Goal: Communication & Community: Ask a question

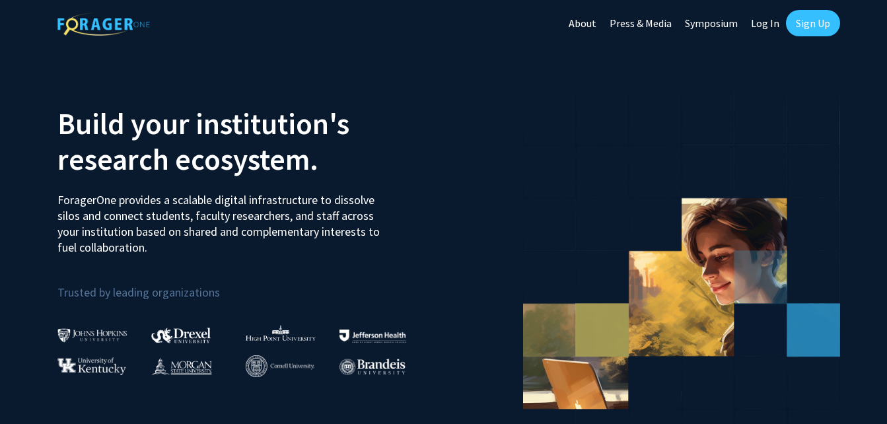
click at [764, 26] on link "Log In" at bounding box center [765, 23] width 42 height 46
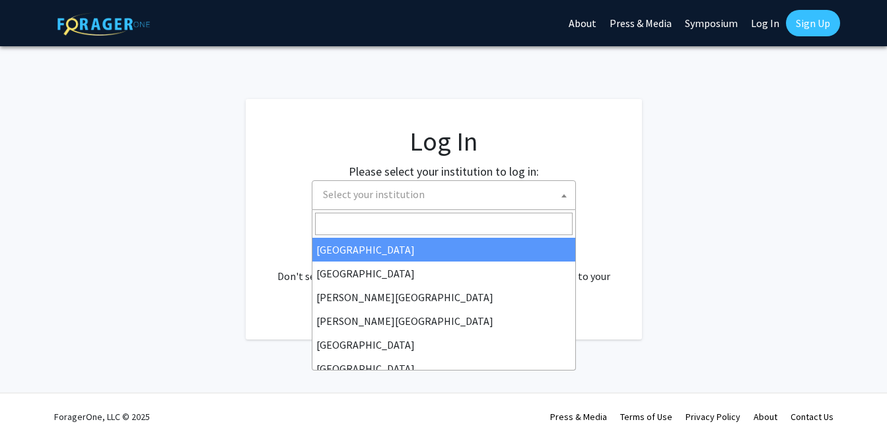
click at [483, 195] on span "Select your institution" at bounding box center [447, 194] width 258 height 27
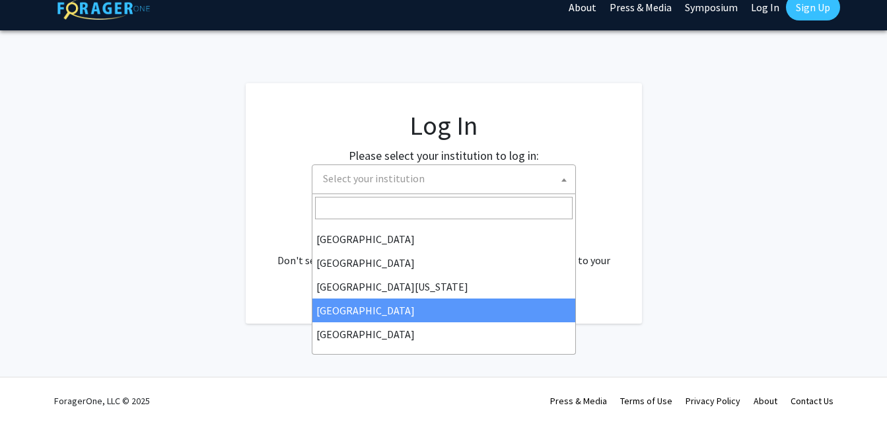
scroll to position [89, 0]
select select "12"
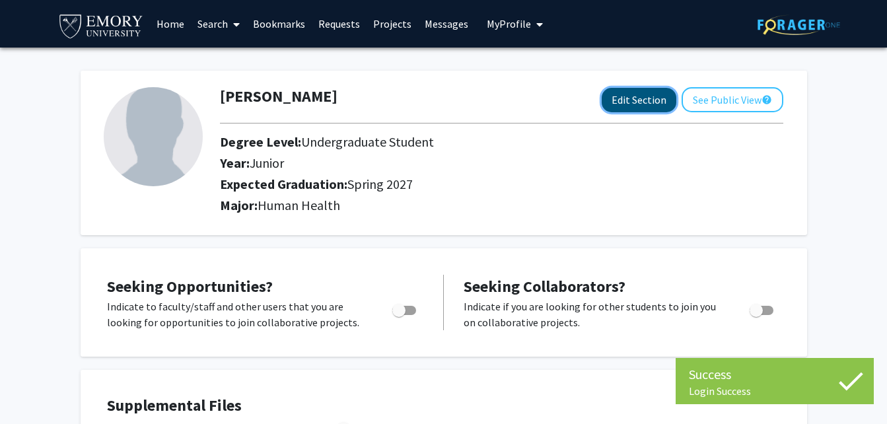
click at [655, 103] on button "Edit Section" at bounding box center [639, 100] width 75 height 24
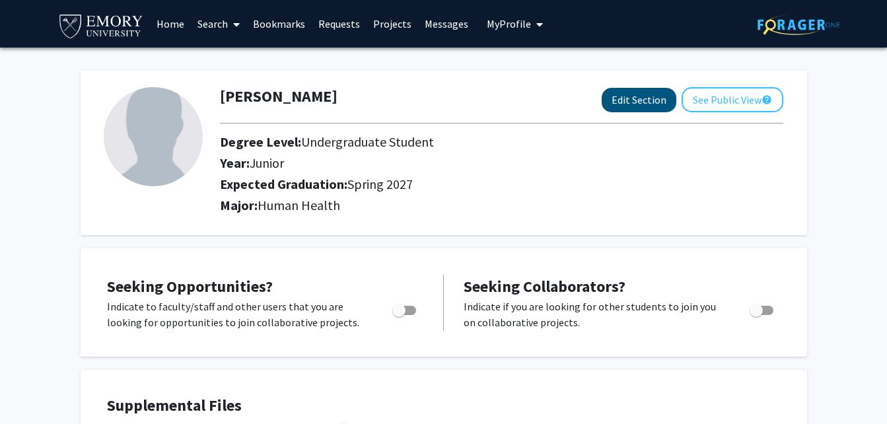
select select "junior"
select select "37: spring_2027"
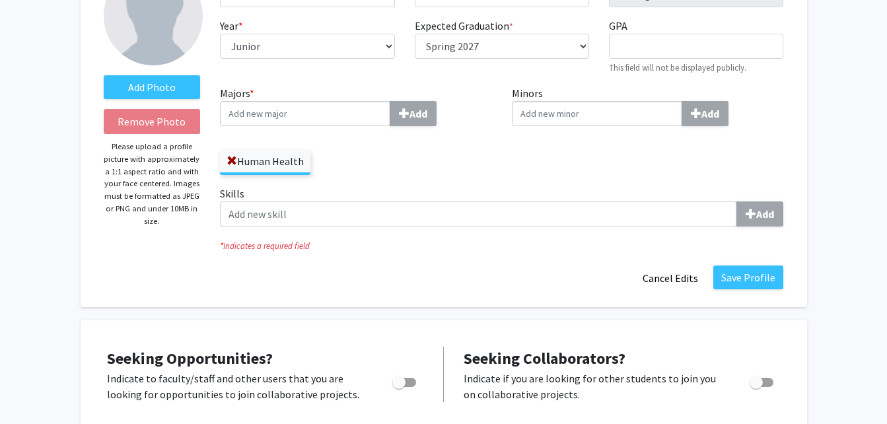
scroll to position [110, 0]
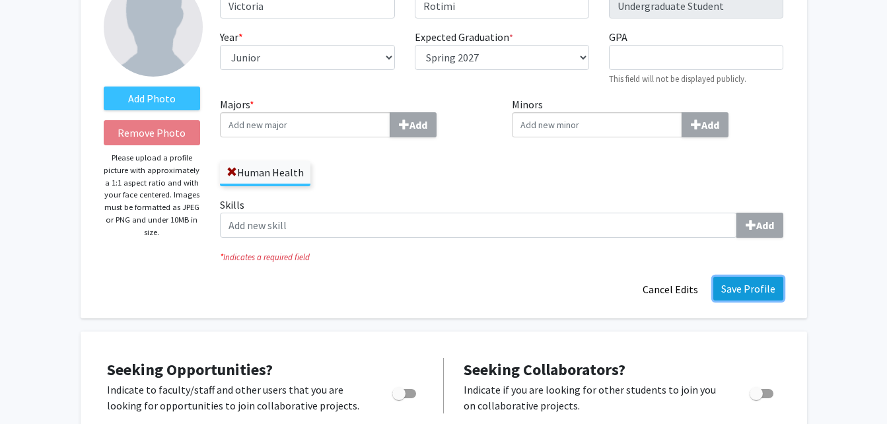
click at [762, 291] on button "Save Profile" at bounding box center [748, 289] width 70 height 24
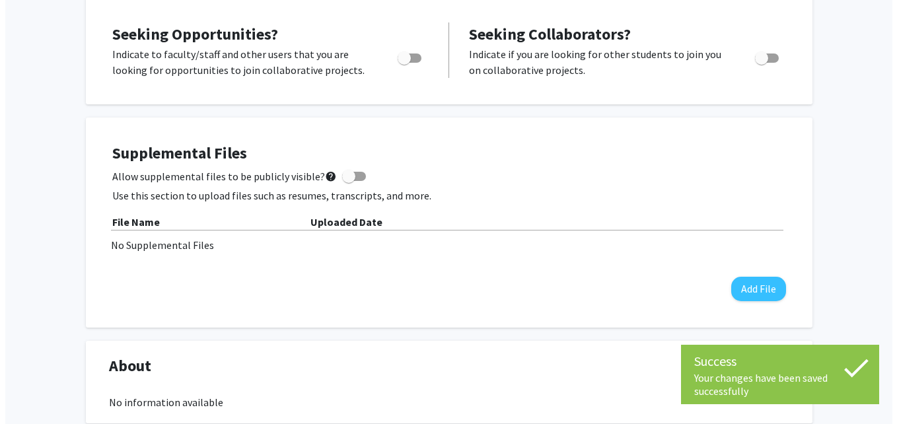
scroll to position [297, 0]
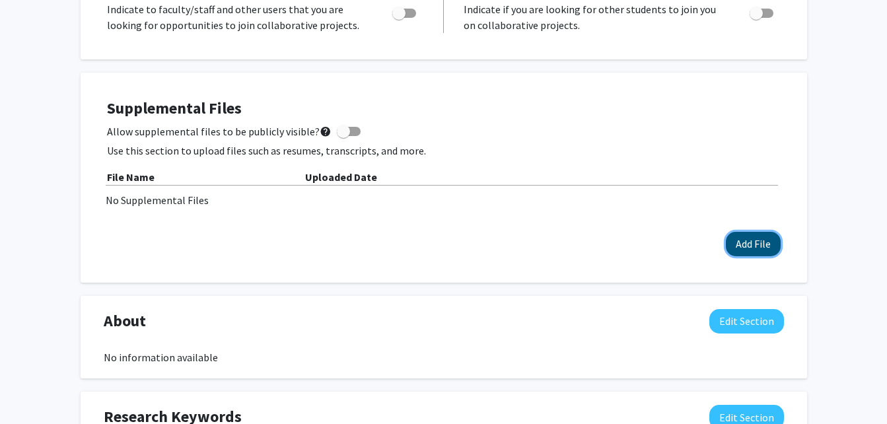
click at [745, 240] on button "Add File" at bounding box center [753, 244] width 55 height 24
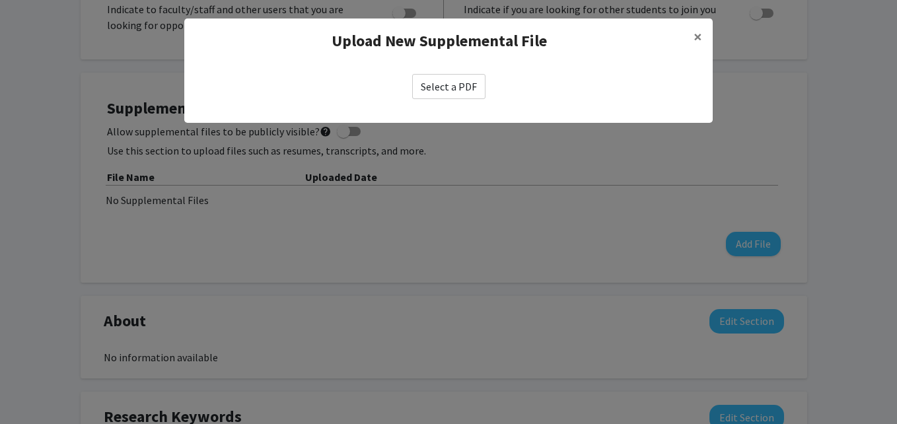
click at [454, 92] on label "Select a PDF" at bounding box center [448, 86] width 73 height 25
click at [0, 0] on input "Select a PDF" at bounding box center [0, 0] width 0 height 0
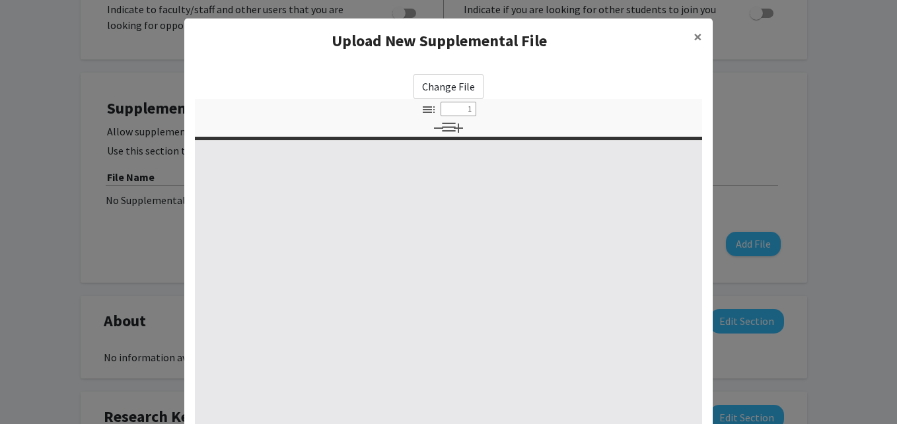
select select "custom"
type input "0"
select select "custom"
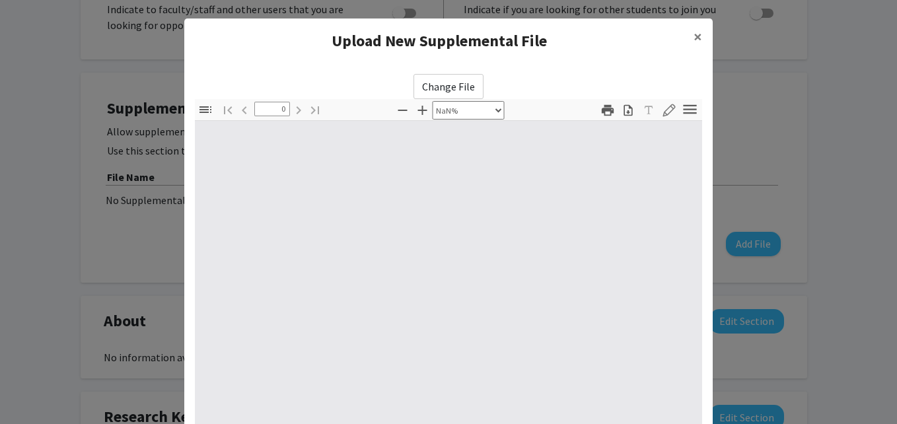
type input "1"
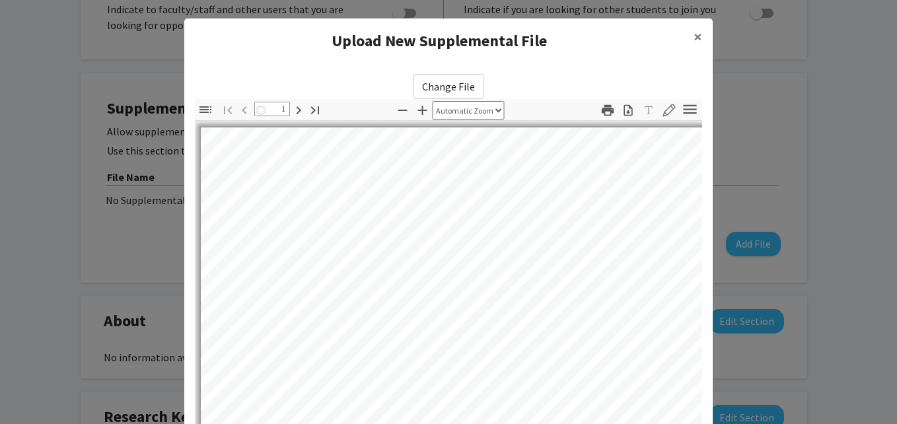
select select "auto"
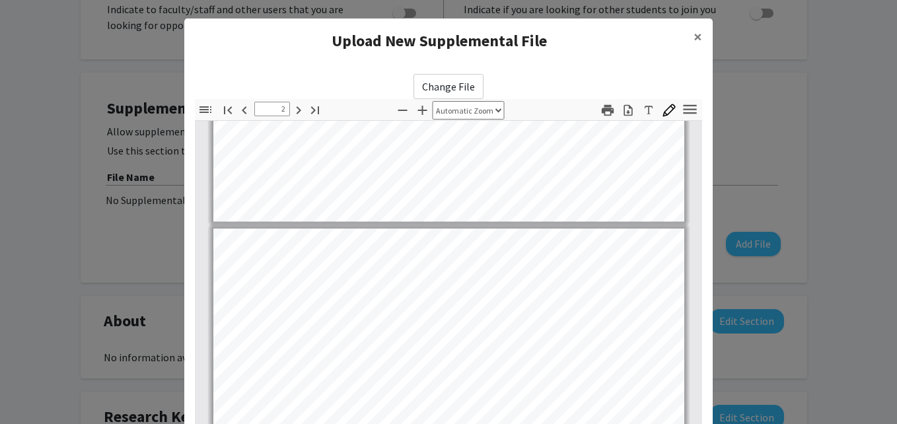
type input "3"
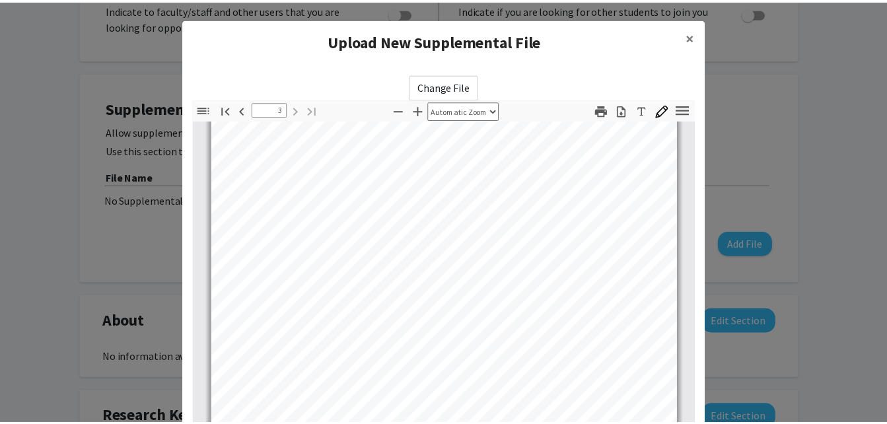
scroll to position [1481, 0]
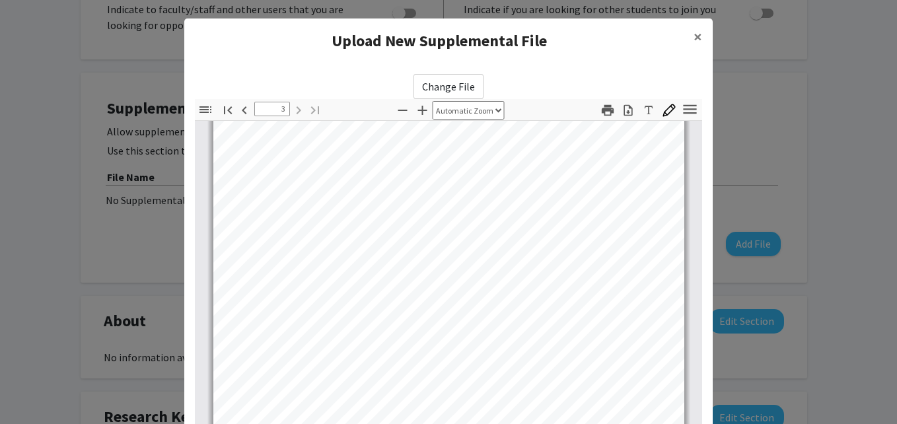
click at [727, 171] on modal-container "Upload New Supplemental File × Change File Thumbnails Document Outline Attachme…" at bounding box center [448, 212] width 897 height 424
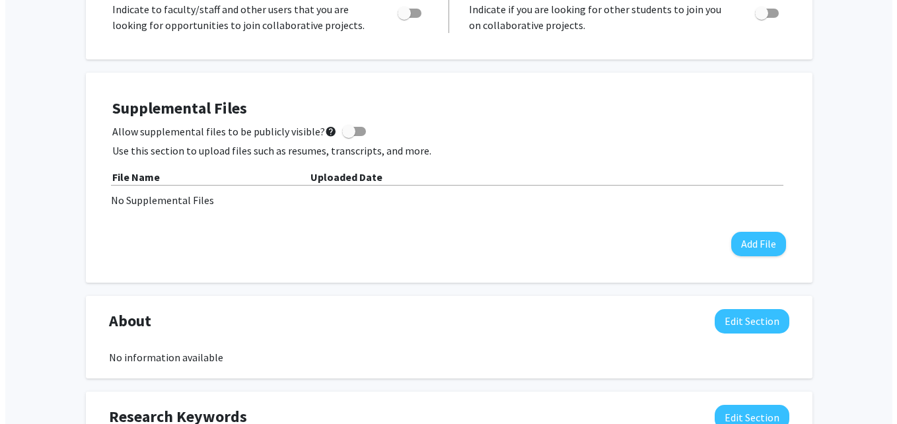
scroll to position [388, 0]
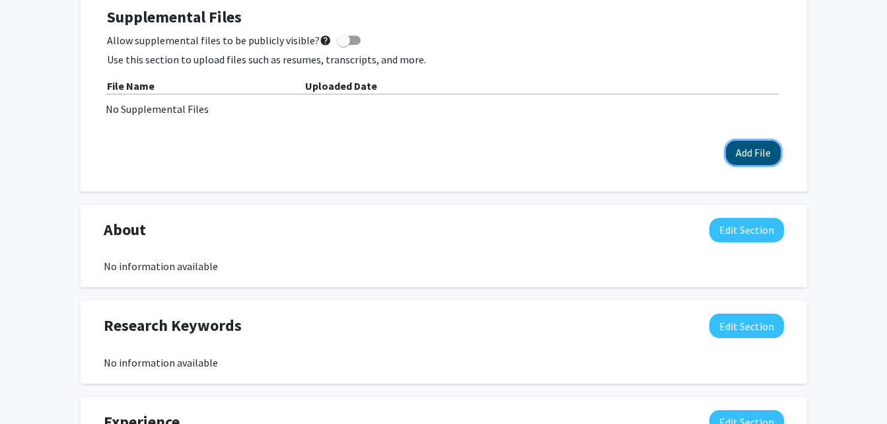
click at [744, 164] on button "Add File" at bounding box center [753, 153] width 55 height 24
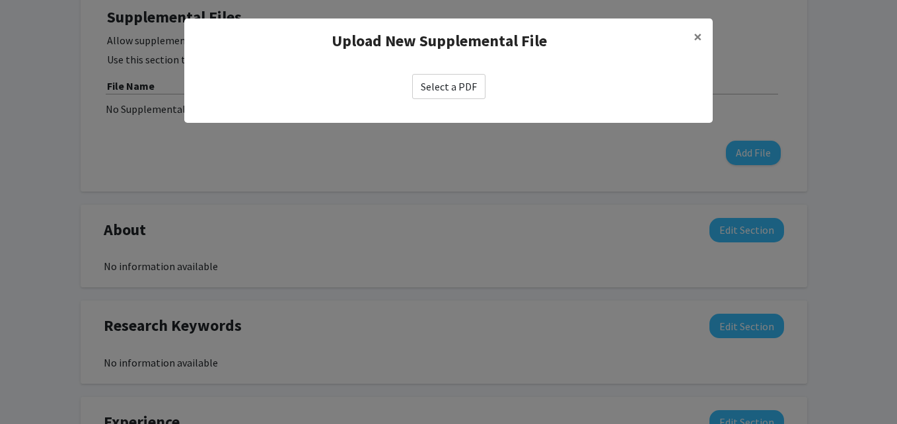
click at [446, 95] on label "Select a PDF" at bounding box center [448, 86] width 73 height 25
click at [0, 0] on input "Select a PDF" at bounding box center [0, 0] width 0 height 0
select select "custom"
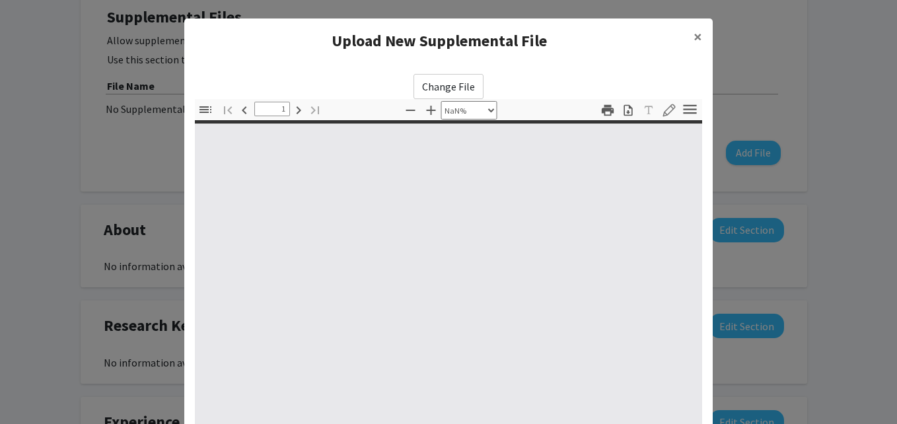
type input "0"
select select "custom"
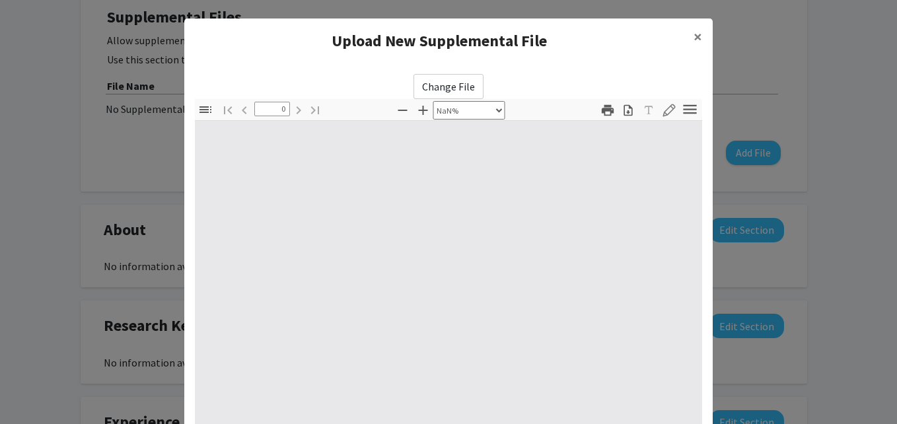
type input "1"
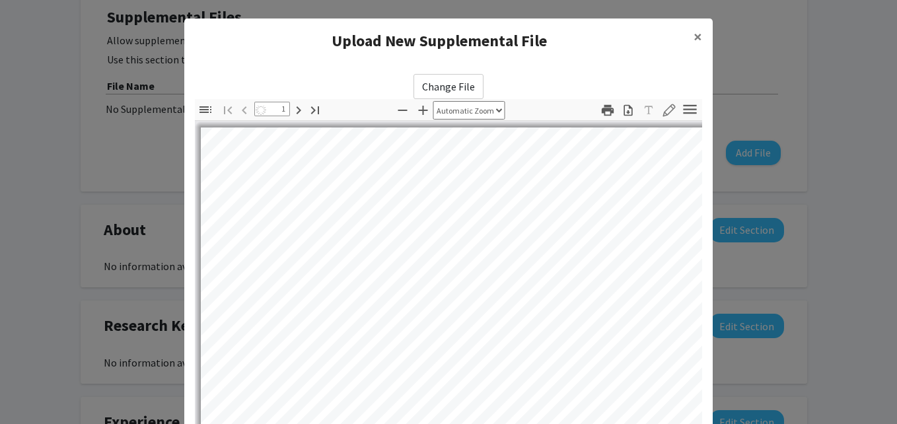
select select "auto"
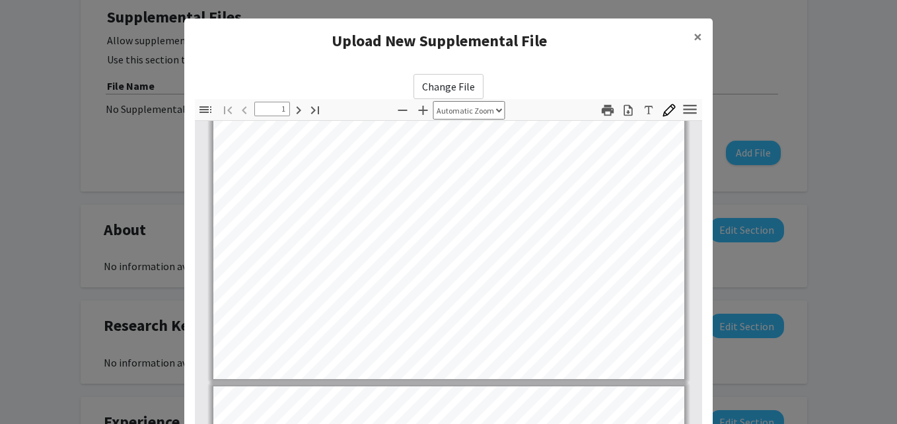
type input "2"
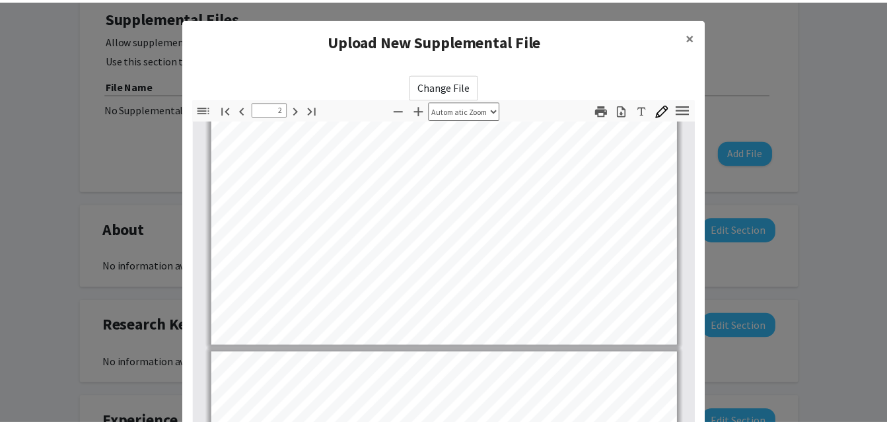
scroll to position [201, 0]
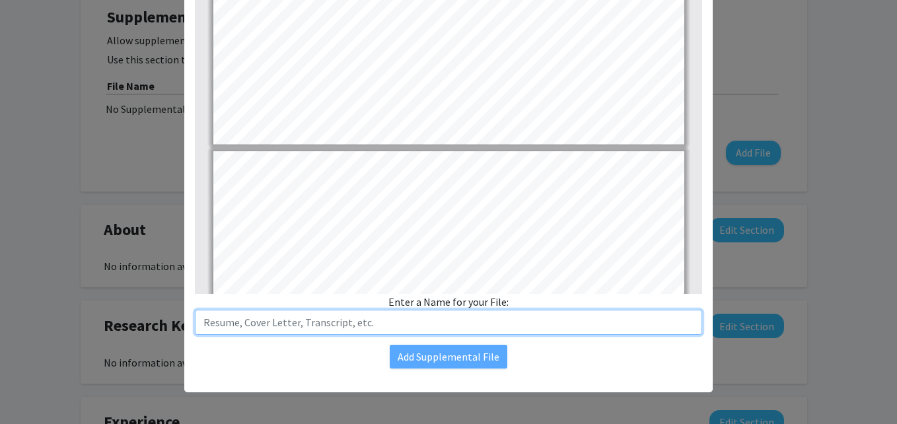
click at [405, 322] on input "text" at bounding box center [448, 322] width 507 height 25
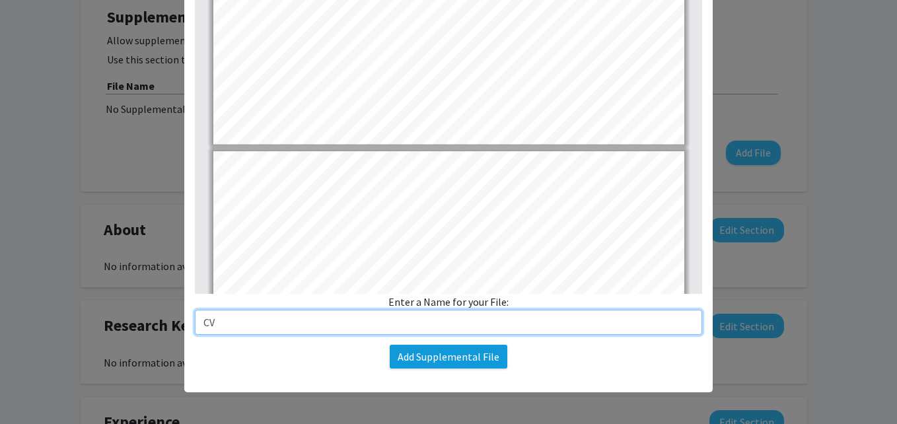
type input "CV"
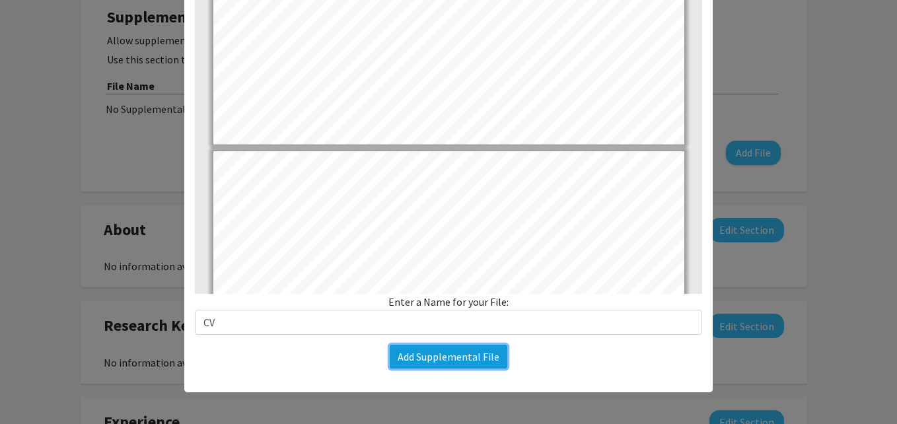
click at [446, 353] on button "Add Supplemental File" at bounding box center [449, 357] width 118 height 24
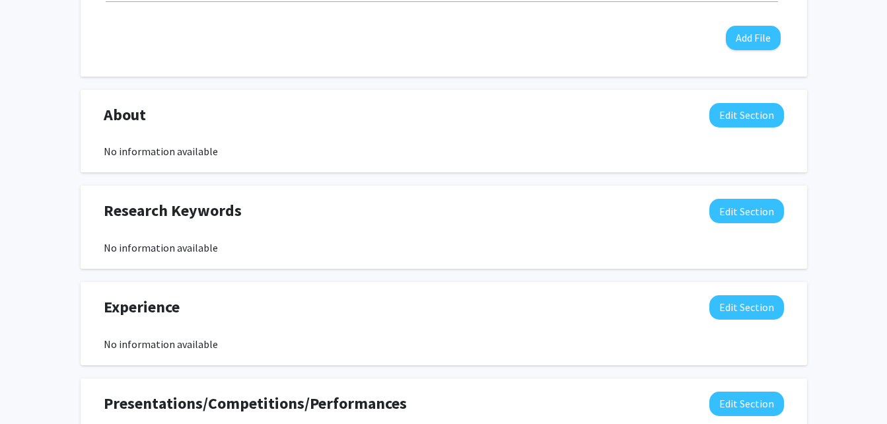
scroll to position [522, 0]
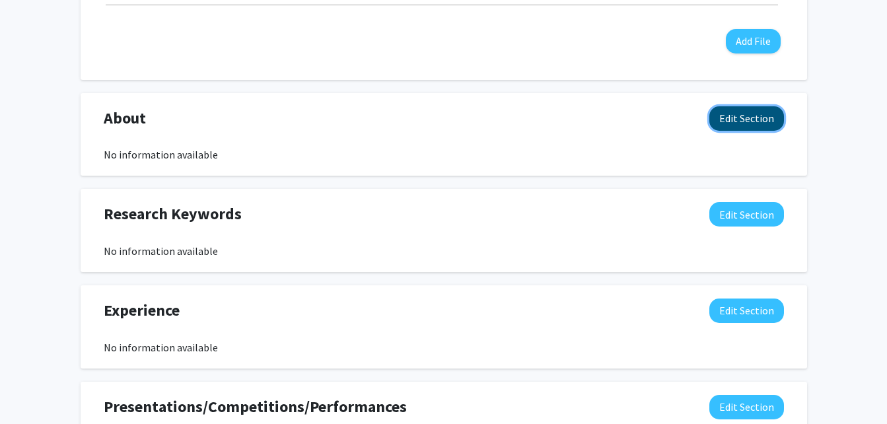
click at [757, 122] on button "Edit Section" at bounding box center [746, 118] width 75 height 24
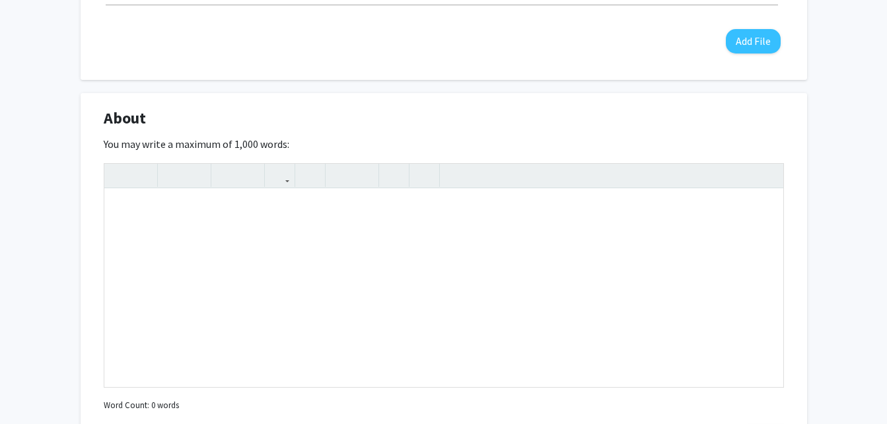
click at [816, 112] on div "[PERSON_NAME] Edit Section See Public View help Degree Level: Undergraduate Stu…" at bounding box center [443, 257] width 887 height 1462
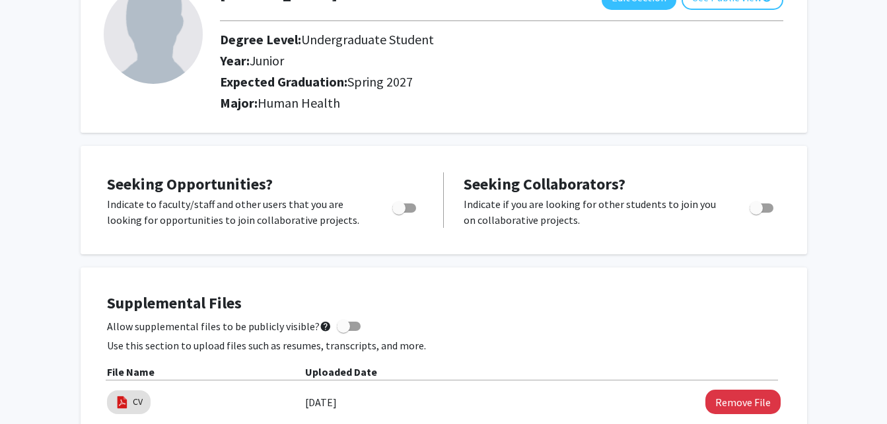
scroll to position [0, 0]
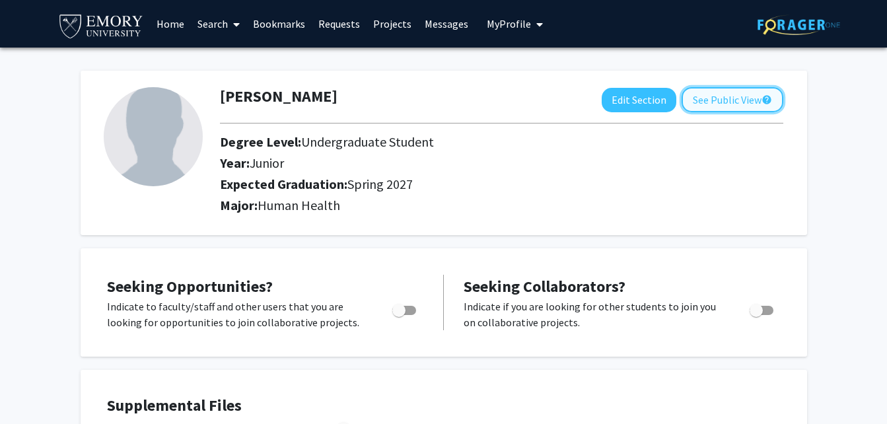
click at [745, 103] on button "See Public View help" at bounding box center [733, 99] width 102 height 25
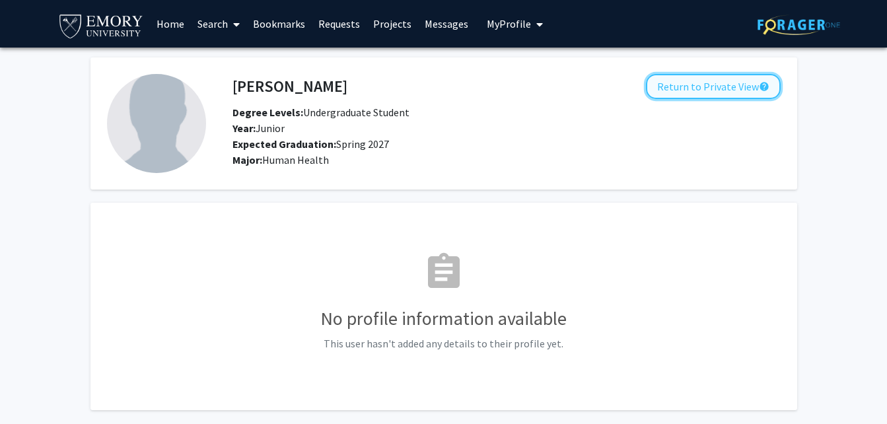
click at [714, 87] on button "Return to Private View help" at bounding box center [713, 86] width 135 height 25
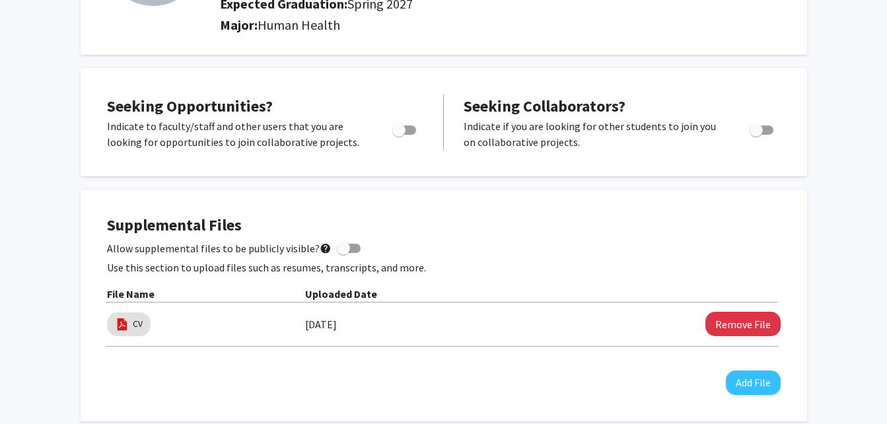
scroll to position [182, 0]
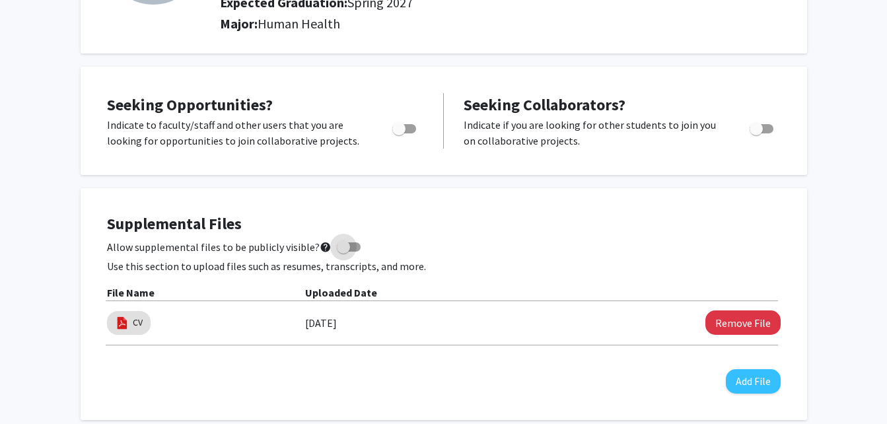
click at [345, 248] on span at bounding box center [349, 246] width 24 height 9
click at [343, 252] on input "Allow supplemental files to be publicly visible? help" at bounding box center [343, 252] width 1 height 1
checkbox input "true"
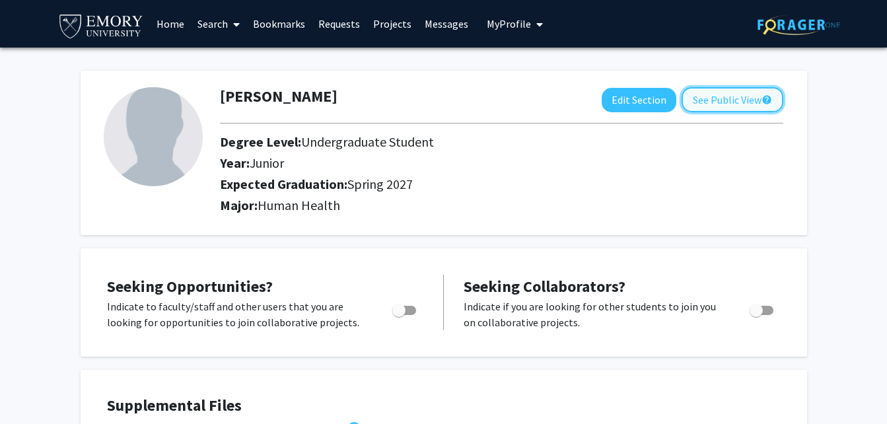
click at [692, 92] on button "See Public View help" at bounding box center [733, 99] width 102 height 25
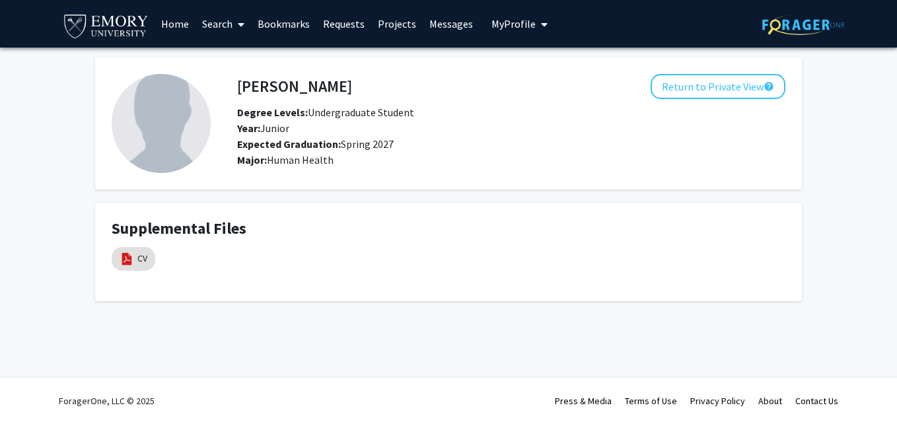
click at [221, 38] on link "Search" at bounding box center [223, 24] width 55 height 46
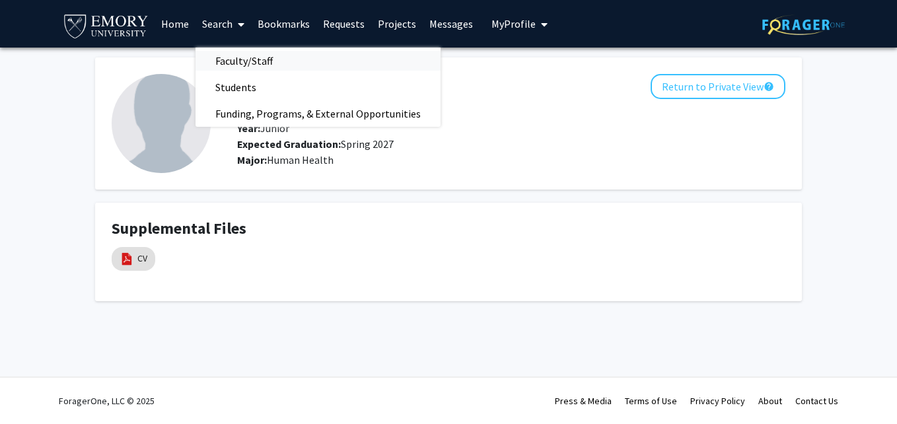
click at [239, 63] on span "Faculty/Staff" at bounding box center [244, 61] width 97 height 26
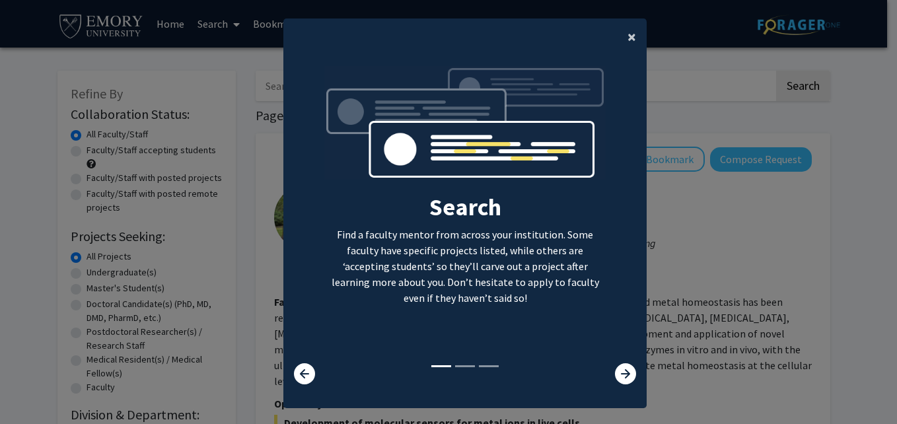
click at [629, 35] on span "×" at bounding box center [632, 36] width 9 height 20
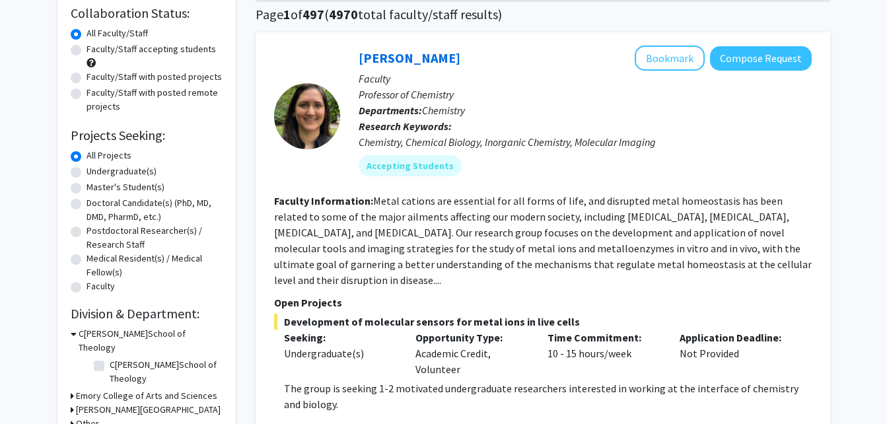
scroll to position [102, 0]
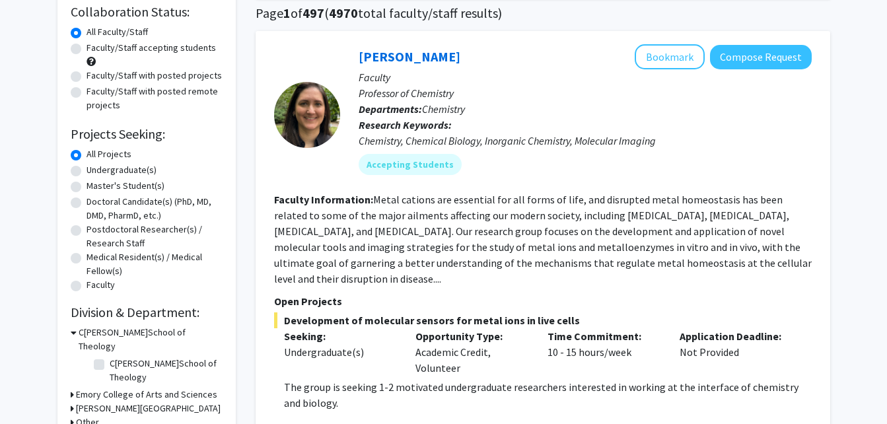
click at [87, 167] on label "Undergraduate(s)" at bounding box center [122, 170] width 70 height 14
click at [87, 167] on input "Undergraduate(s)" at bounding box center [91, 167] width 9 height 9
radio input "true"
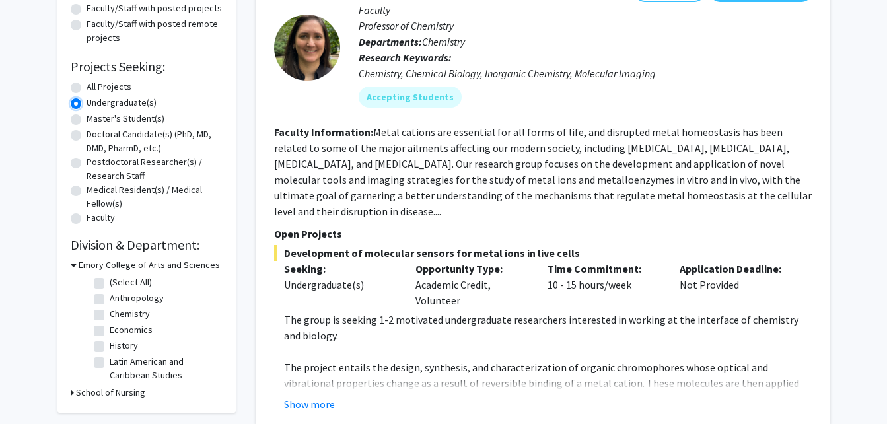
scroll to position [169, 0]
click at [87, 90] on label "All Projects" at bounding box center [109, 88] width 45 height 14
click at [87, 89] on input "All Projects" at bounding box center [91, 85] width 9 height 9
radio input "true"
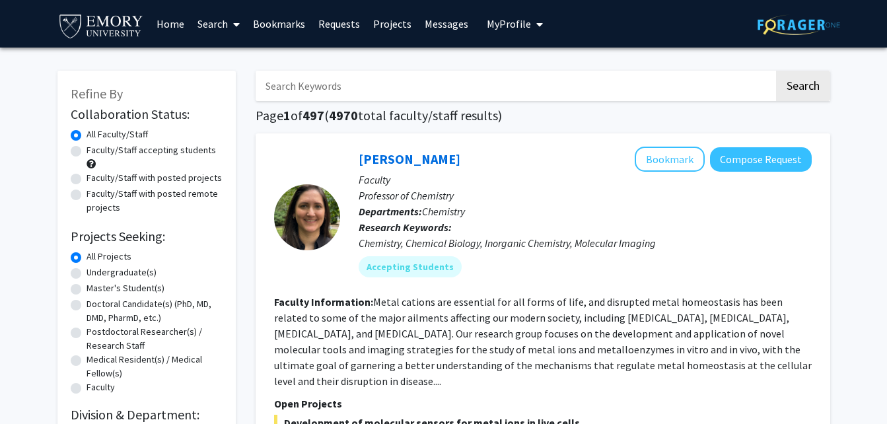
click at [87, 149] on label "Faculty/Staff accepting students" at bounding box center [151, 150] width 129 height 14
click at [87, 149] on input "Faculty/Staff accepting students" at bounding box center [91, 147] width 9 height 9
radio input "true"
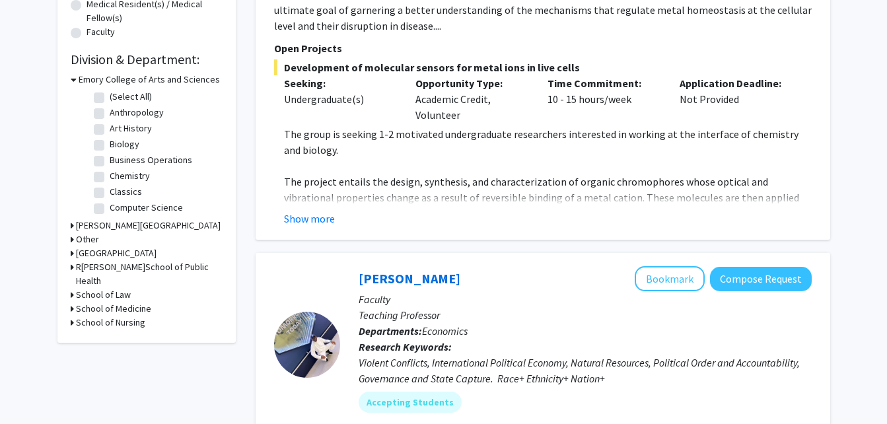
click at [108, 302] on h3 "School of Medicine" at bounding box center [113, 309] width 75 height 14
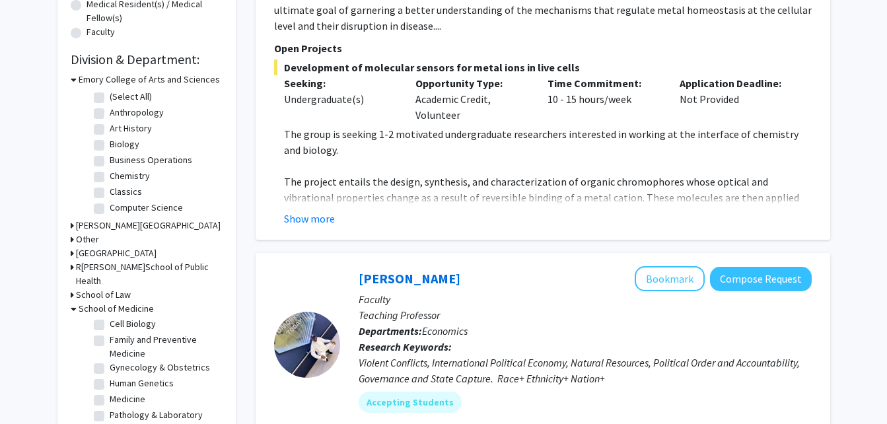
scroll to position [64, 0]
click at [110, 346] on label "Gynecology & Obstetrics" at bounding box center [160, 353] width 100 height 14
click at [110, 346] on input "Gynecology & Obstetrics" at bounding box center [114, 350] width 9 height 9
checkbox input "true"
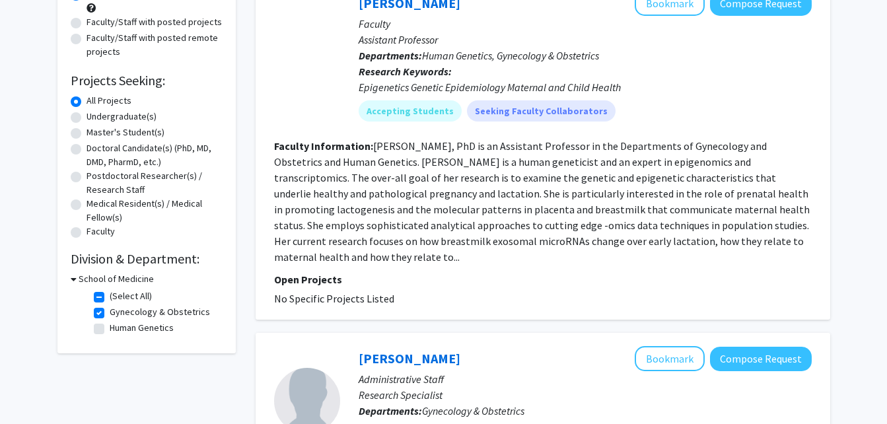
scroll to position [157, 0]
click at [110, 312] on label "Gynecology & Obstetrics" at bounding box center [160, 312] width 100 height 14
click at [110, 312] on input "Gynecology & Obstetrics" at bounding box center [114, 309] width 9 height 9
checkbox input "false"
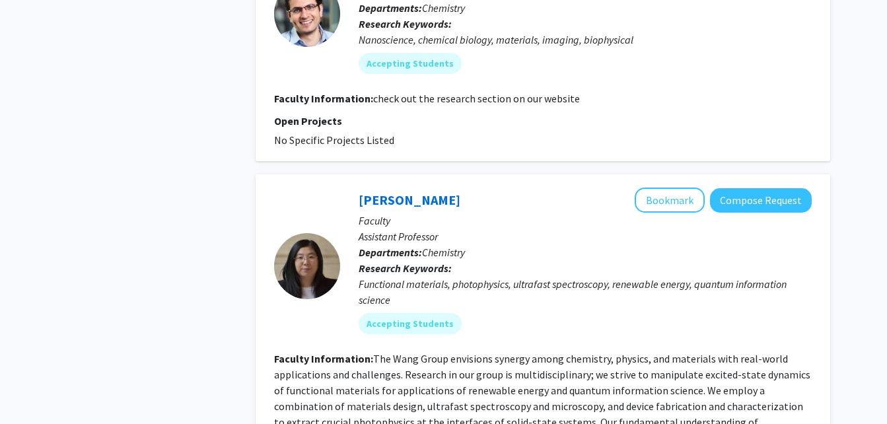
scroll to position [4255, 0]
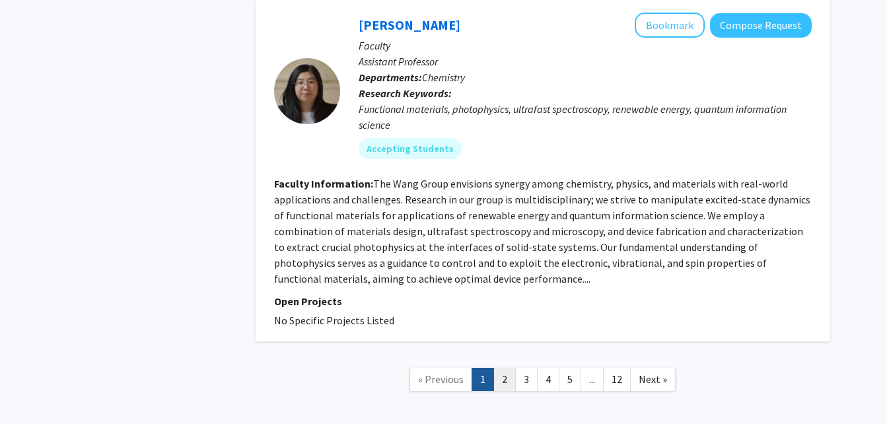
click at [499, 368] on link "2" at bounding box center [504, 379] width 22 height 23
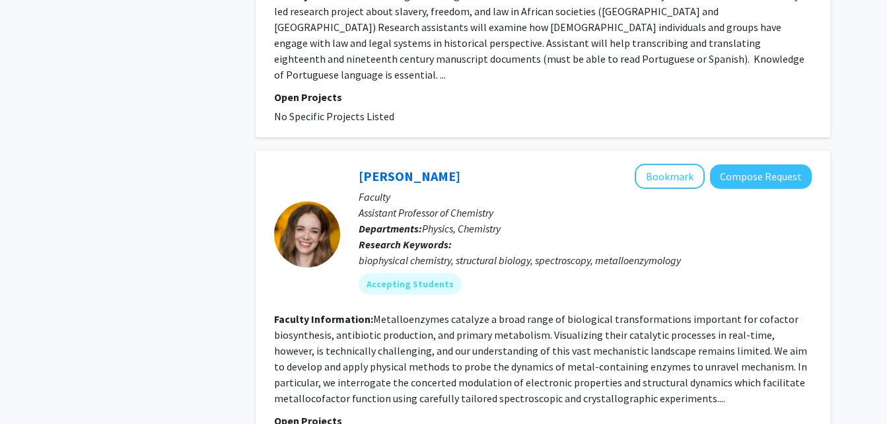
scroll to position [3037, 0]
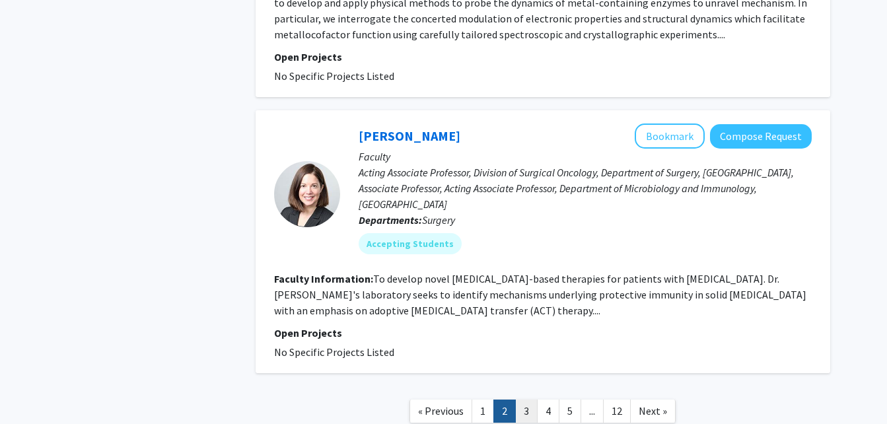
click at [517, 400] on link "3" at bounding box center [526, 411] width 22 height 23
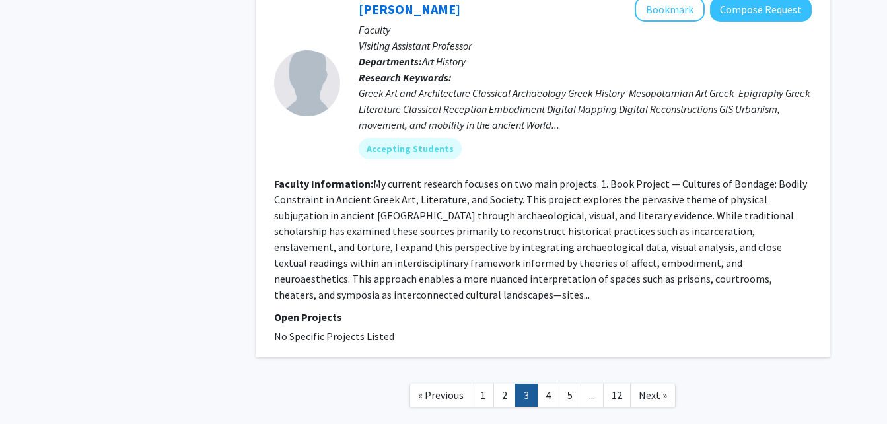
scroll to position [2747, 0]
click at [551, 383] on link "4" at bounding box center [548, 394] width 22 height 23
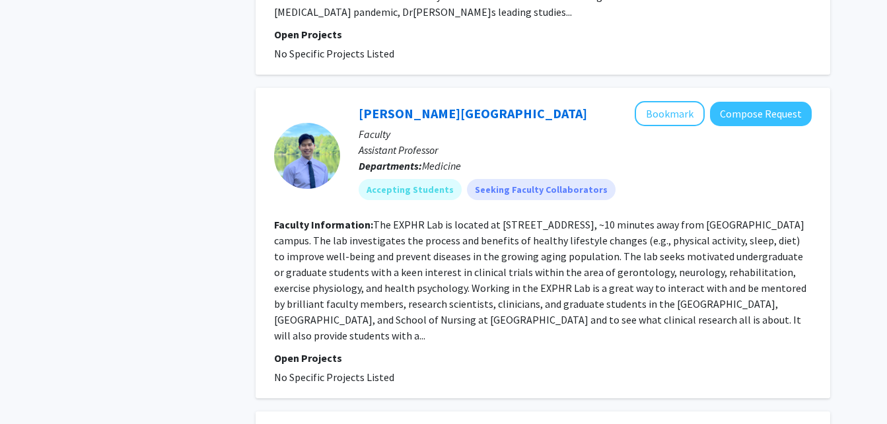
scroll to position [2847, 0]
click at [678, 100] on button "Bookmark" at bounding box center [670, 112] width 70 height 25
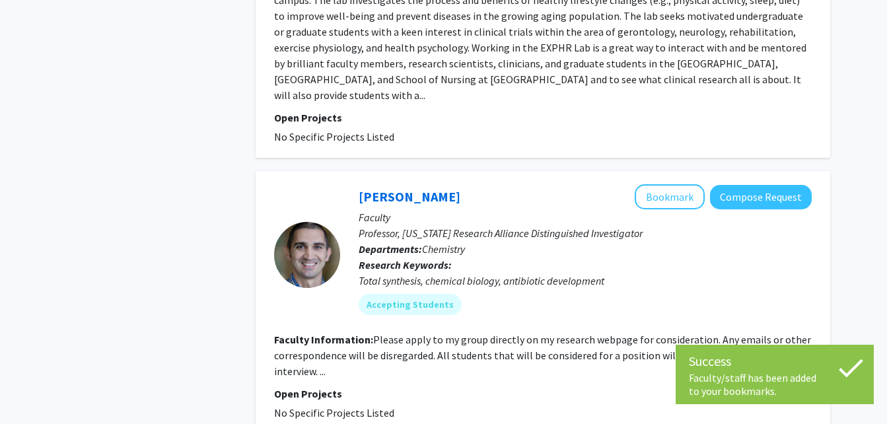
scroll to position [3087, 0]
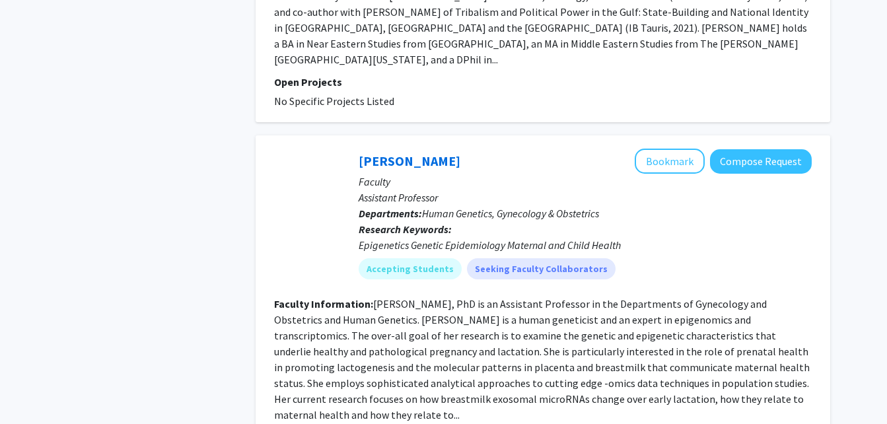
scroll to position [1387, 0]
click at [652, 174] on p "Faculty" at bounding box center [585, 182] width 453 height 16
click at [666, 149] on button "Bookmark" at bounding box center [670, 161] width 70 height 25
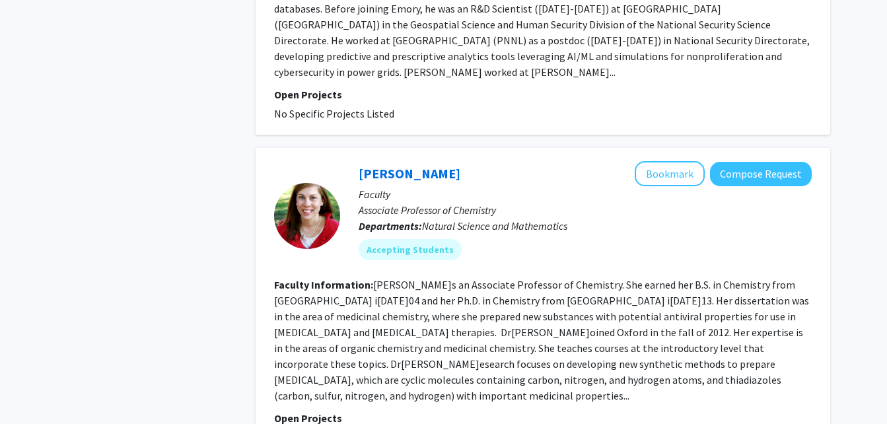
scroll to position [3253, 0]
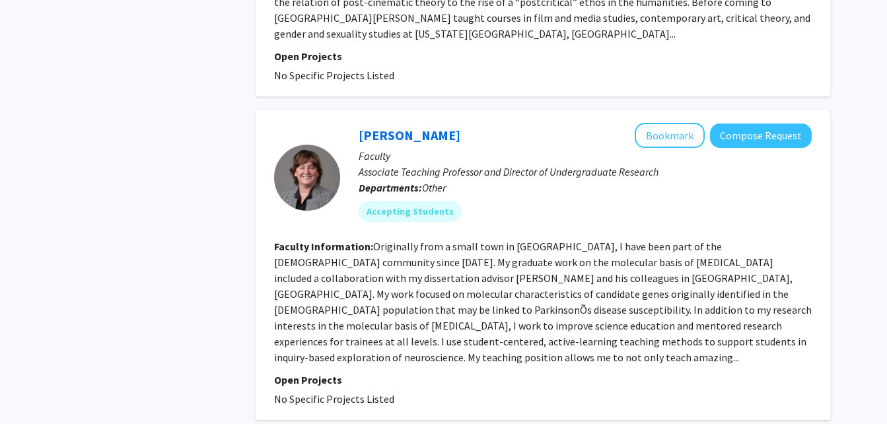
scroll to position [2889, 0]
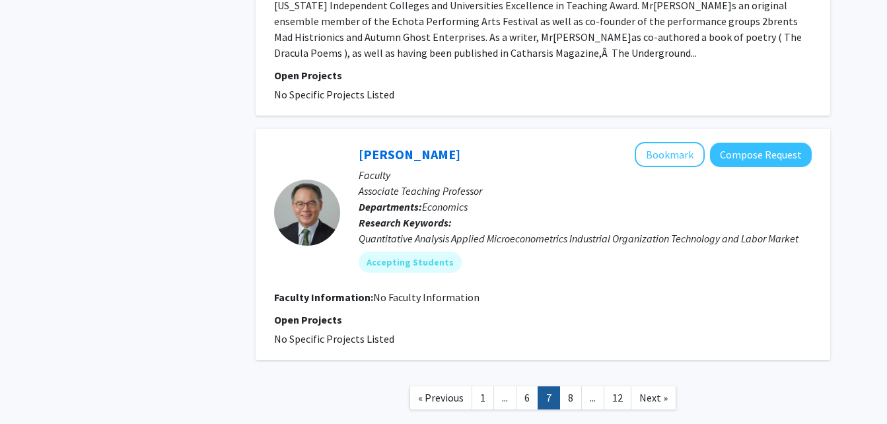
scroll to position [2508, 0]
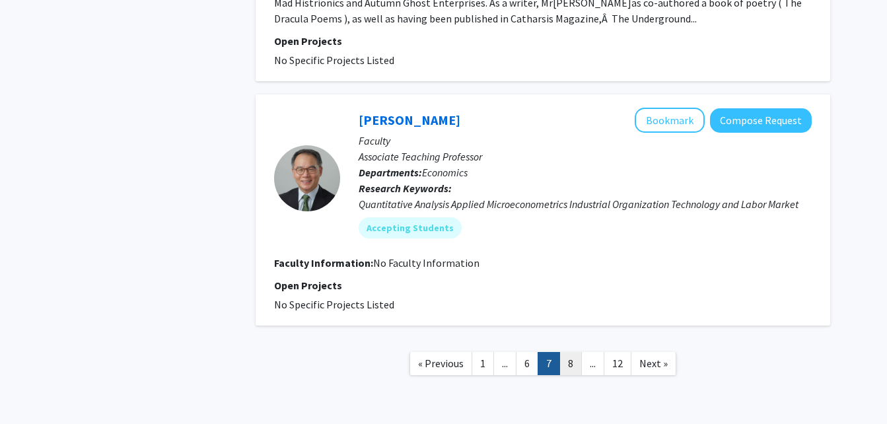
click at [577, 352] on link "8" at bounding box center [570, 363] width 22 height 23
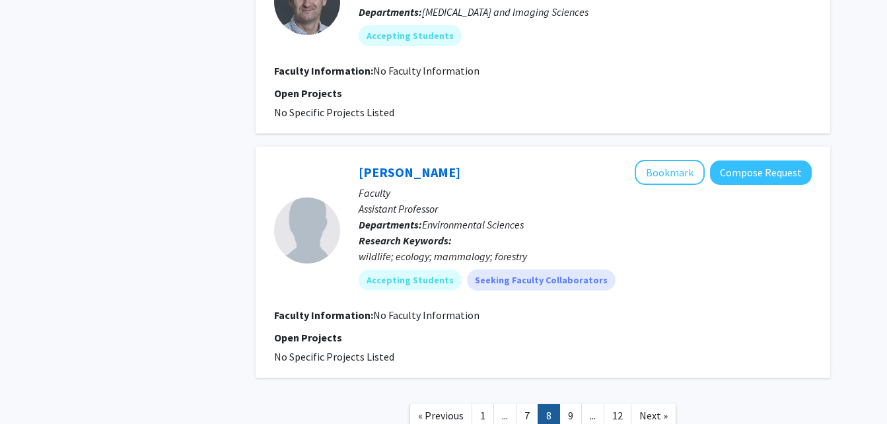
scroll to position [2032, 0]
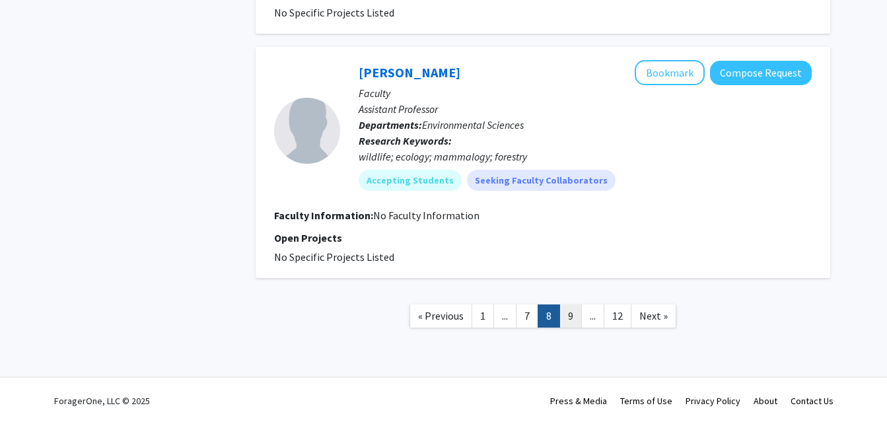
click at [569, 320] on link "9" at bounding box center [570, 316] width 22 height 23
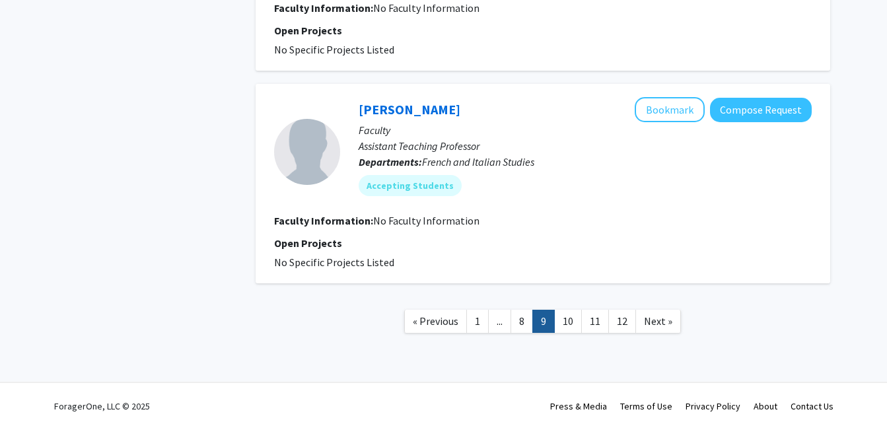
scroll to position [1922, 0]
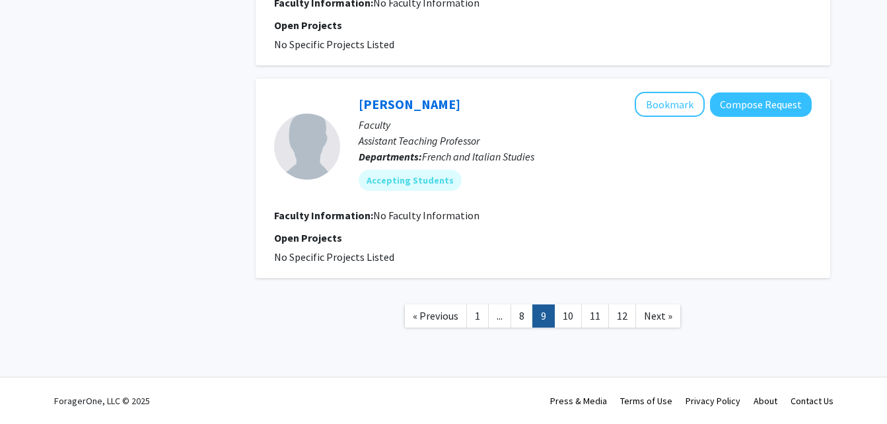
click at [569, 320] on link "10" at bounding box center [568, 316] width 28 height 23
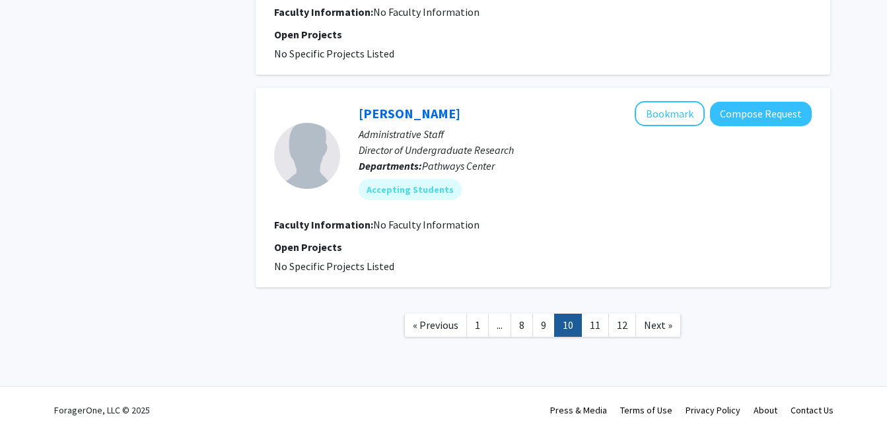
scroll to position [1960, 0]
click at [589, 322] on link "11" at bounding box center [595, 324] width 28 height 23
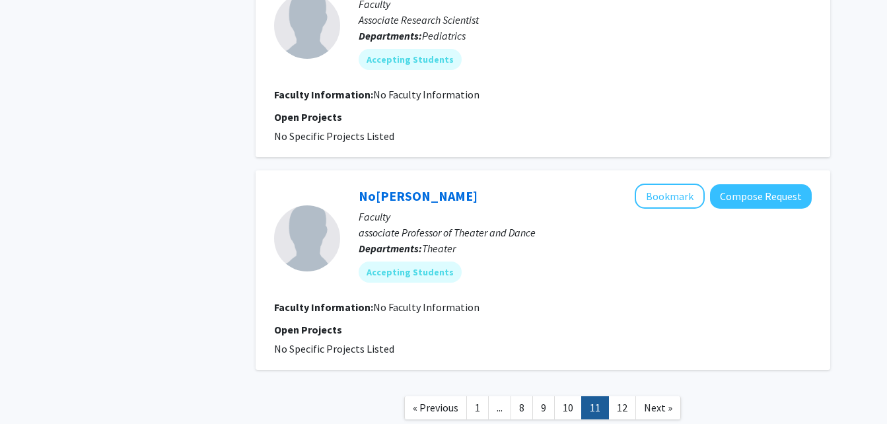
scroll to position [1969, 0]
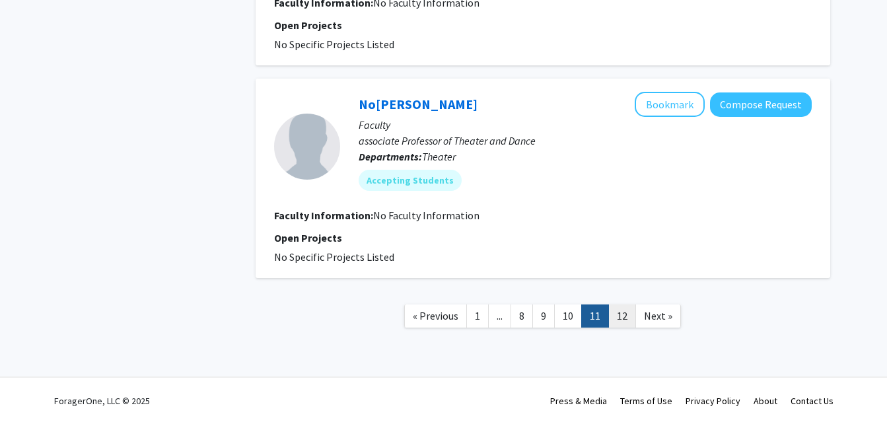
click at [620, 317] on link "12" at bounding box center [622, 316] width 28 height 23
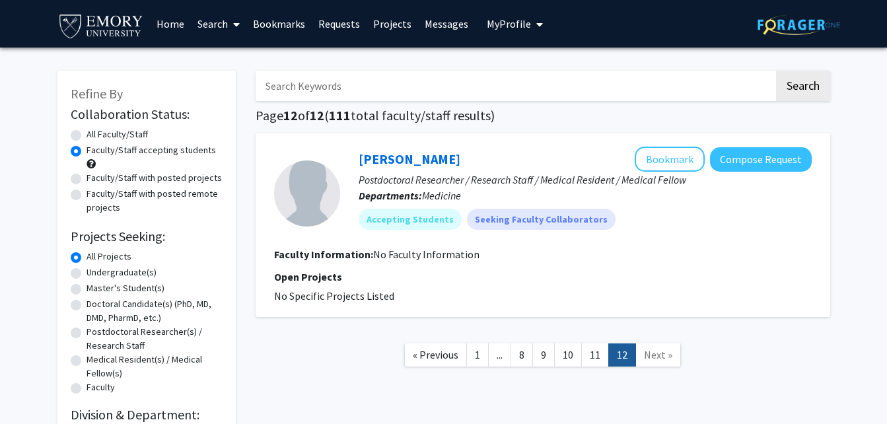
click at [342, 96] on input "Search Keywords" at bounding box center [515, 86] width 519 height 30
type input "H"
type input "human health"
click at [776, 71] on button "Search" at bounding box center [803, 86] width 54 height 30
radio input "true"
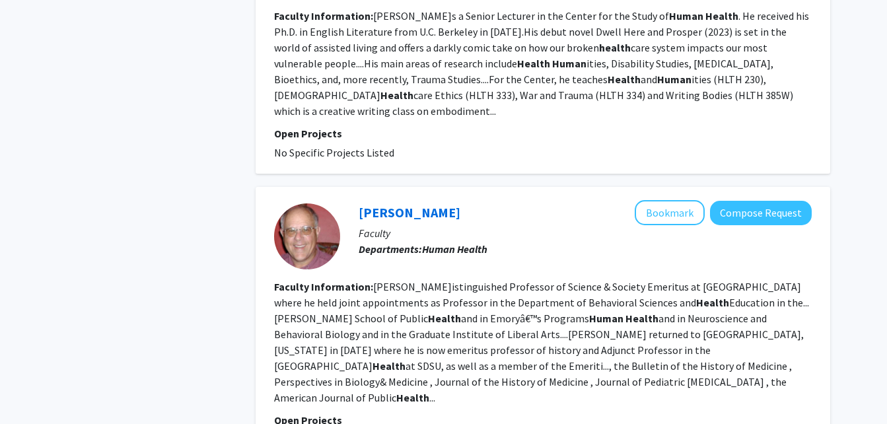
scroll to position [2369, 0]
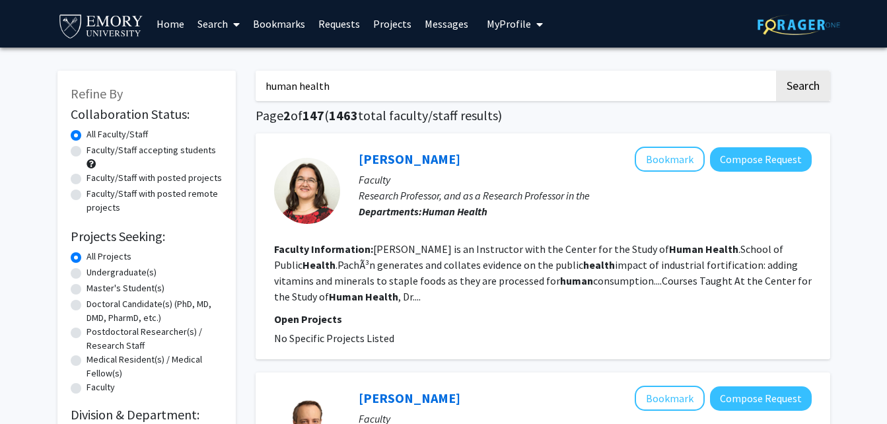
click at [499, 95] on input "human health" at bounding box center [515, 86] width 519 height 30
type input "h"
type input "maternal"
click at [776, 71] on button "Search" at bounding box center [803, 86] width 54 height 30
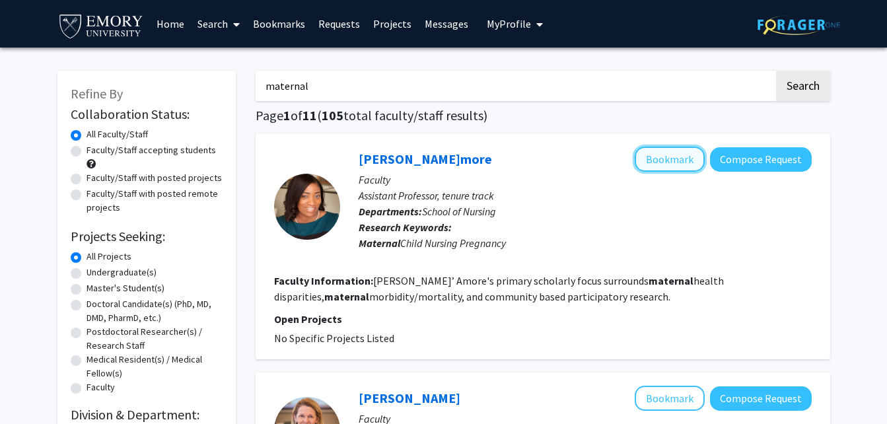
click at [651, 165] on button "Bookmark" at bounding box center [670, 159] width 70 height 25
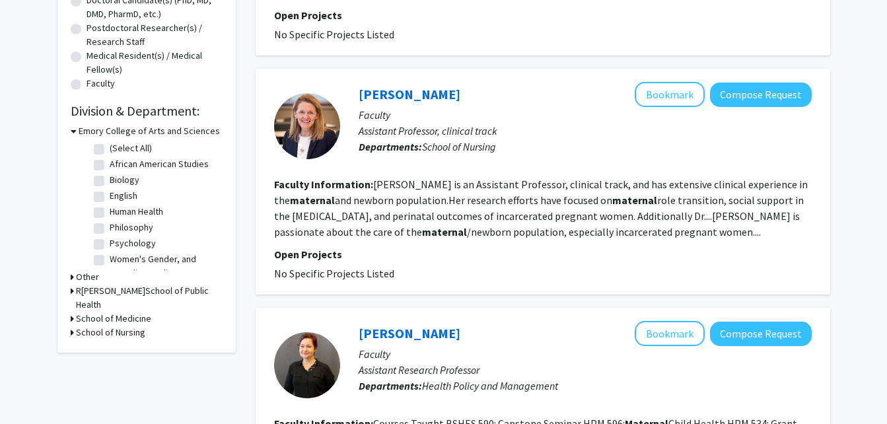
scroll to position [305, 0]
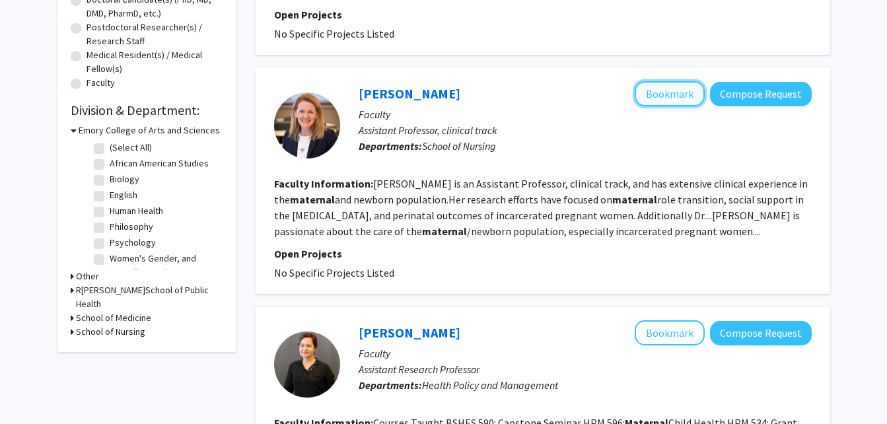
click at [673, 96] on button "Bookmark" at bounding box center [670, 93] width 70 height 25
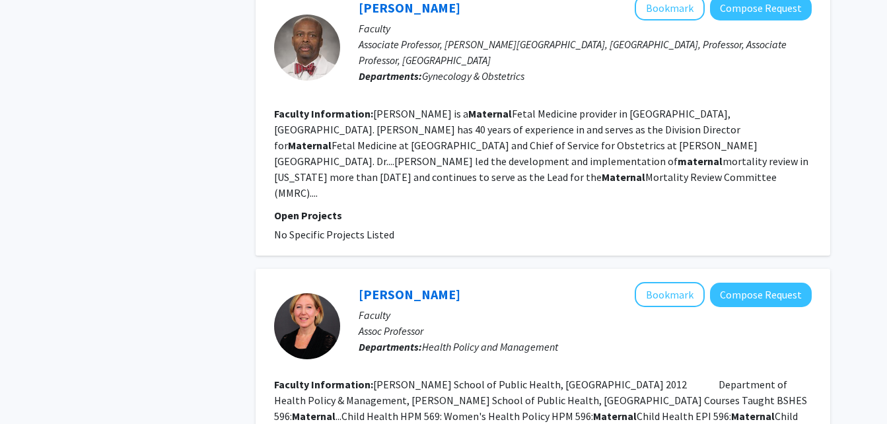
scroll to position [853, 0]
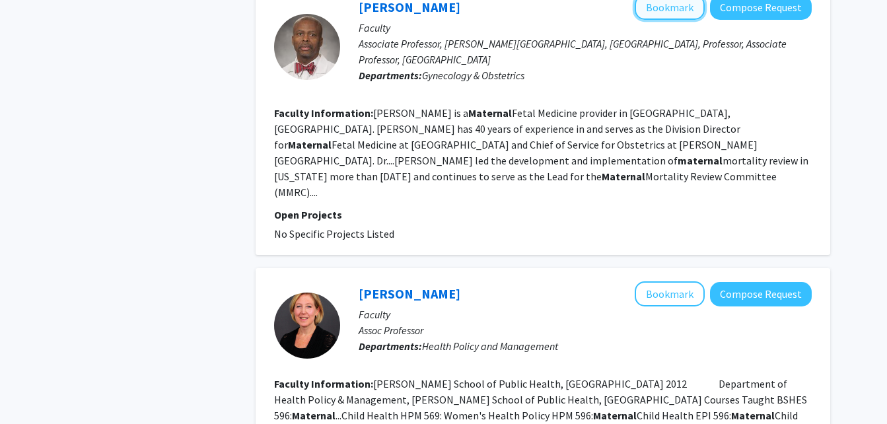
click at [660, 13] on button "Bookmark" at bounding box center [670, 7] width 70 height 25
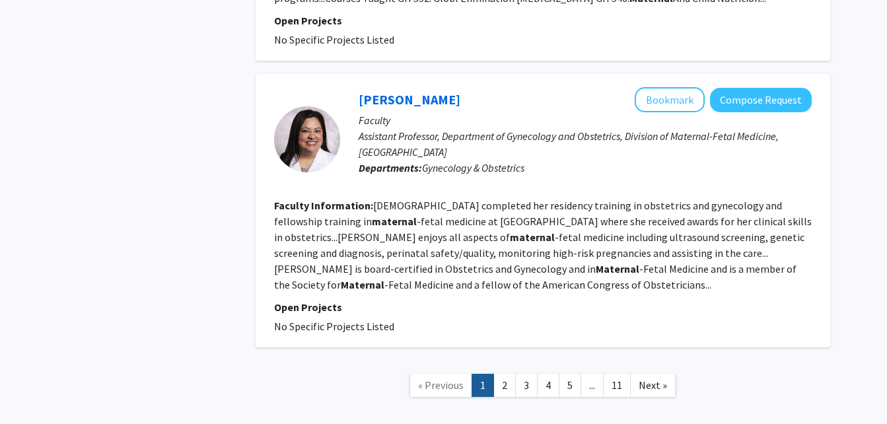
scroll to position [2186, 0]
click at [512, 373] on link "2" at bounding box center [504, 384] width 22 height 23
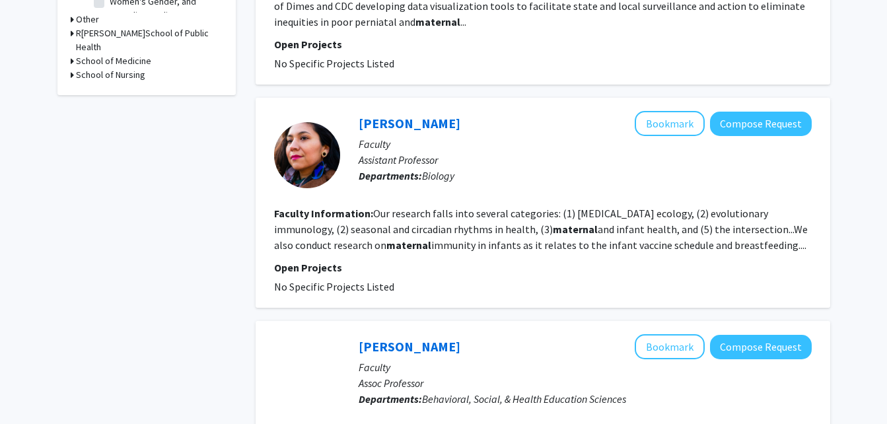
scroll to position [562, 0]
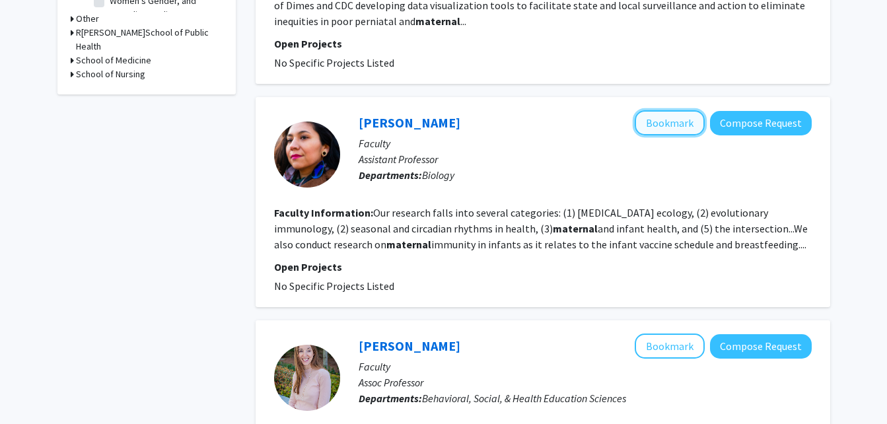
click at [668, 112] on button "Bookmark" at bounding box center [670, 122] width 70 height 25
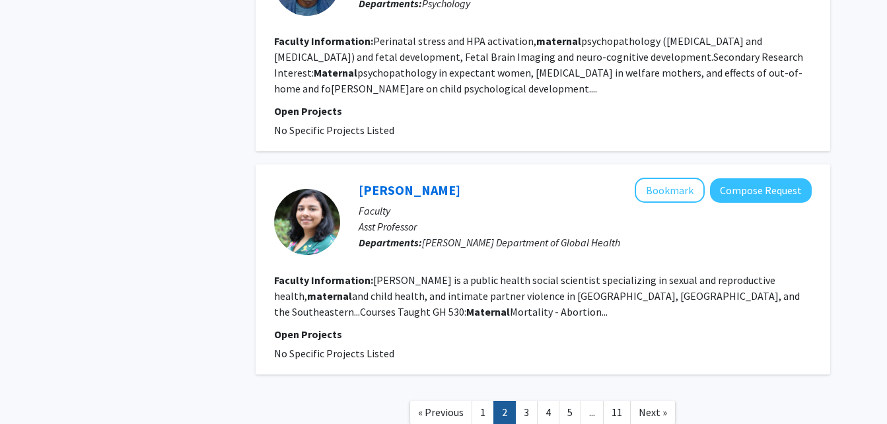
scroll to position [2202, 0]
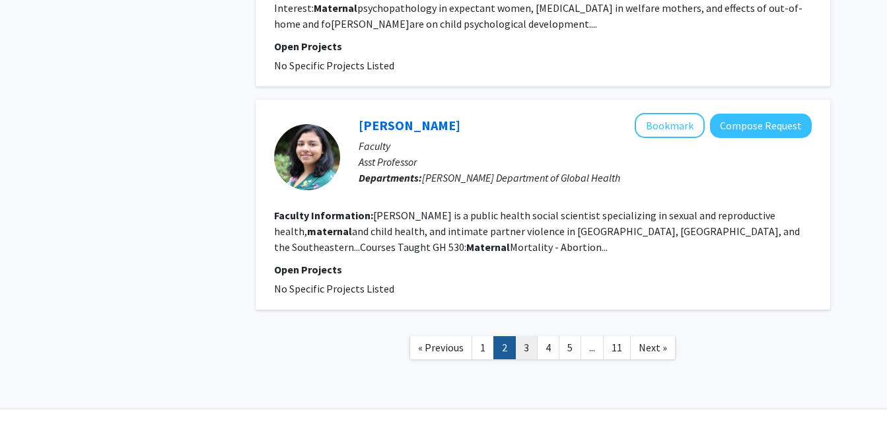
click at [530, 336] on link "3" at bounding box center [526, 347] width 22 height 23
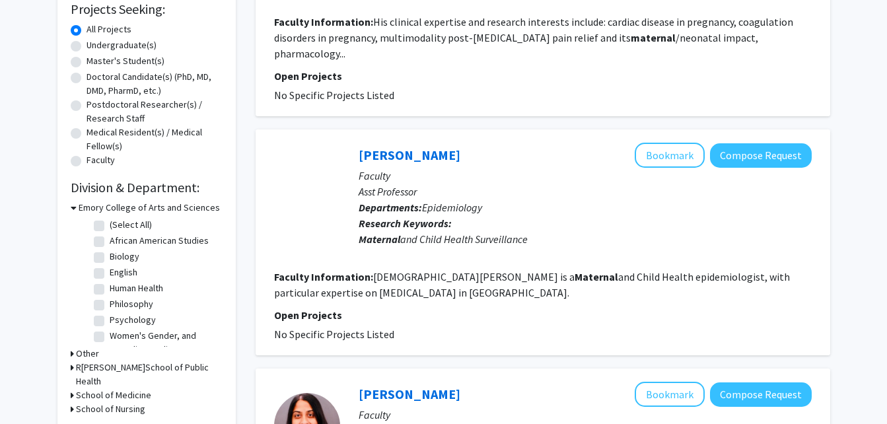
scroll to position [256, 0]
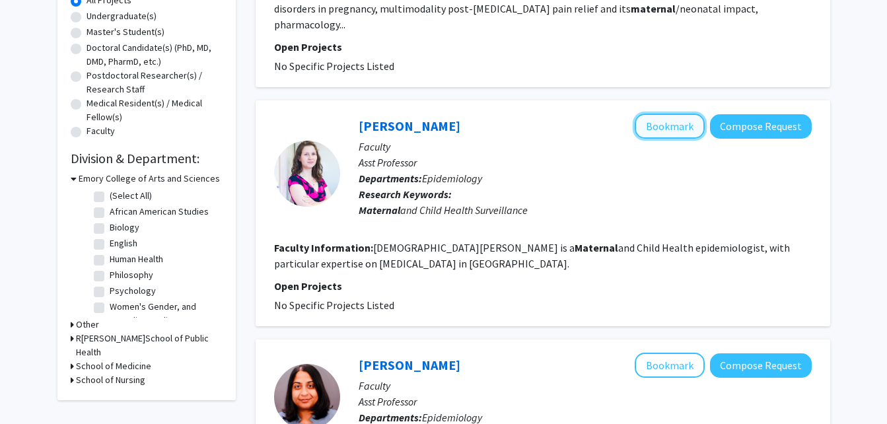
click at [665, 114] on button "Bookmark" at bounding box center [670, 126] width 70 height 25
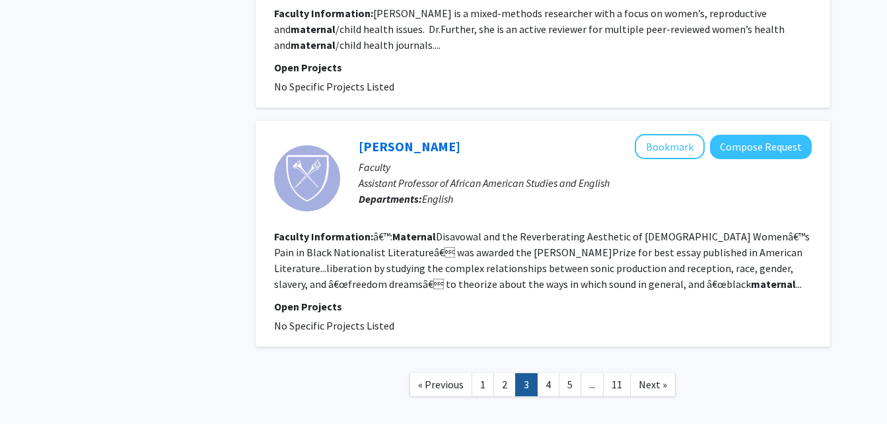
scroll to position [2198, 0]
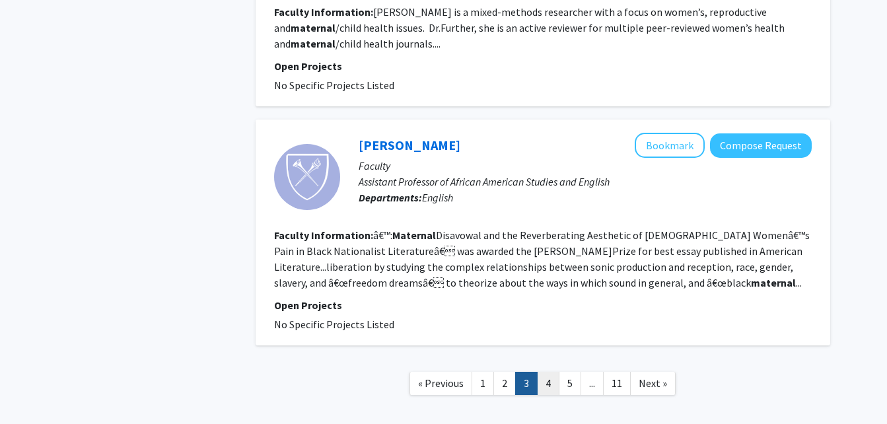
click at [544, 372] on link "4" at bounding box center [548, 383] width 22 height 23
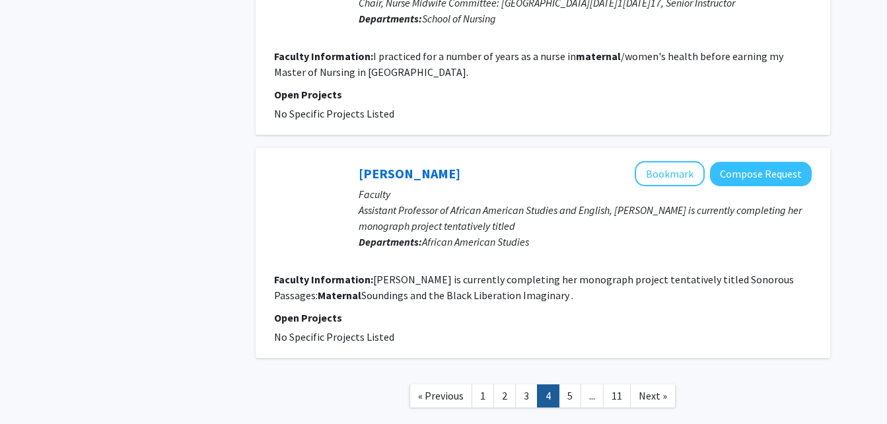
scroll to position [2059, 0]
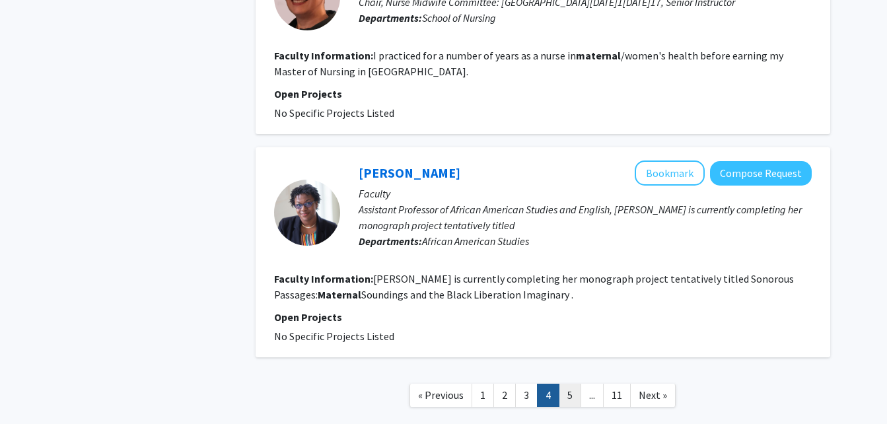
click at [567, 384] on link "5" at bounding box center [570, 395] width 22 height 23
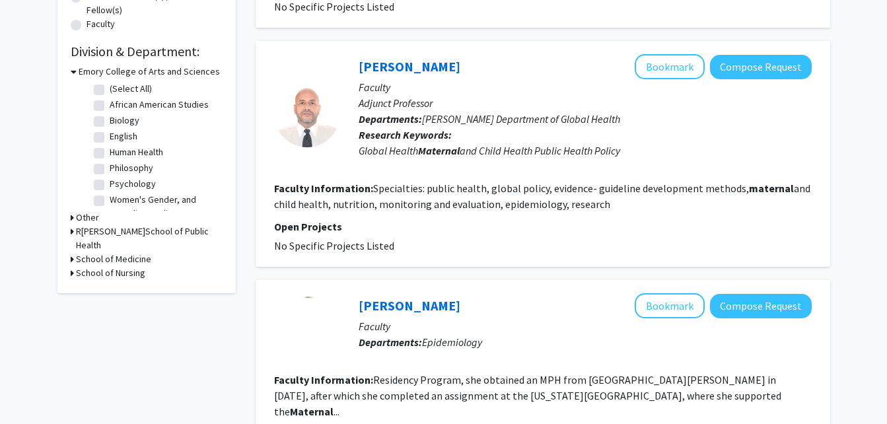
scroll to position [384, 0]
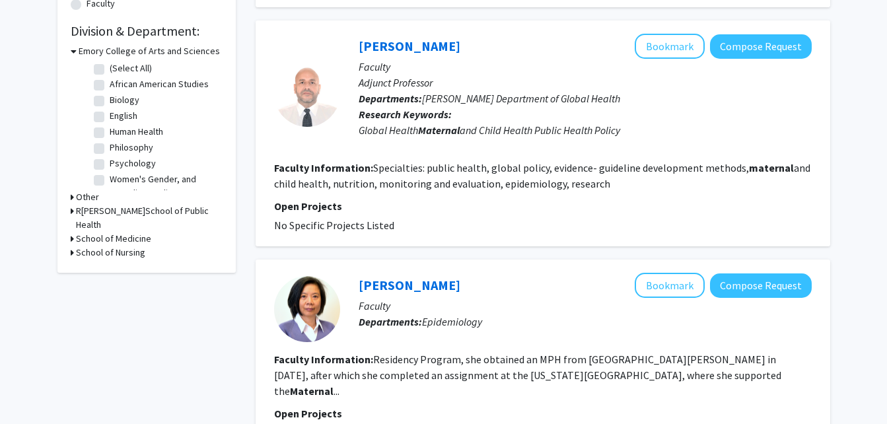
click at [651, 59] on p "Faculty" at bounding box center [585, 67] width 453 height 16
click at [666, 34] on button "Bookmark" at bounding box center [670, 46] width 70 height 25
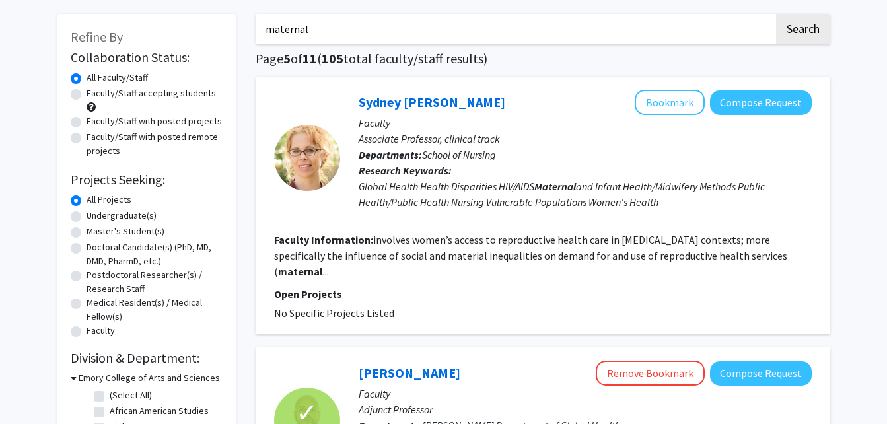
scroll to position [0, 0]
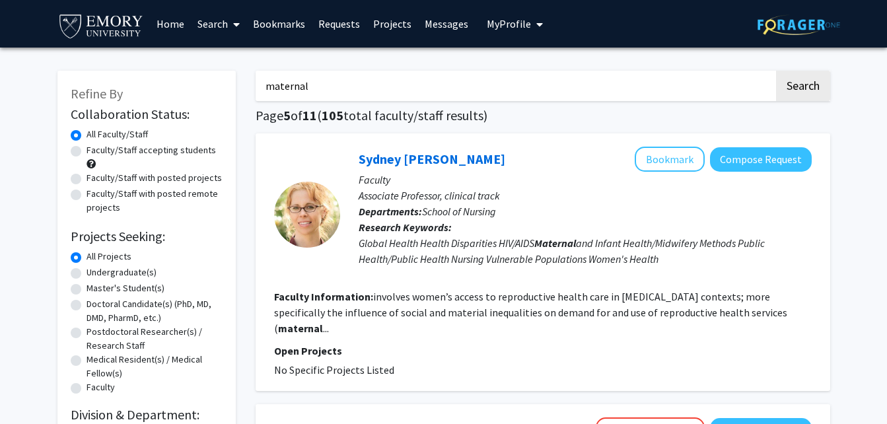
click at [283, 30] on link "Bookmarks" at bounding box center [278, 24] width 65 height 46
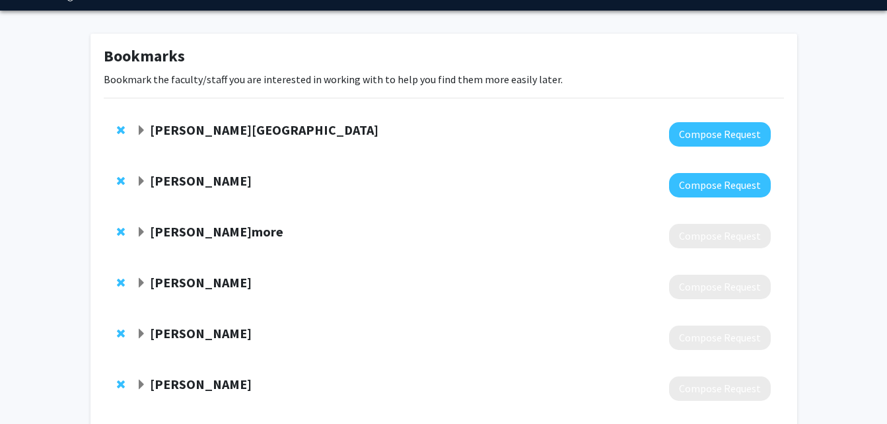
scroll to position [35, 0]
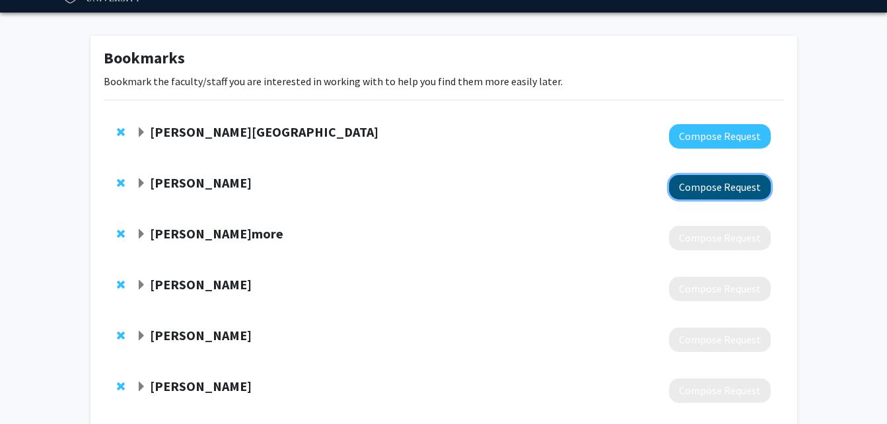
click at [687, 186] on button "Compose Request" at bounding box center [720, 187] width 102 height 24
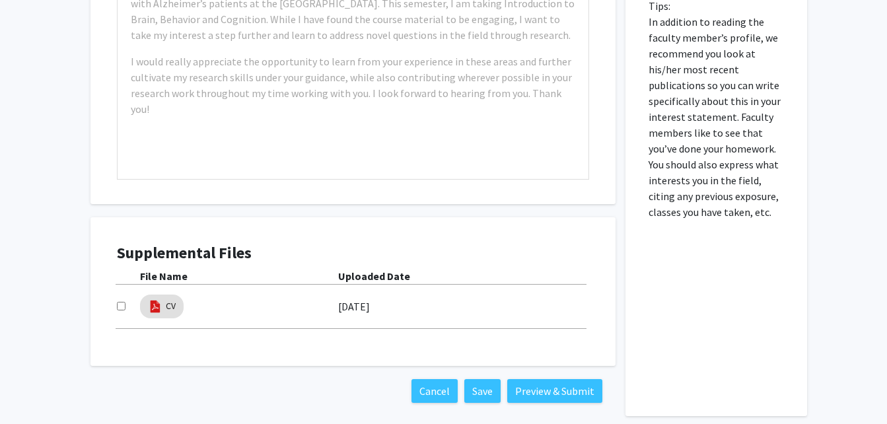
scroll to position [561, 0]
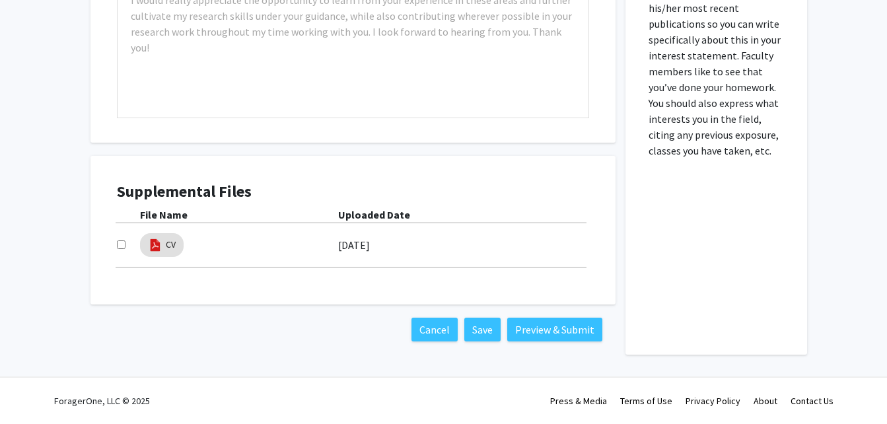
click at [122, 245] on input "checkbox" at bounding box center [121, 244] width 9 height 9
checkbox input "true"
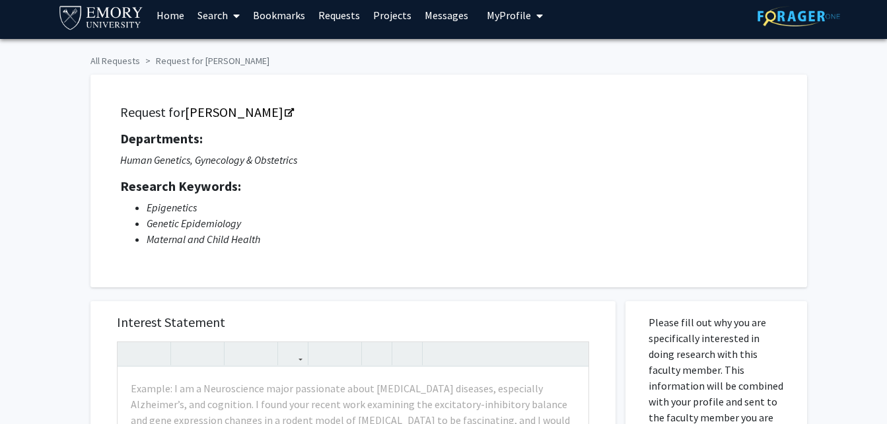
scroll to position [8, 0]
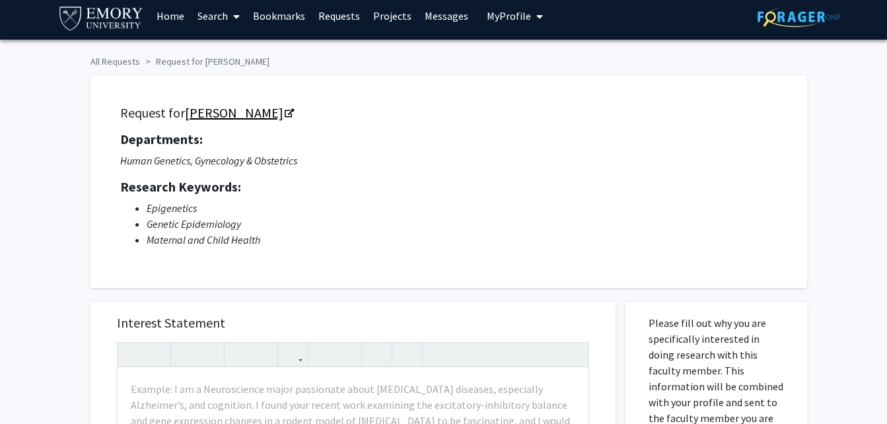
click at [240, 110] on link "[PERSON_NAME]" at bounding box center [239, 112] width 108 height 17
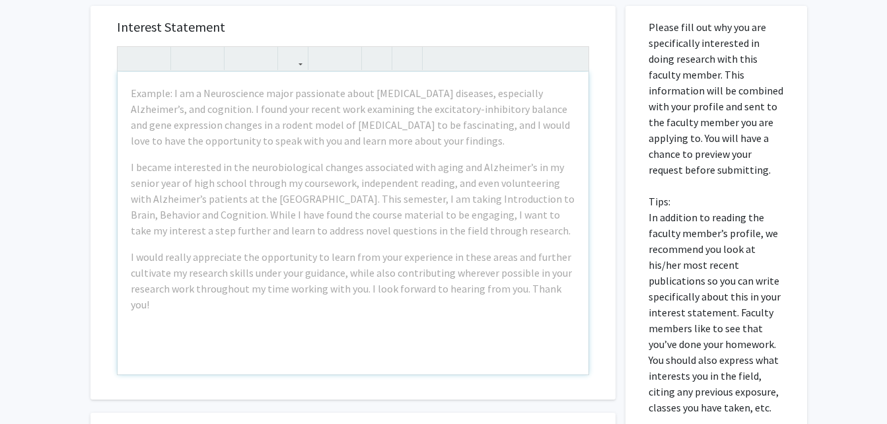
scroll to position [305, 0]
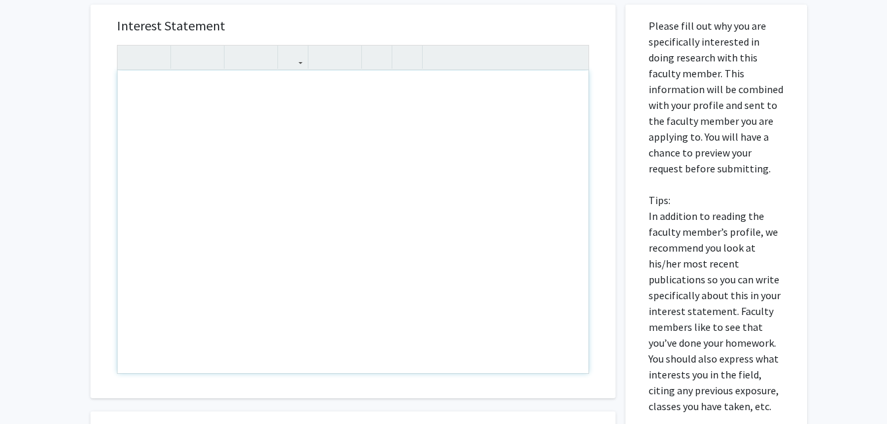
click at [412, 126] on div "Note to users with screen readers: Please press Alt+0 or Option+0 to deactivate…" at bounding box center [353, 222] width 471 height 303
paste div "Note to users with screen readers: Please press Alt+0 or Option+0 to deactivate…"
type textarea "<l>I dolo sita consect adipi eli sedd. E te incidid ut laboree do magn aliquaen…"
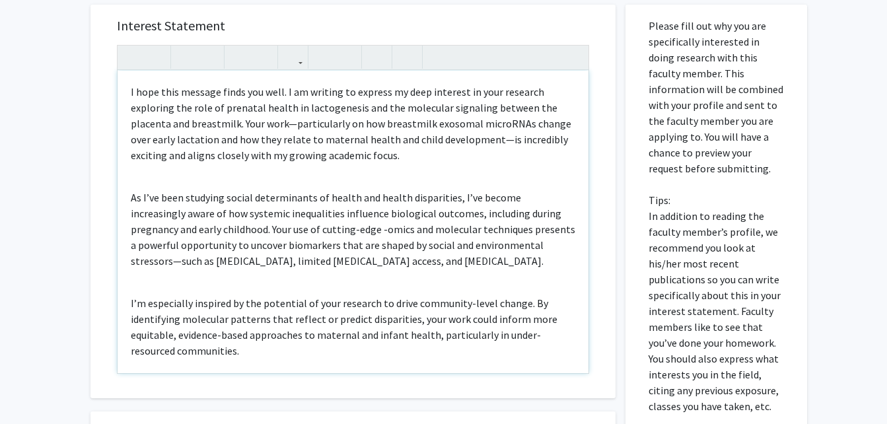
click at [345, 126] on p "I hope this message finds you well. I am writing to express my deep interest in…" at bounding box center [353, 123] width 445 height 79
click at [569, 141] on div "I hope this message finds you well. I am writing to express my deep interest in…" at bounding box center [353, 222] width 471 height 303
click at [459, 229] on p "As I’ve been studying social determinants of health and health disparities, I’v…" at bounding box center [353, 229] width 445 height 79
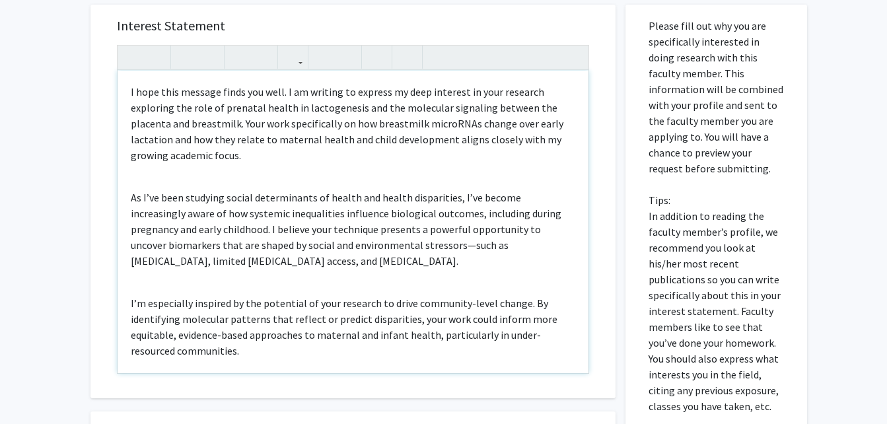
click at [377, 246] on p "As I’ve been studying social determinants of health and health disparities, I’v…" at bounding box center [353, 229] width 445 height 79
click at [350, 232] on p "As I’ve been studying social determinants of health and health disparities, I’v…" at bounding box center [353, 229] width 445 height 79
click at [310, 231] on p "As I’ve been studying social determinants of health and health disparities, I’v…" at bounding box center [353, 229] width 445 height 79
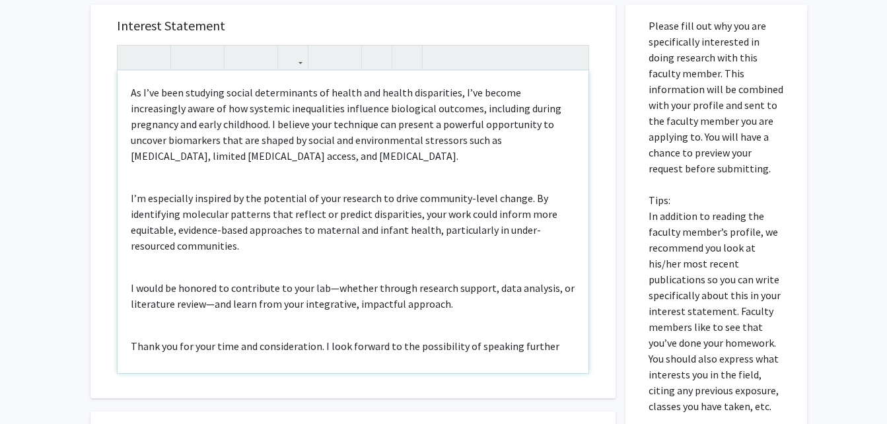
scroll to position [106, 0]
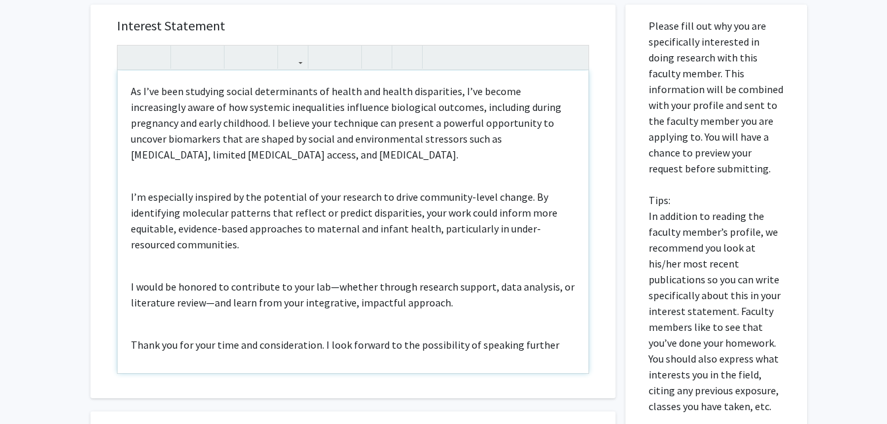
click at [364, 225] on p "I’m especially inspired by the potential of your research to drive community-le…" at bounding box center [353, 220] width 445 height 63
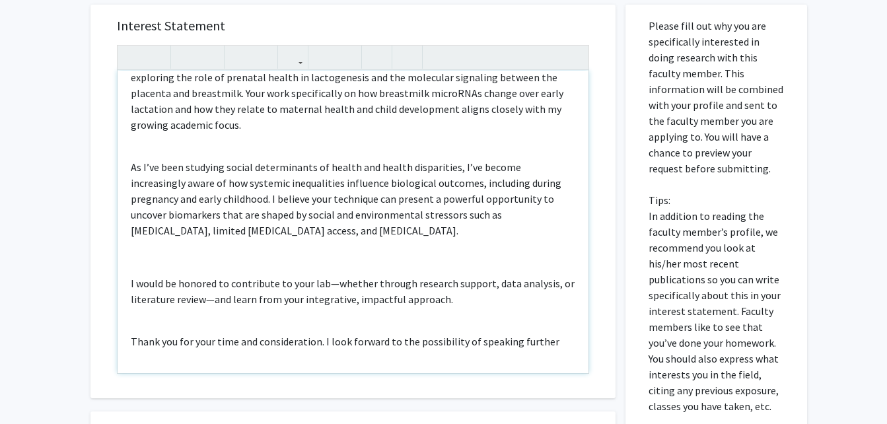
scroll to position [30, 0]
click at [371, 281] on p "I would be honored to contribute to your lab—whether through research support, …" at bounding box center [353, 291] width 445 height 32
click at [416, 307] on div "I hope this message finds you well. I am writing to express my deep interest in…" at bounding box center [353, 222] width 471 height 303
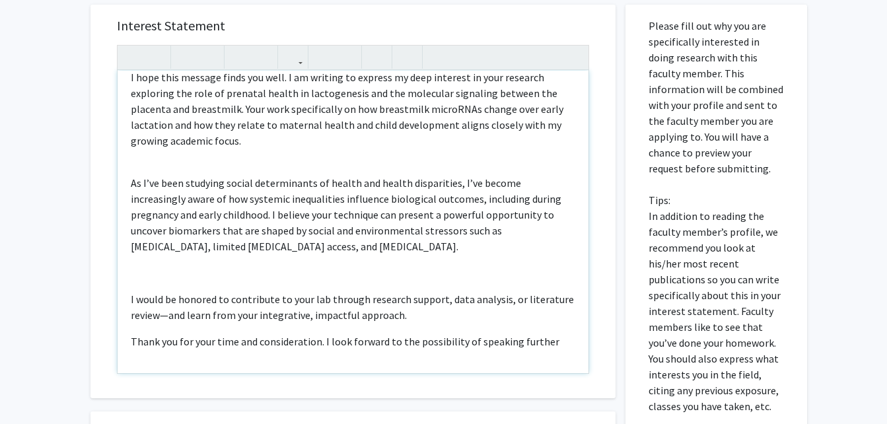
scroll to position [15, 0]
click at [548, 343] on p "Thank you for your time and consideration. I look forward to the possibility of…" at bounding box center [353, 342] width 445 height 16
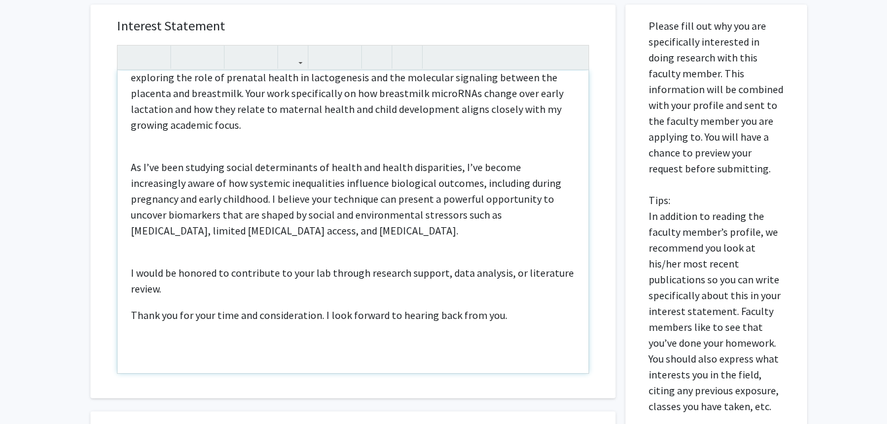
scroll to position [30, 0]
type textarea "<l>I dolo sita consect adipi eli sedd. E te incidid ut laboree do magn aliquaen…"
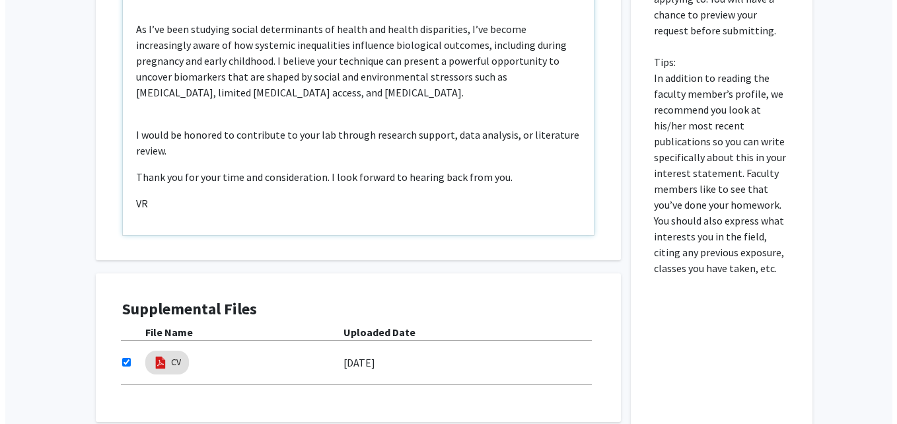
scroll to position [561, 0]
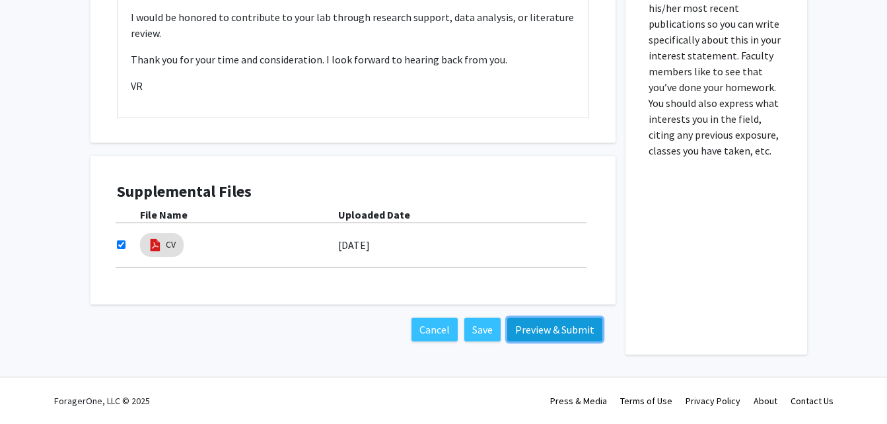
click at [538, 328] on button "Preview & Submit" at bounding box center [554, 330] width 95 height 24
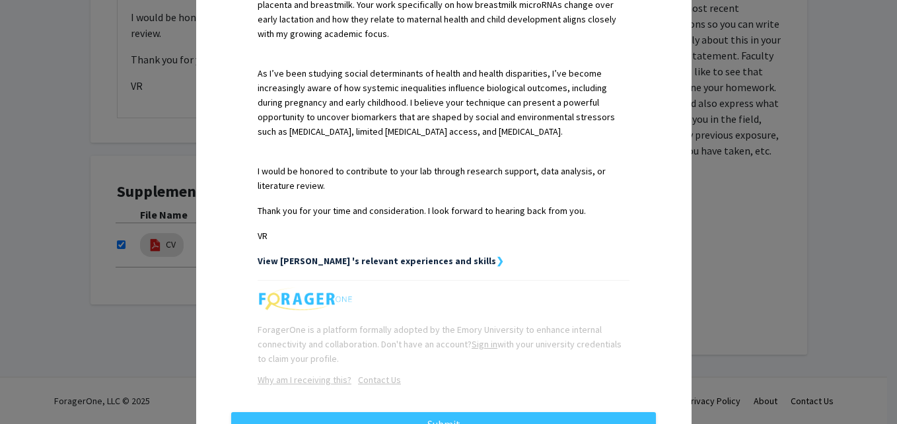
scroll to position [450, 0]
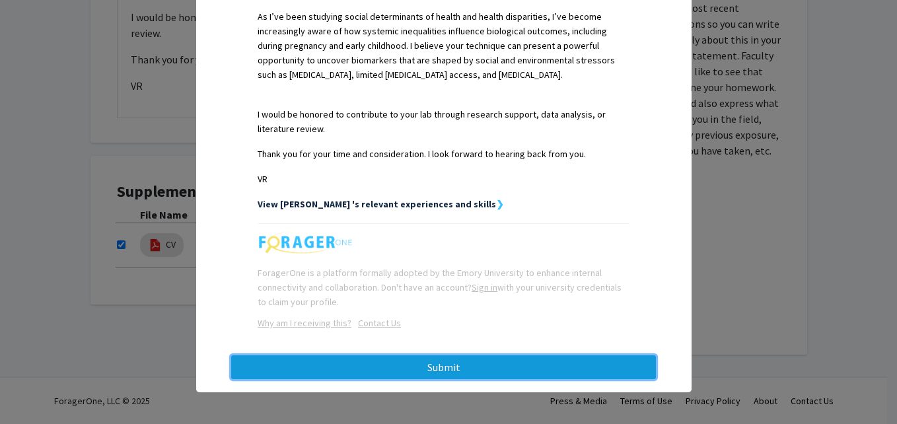
click at [536, 361] on button "Submit" at bounding box center [443, 367] width 425 height 24
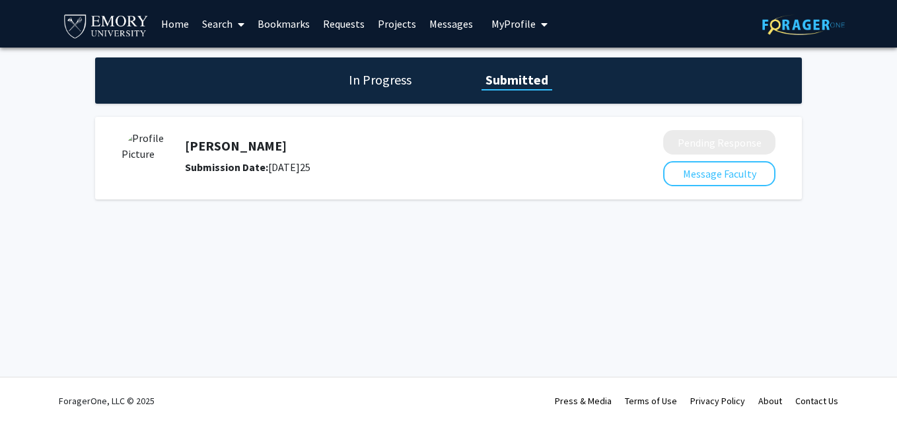
click at [493, 28] on span "My Profile" at bounding box center [513, 23] width 44 height 13
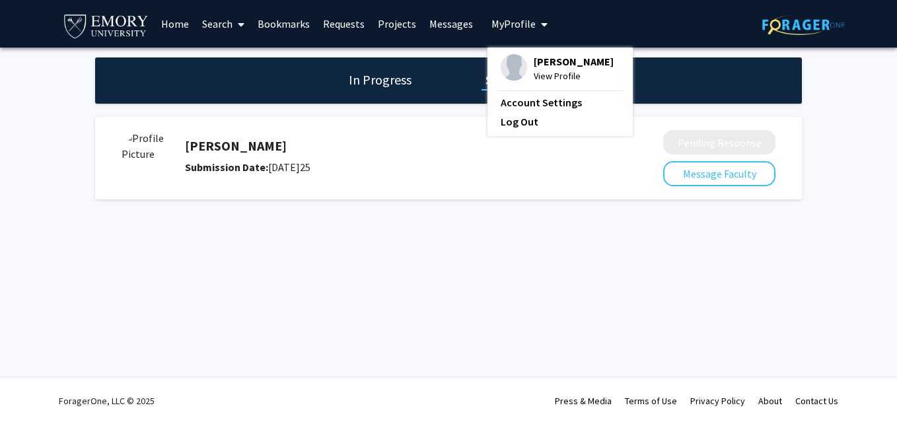
click at [534, 65] on span "[PERSON_NAME]" at bounding box center [574, 61] width 80 height 15
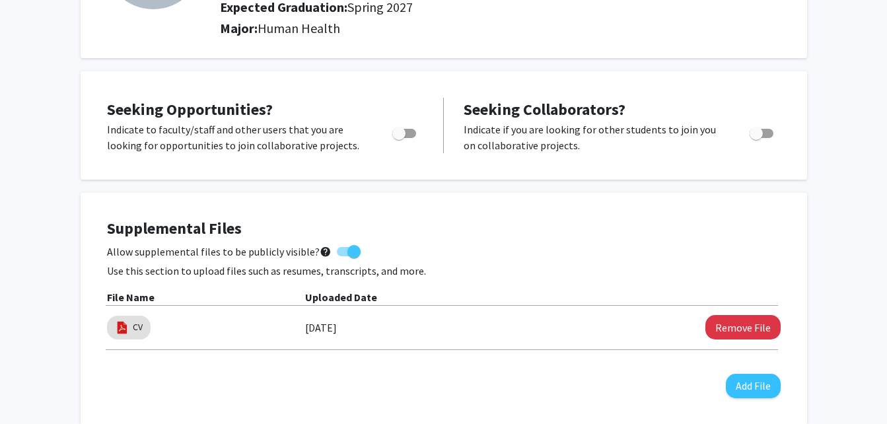
scroll to position [207, 0]
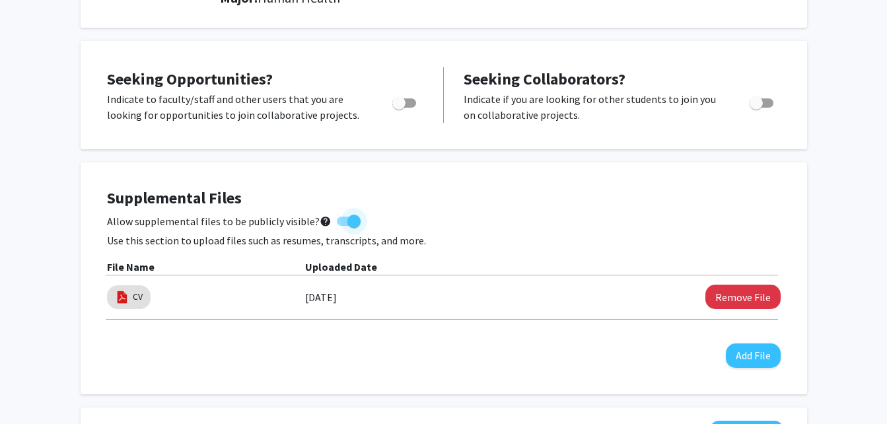
click at [337, 221] on span at bounding box center [349, 221] width 24 height 9
click at [343, 226] on input "Allow supplemental files to be publicly visible? help" at bounding box center [343, 226] width 1 height 1
checkbox input "false"
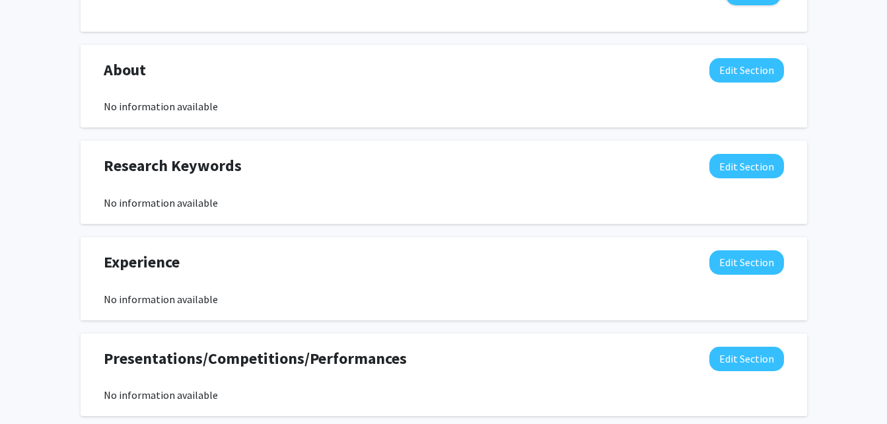
scroll to position [571, 0]
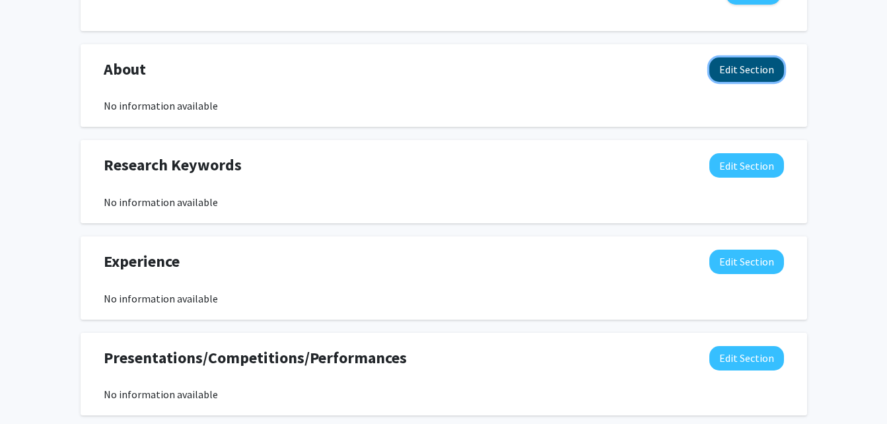
click at [750, 66] on button "Edit Section" at bounding box center [746, 69] width 75 height 24
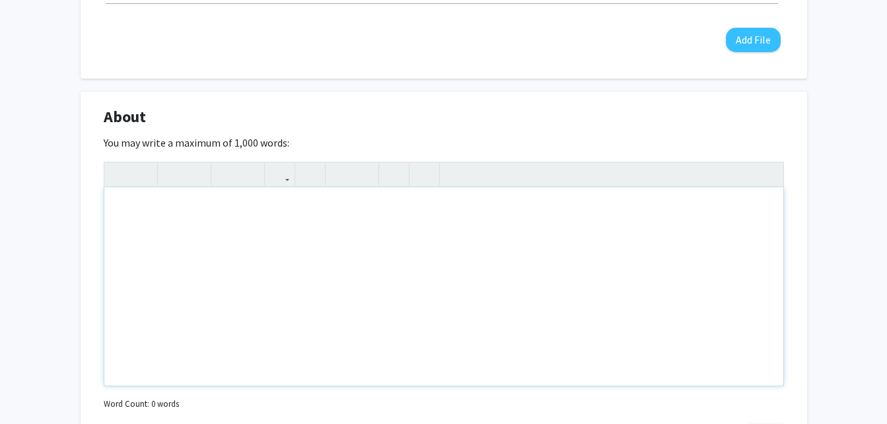
scroll to position [522, 0]
click at [531, 218] on div "Note to users with screen readers: Please deactivate our accessibility plugin f…" at bounding box center [443, 287] width 679 height 198
paste div "Note to users with screen readers: Please deactivate our accessibility plugin f…"
type textarea "<p>I am a junior Human Health major with a strong academic and personal interes…"
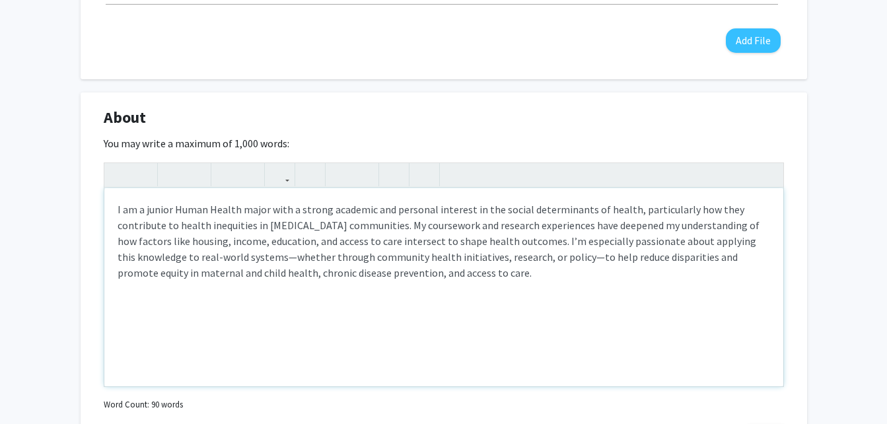
click at [274, 256] on p "I am a junior Human Health major with a strong academic and personal interest i…" at bounding box center [444, 240] width 653 height 79
click at [263, 256] on p "I am a junior Human Health major with a strong academic and personal interest i…" at bounding box center [444, 240] width 653 height 79
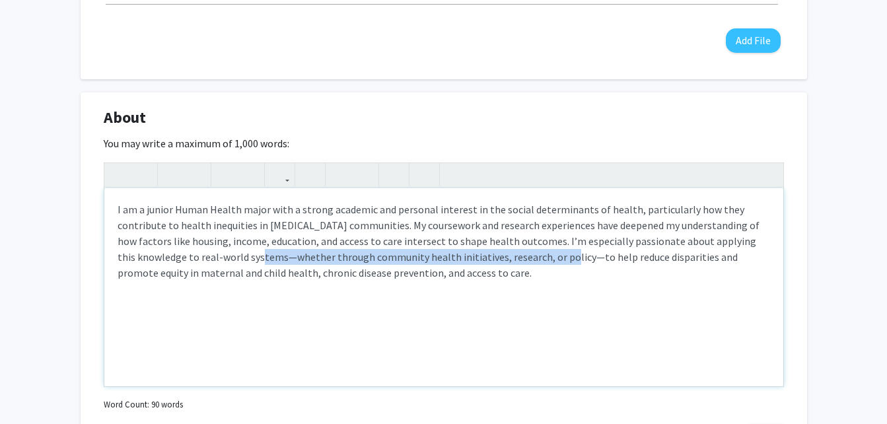
drag, startPoint x: 263, startPoint y: 256, endPoint x: 553, endPoint y: 261, distance: 290.0
click at [553, 261] on p "I am a junior Human Health major with a strong academic and personal interest i…" at bounding box center [444, 240] width 653 height 79
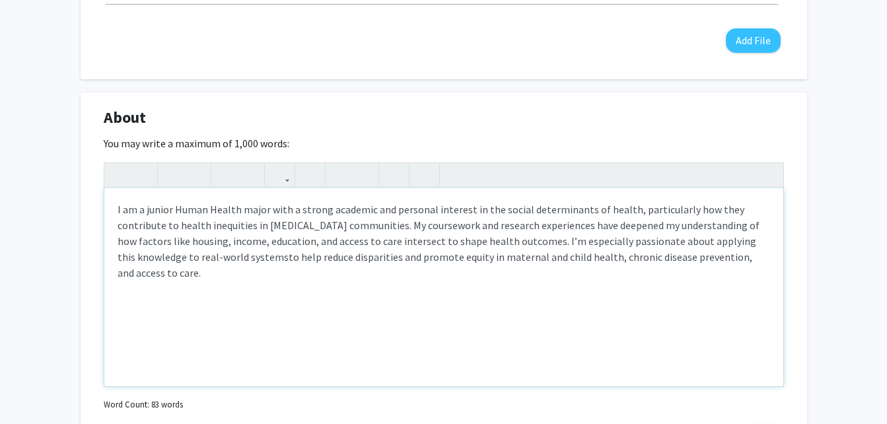
type textarea "<p>I am a junior Human Health major with a strong academic and personal interes…"
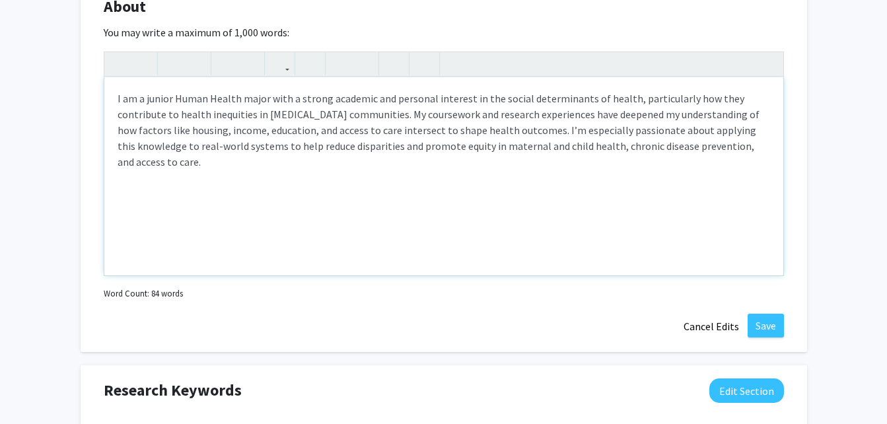
scroll to position [636, 0]
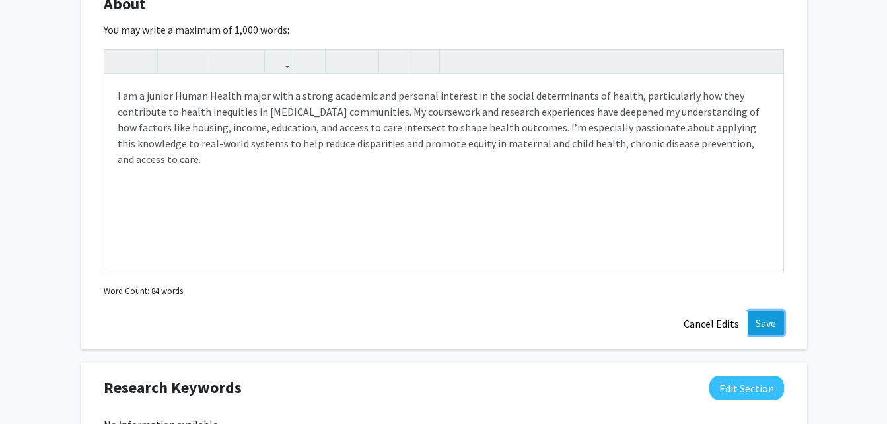
click at [770, 327] on button "Save" at bounding box center [766, 323] width 36 height 24
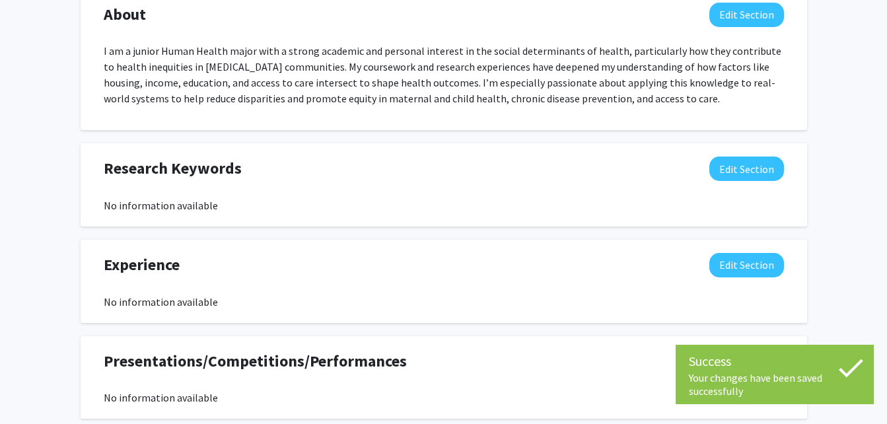
scroll to position [623, 0]
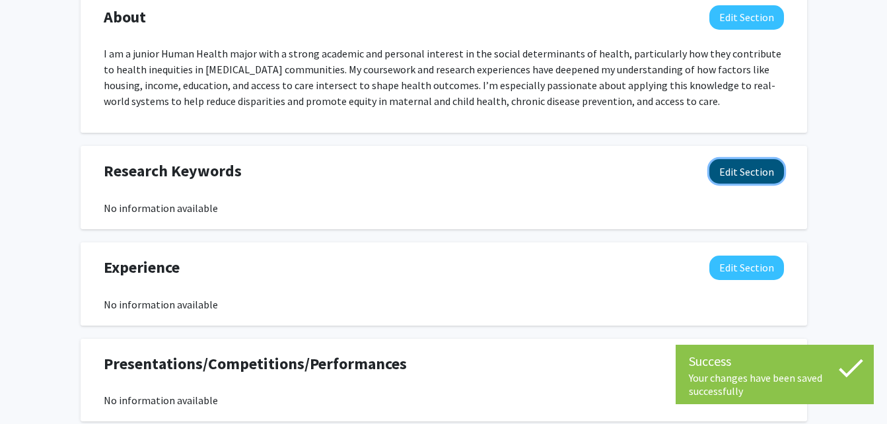
click at [738, 167] on button "Edit Section" at bounding box center [746, 171] width 75 height 24
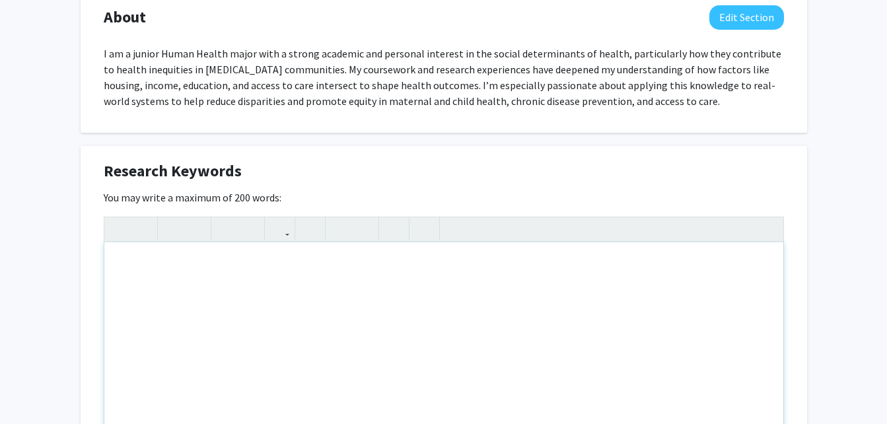
click at [583, 266] on div "Note to users with screen readers: Please deactivate our accessibility plugin f…" at bounding box center [443, 341] width 679 height 198
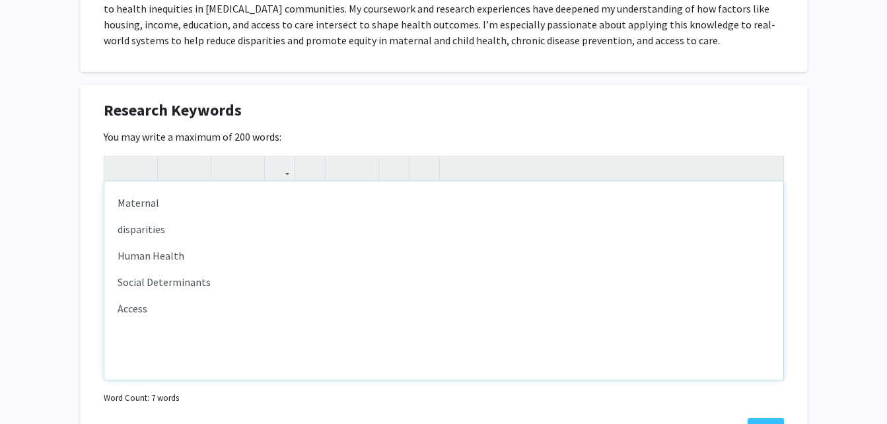
scroll to position [684, 0]
click at [122, 229] on p "disparities" at bounding box center [444, 229] width 653 height 16
type textarea "<p>Maternal</p><p>Disparities</p><p>Human Health</p><p>Social Determinants&nbsp…"
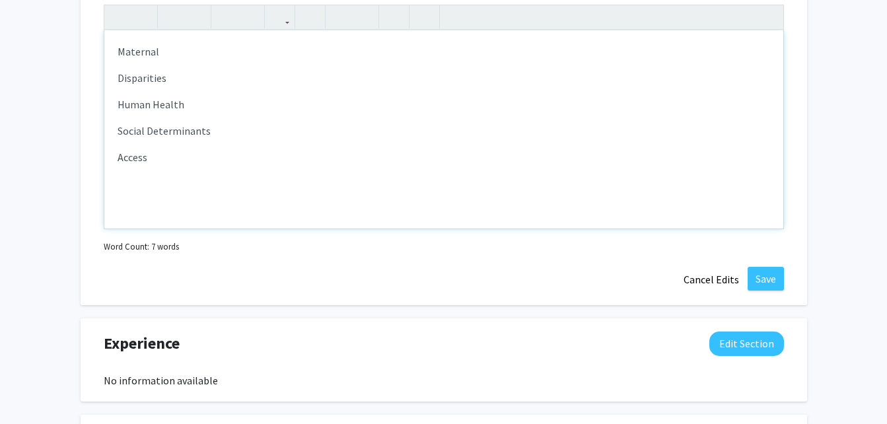
scroll to position [843, 0]
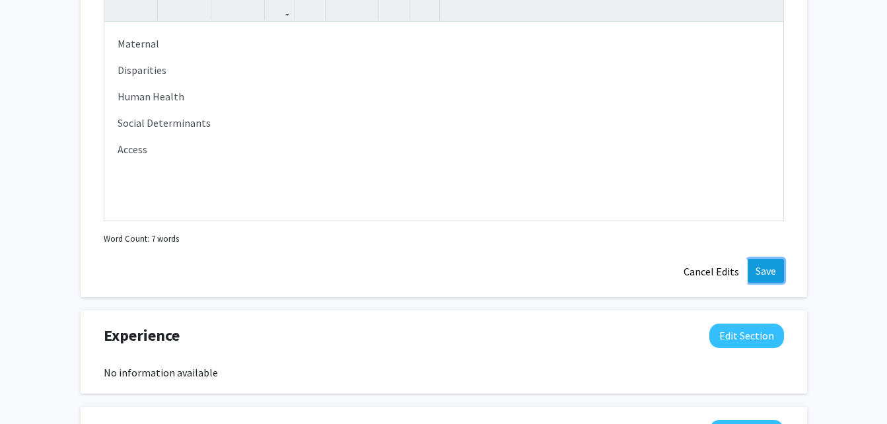
click at [771, 268] on button "Save" at bounding box center [766, 271] width 36 height 24
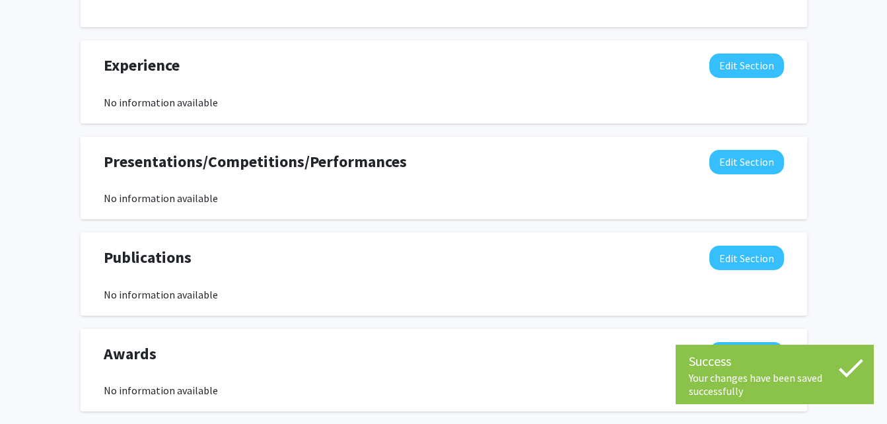
scroll to position [943, 0]
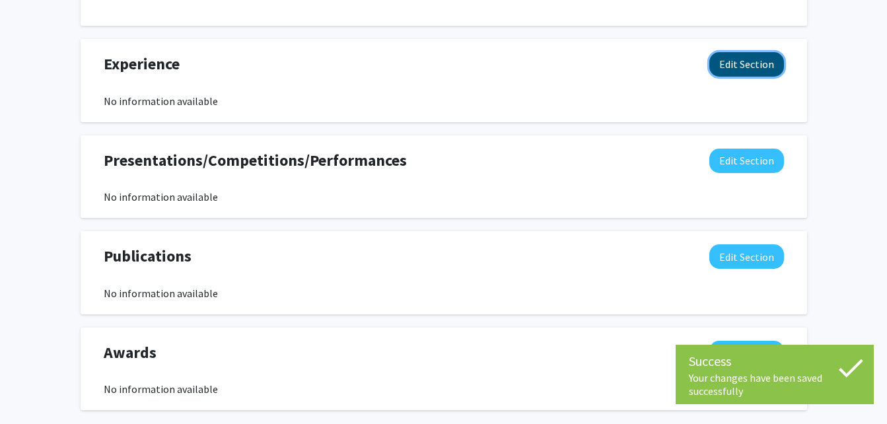
click at [742, 64] on button "Edit Section" at bounding box center [746, 64] width 75 height 24
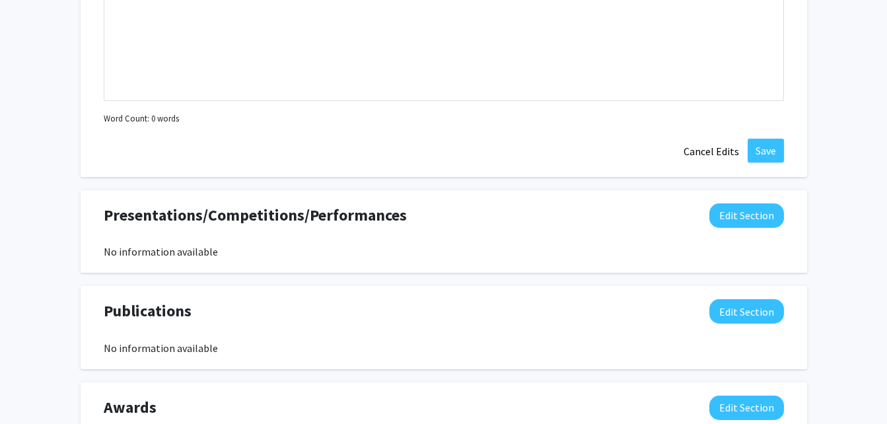
scroll to position [1176, 0]
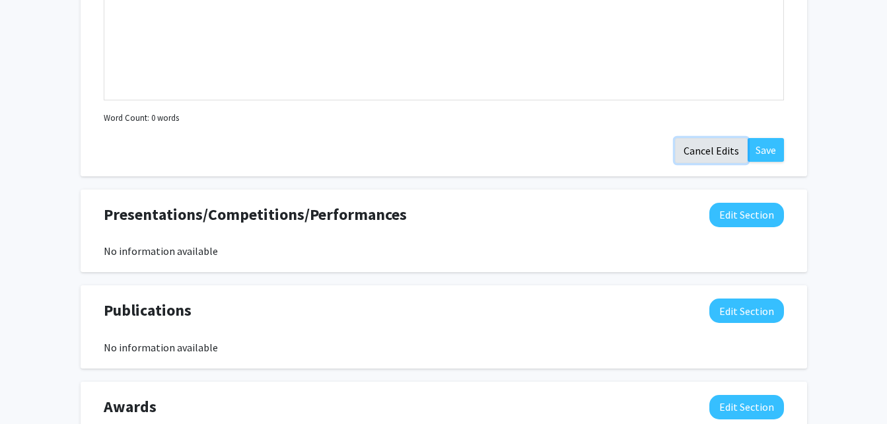
click at [727, 145] on button "Cancel Edits" at bounding box center [711, 150] width 73 height 25
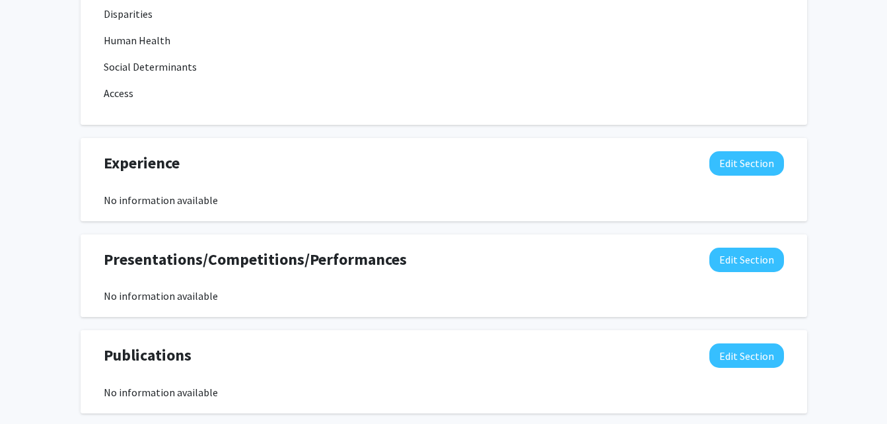
scroll to position [843, 0]
click at [735, 161] on button "Edit Section" at bounding box center [746, 164] width 75 height 24
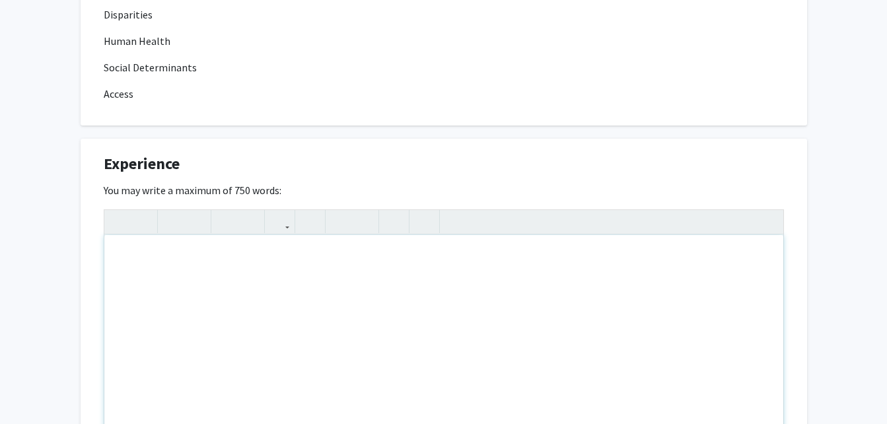
click at [578, 244] on div "Note to users with screen readers: Please deactivate our accessibility plugin f…" at bounding box center [443, 334] width 679 height 198
type textarea "<p>Chem 150 with lab</p><p>Chem 202 with lab</p><p>Chem 203 with lab</p><p>Bio …"
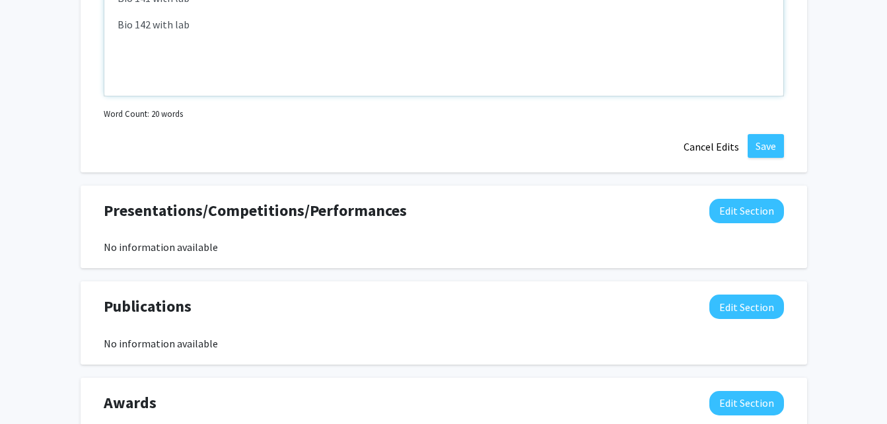
scroll to position [1186, 0]
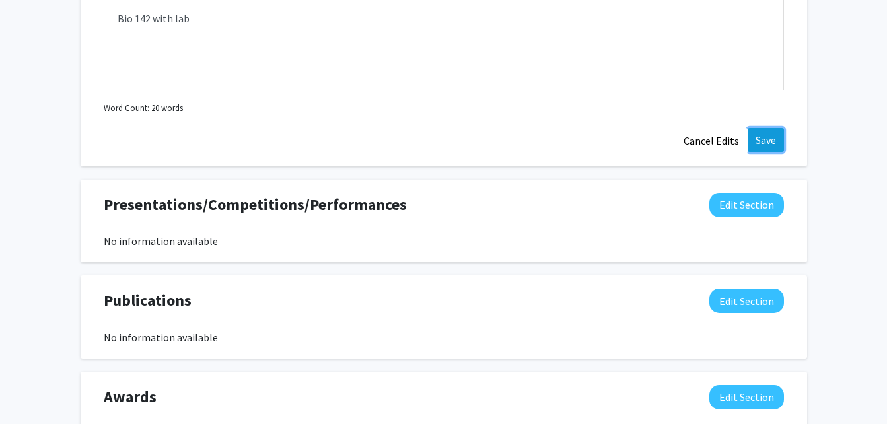
click at [763, 143] on button "Save" at bounding box center [766, 140] width 36 height 24
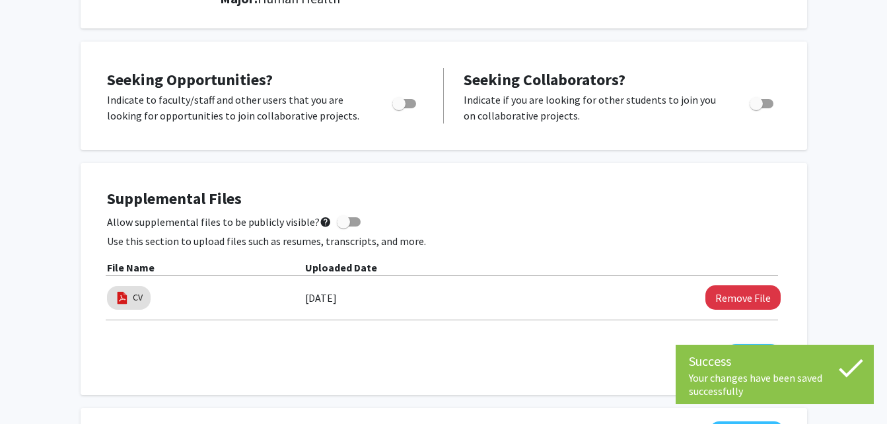
scroll to position [0, 0]
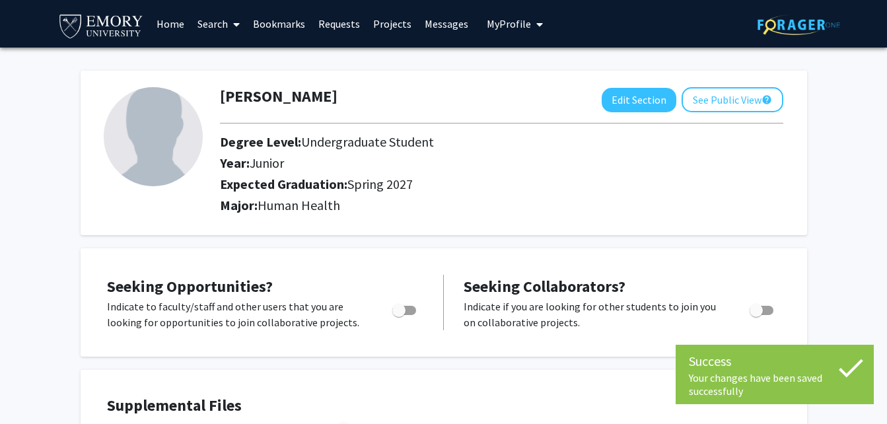
click at [340, 24] on link "Requests" at bounding box center [339, 24] width 55 height 46
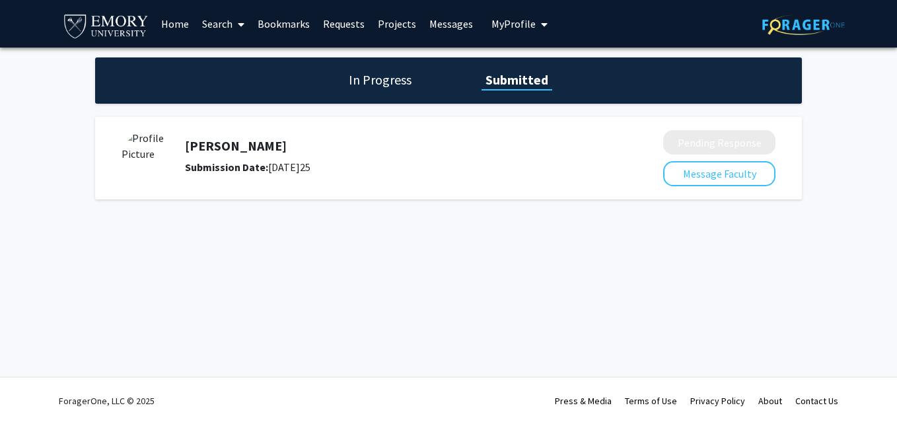
click at [306, 18] on link "Bookmarks" at bounding box center [283, 24] width 65 height 46
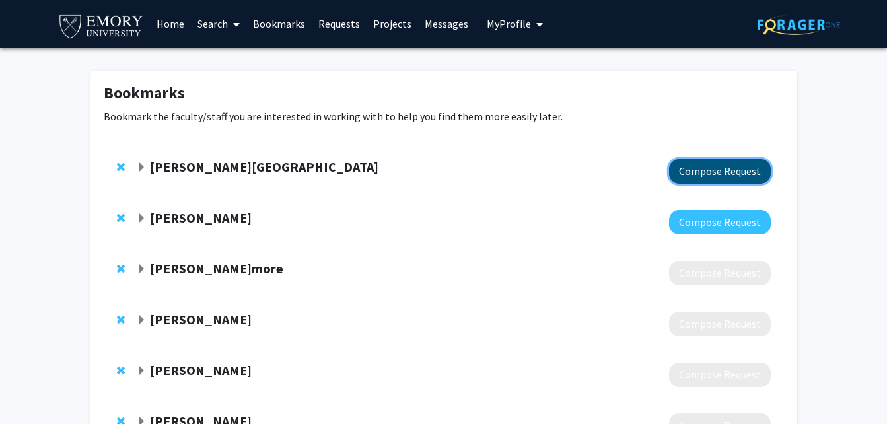
click at [701, 166] on button "Compose Request" at bounding box center [720, 171] width 102 height 24
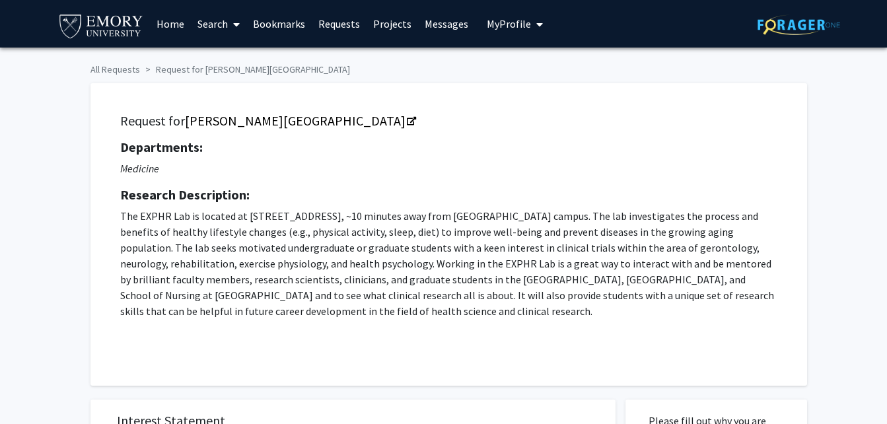
click at [211, 18] on link "Search" at bounding box center [218, 24] width 55 height 46
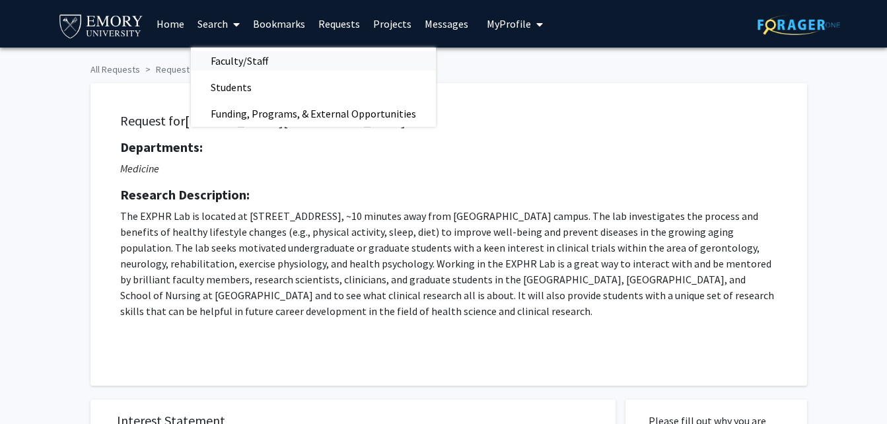
click at [242, 61] on span "Faculty/Staff" at bounding box center [239, 61] width 97 height 26
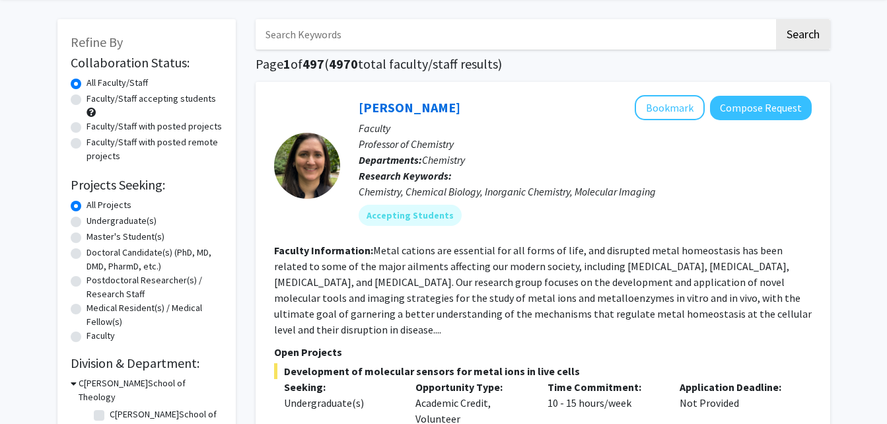
scroll to position [52, 0]
click at [72, 120] on div "Faculty/Staff with posted projects" at bounding box center [147, 127] width 152 height 16
click at [87, 125] on label "Faculty/Staff with posted projects" at bounding box center [154, 126] width 135 height 14
click at [87, 125] on input "Faculty/Staff with posted projects" at bounding box center [91, 123] width 9 height 9
radio input "true"
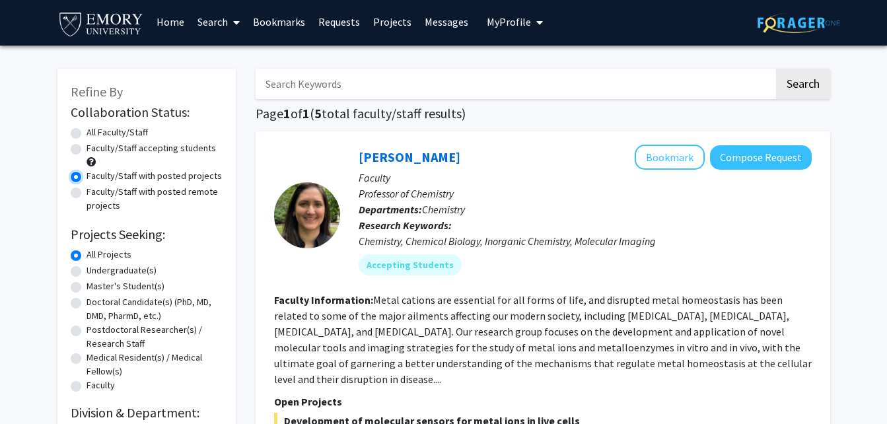
scroll to position [1, 0]
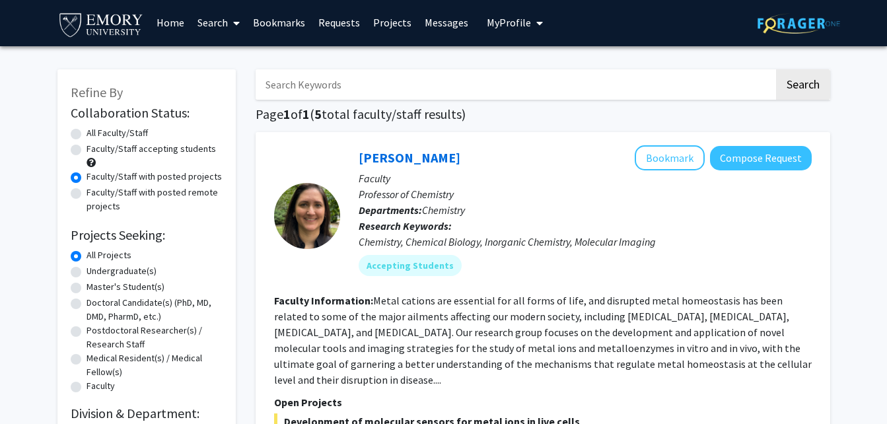
click at [174, 22] on link "Home" at bounding box center [170, 22] width 41 height 46
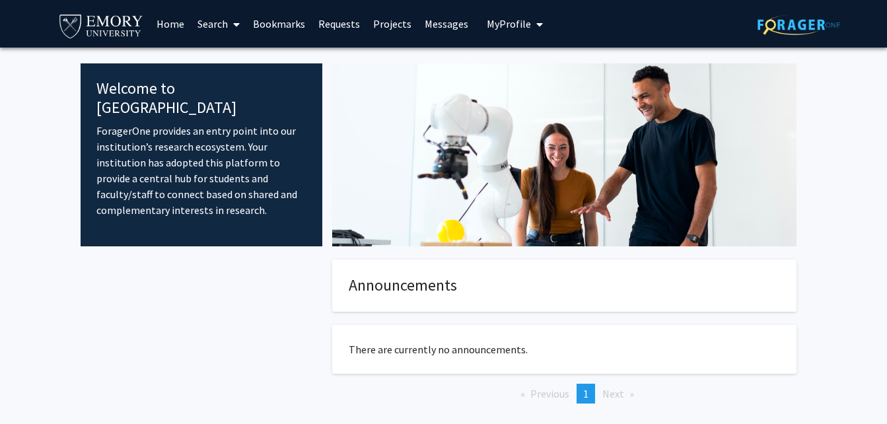
click at [219, 24] on link "Search" at bounding box center [218, 24] width 55 height 46
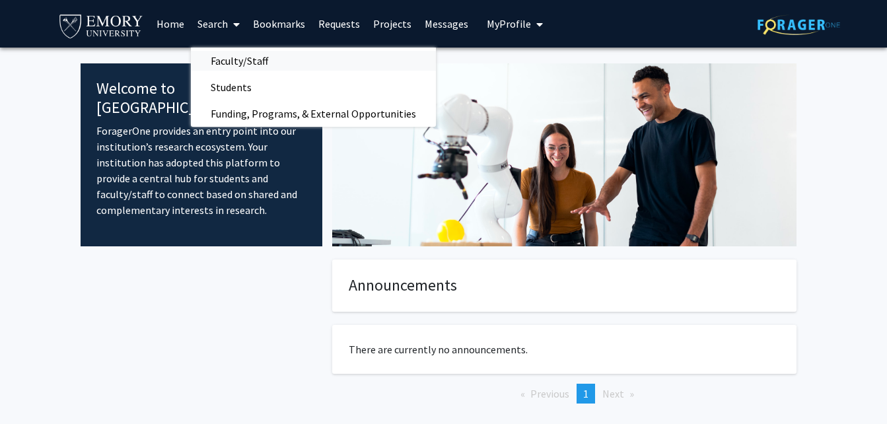
click at [240, 59] on span "Faculty/Staff" at bounding box center [239, 61] width 97 height 26
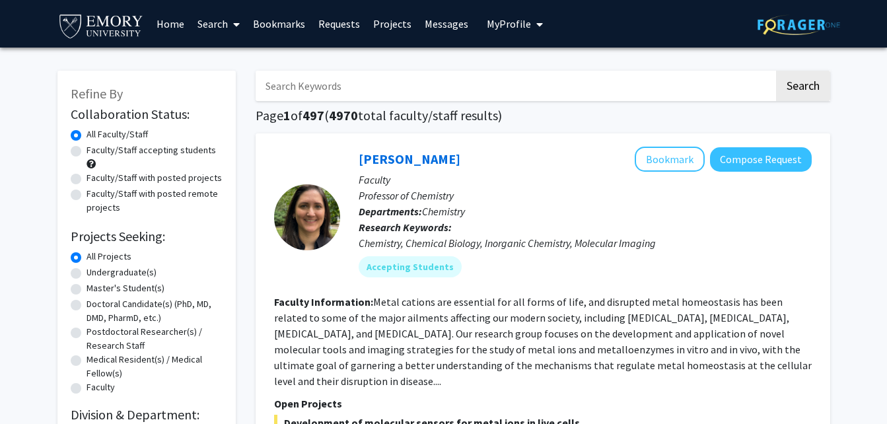
scroll to position [211, 0]
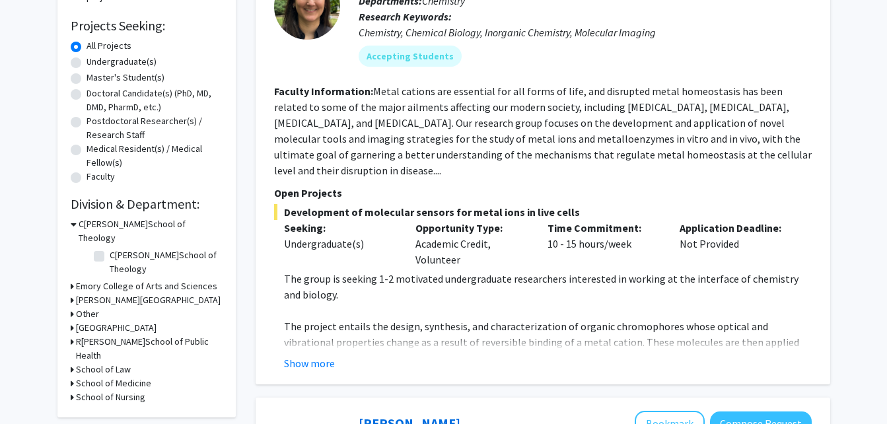
click at [118, 377] on h3 "School of Medicine" at bounding box center [113, 384] width 75 height 14
click at [110, 394] on label "(Select All)" at bounding box center [131, 401] width 42 height 14
click at [110, 394] on input "(Select All)" at bounding box center [114, 398] width 9 height 9
checkbox input "true"
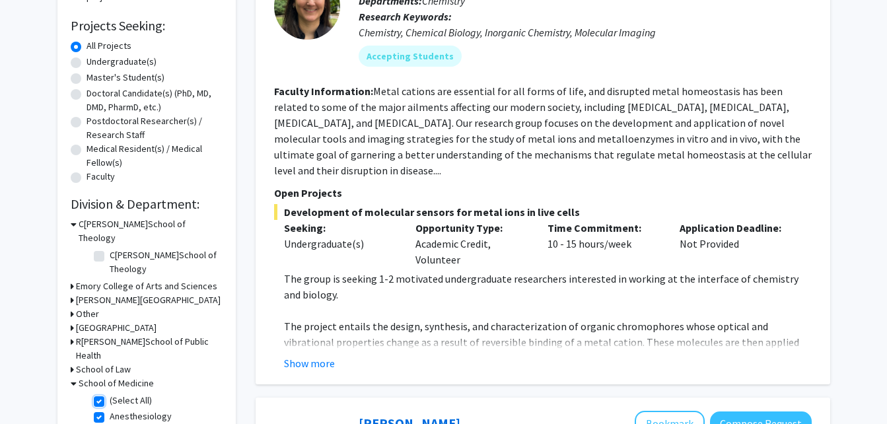
checkbox input "true"
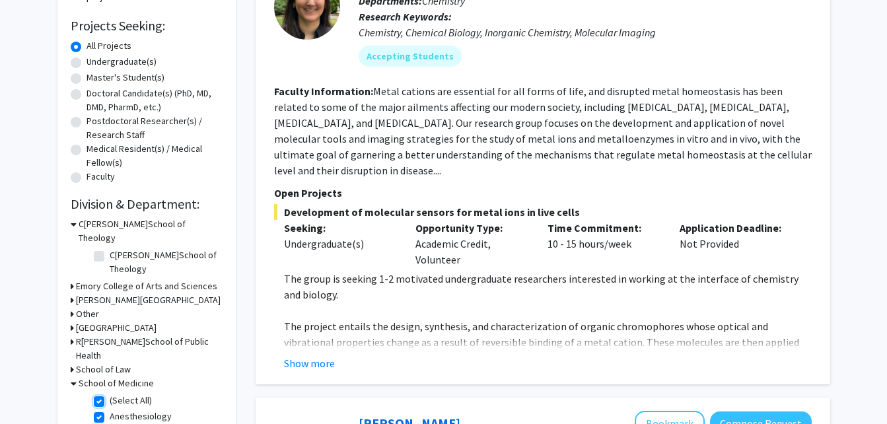
checkbox input "true"
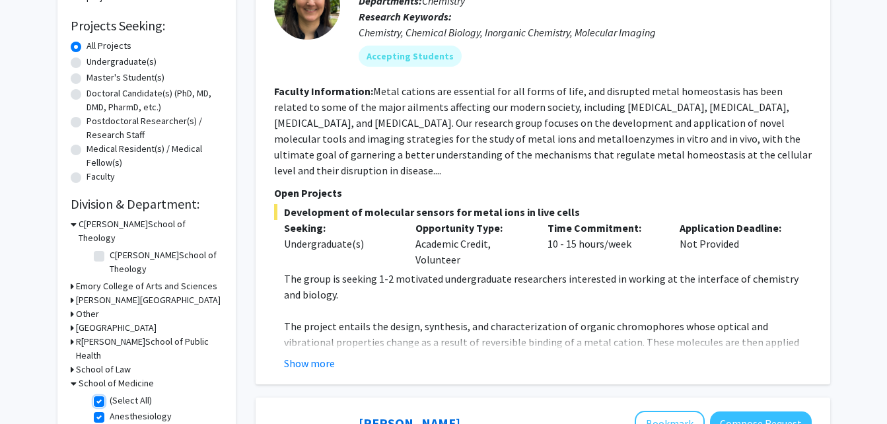
checkbox input "true"
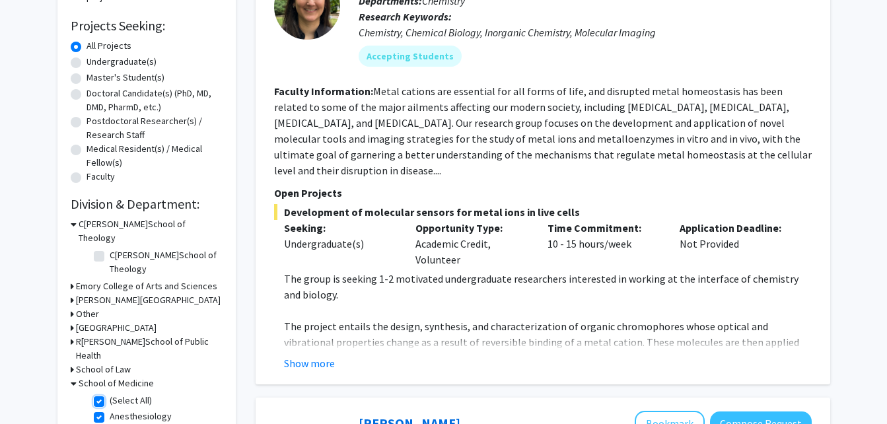
checkbox input "true"
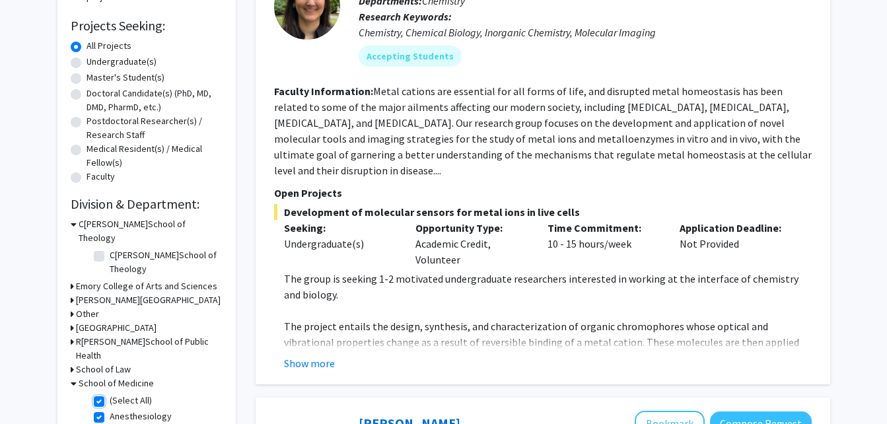
checkbox input "true"
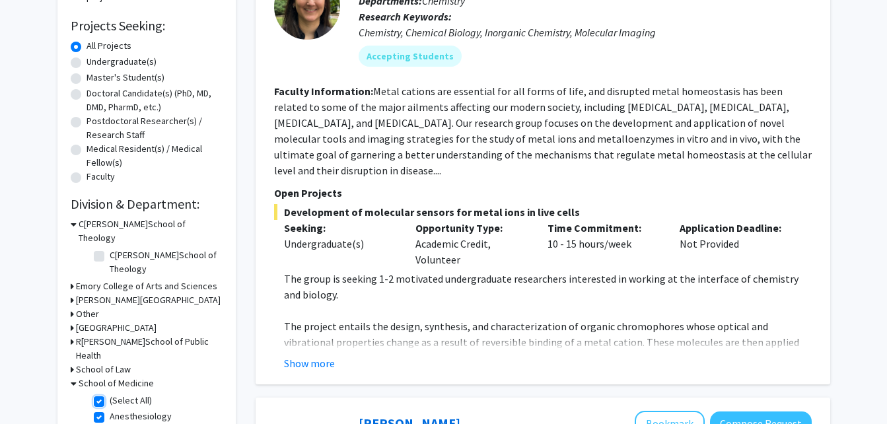
checkbox input "true"
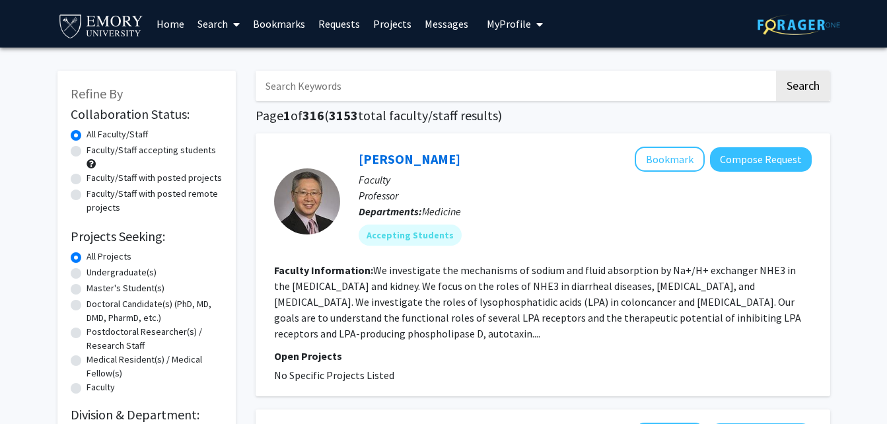
click at [449, 94] on input "Search Keywords" at bounding box center [515, 86] width 519 height 30
type input "maternal"
click at [776, 71] on button "Search" at bounding box center [803, 86] width 54 height 30
checkbox input "false"
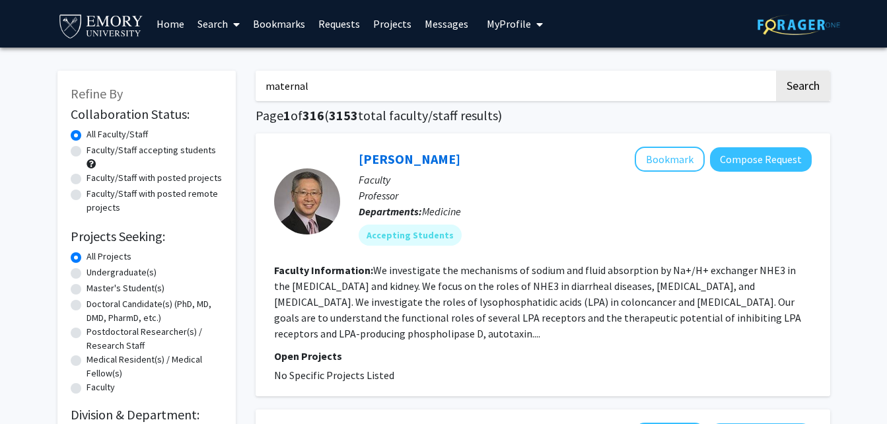
checkbox input "false"
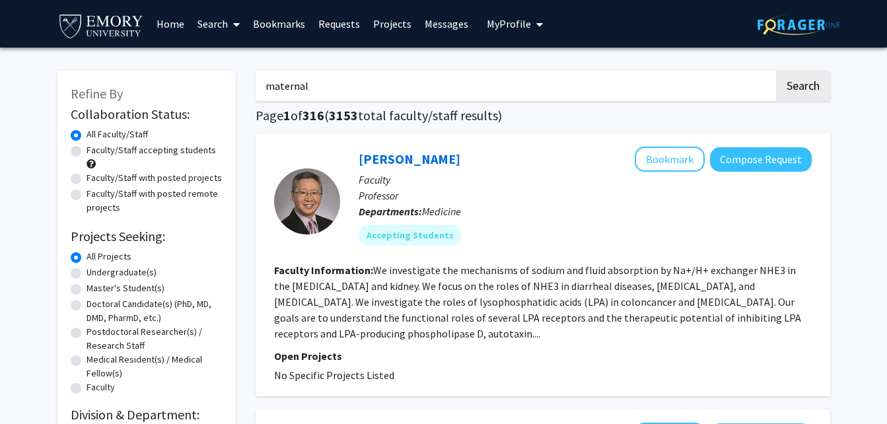
checkbox input "false"
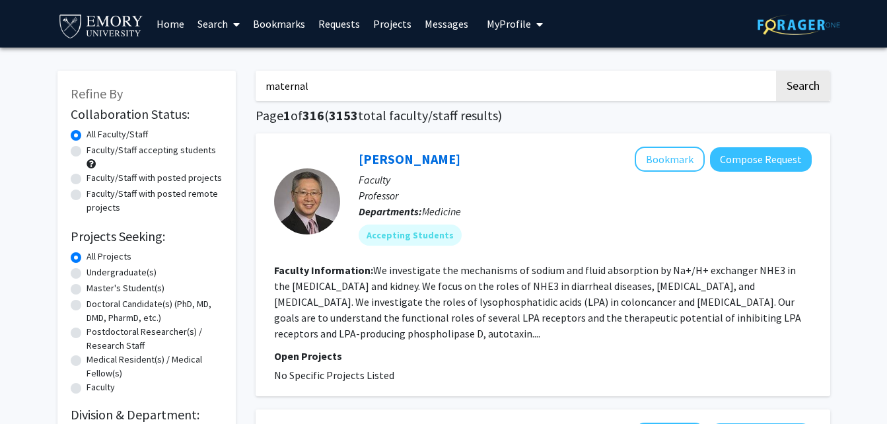
checkbox input "false"
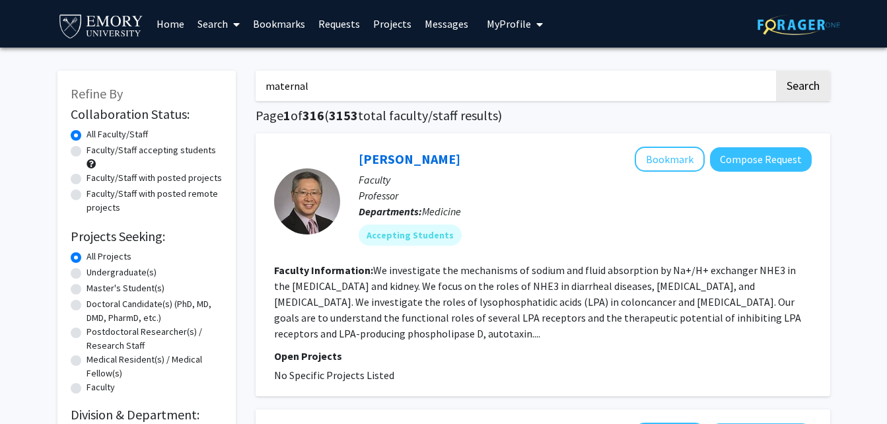
checkbox input "false"
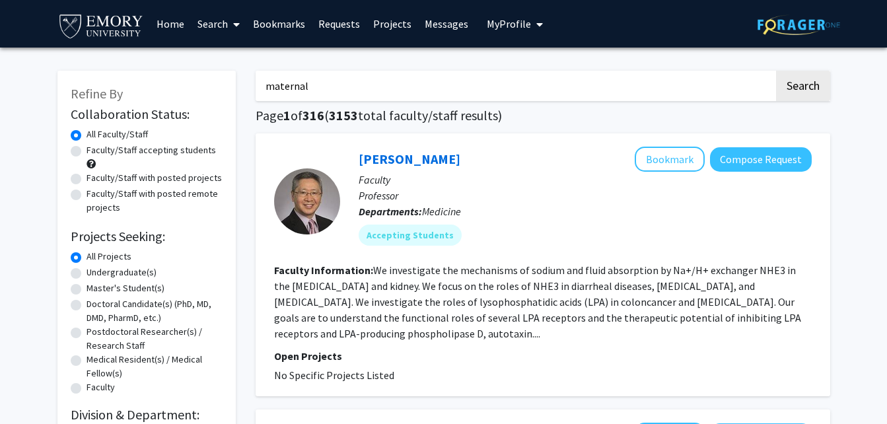
checkbox input "false"
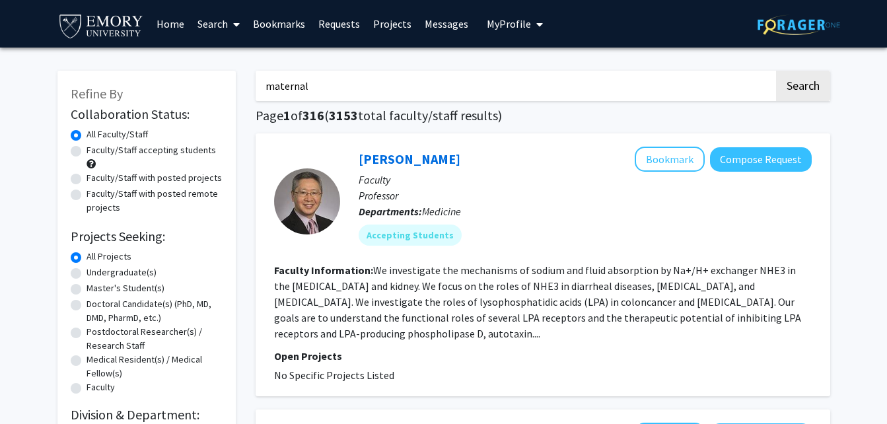
checkbox input "false"
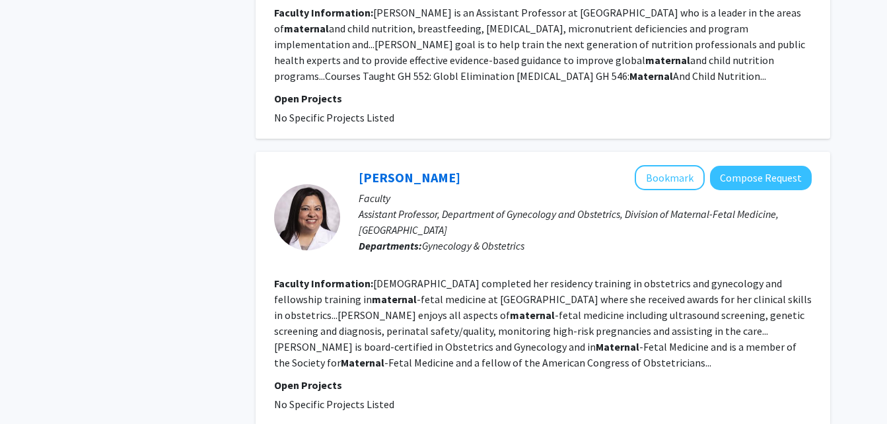
scroll to position [2239, 0]
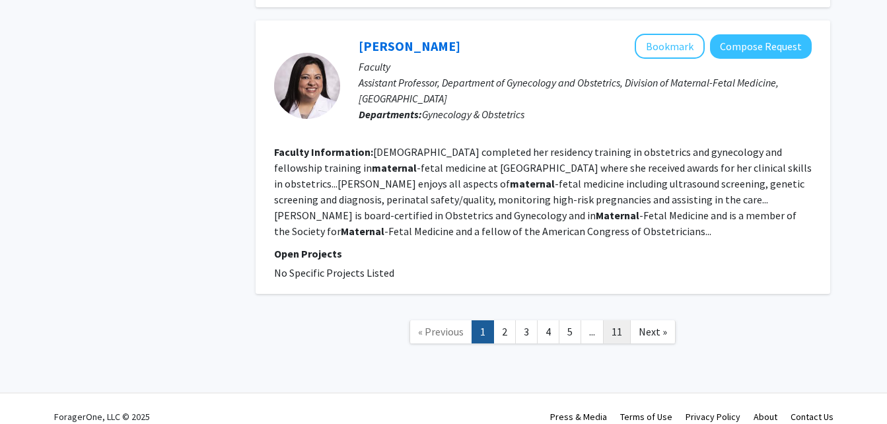
click at [617, 320] on link "11" at bounding box center [617, 331] width 28 height 23
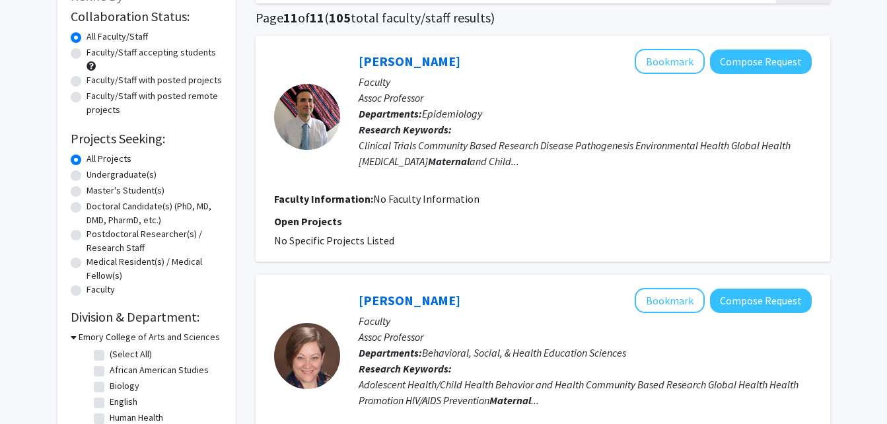
scroll to position [98, 0]
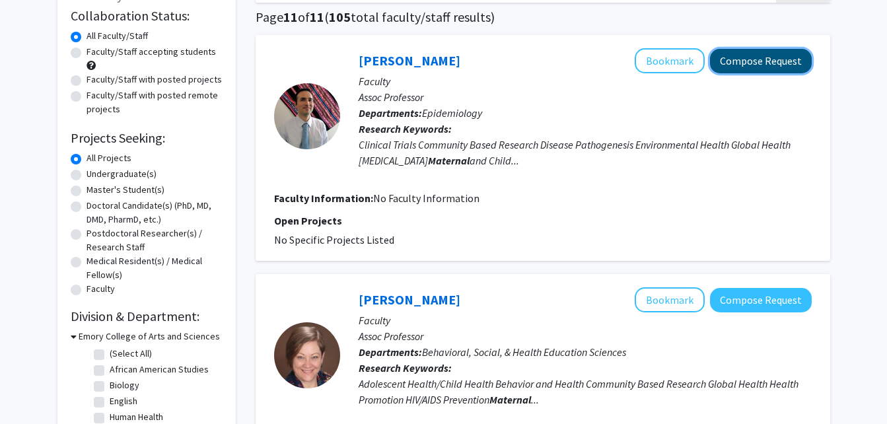
click at [753, 61] on button "Compose Request" at bounding box center [761, 61] width 102 height 24
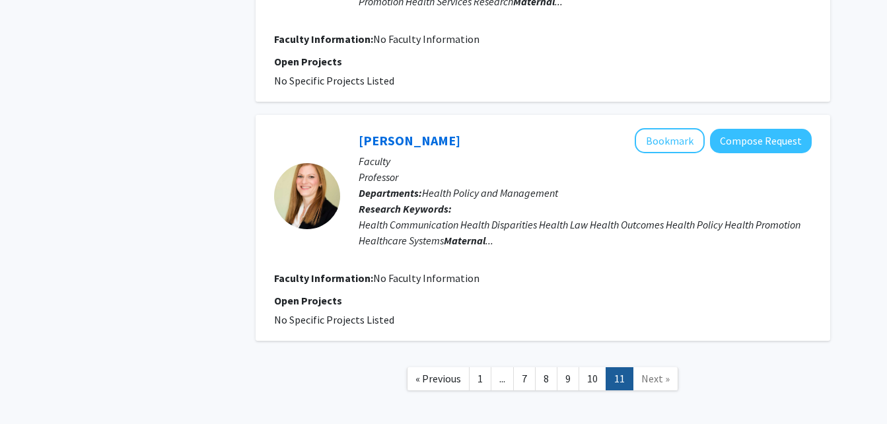
scroll to position [1038, 0]
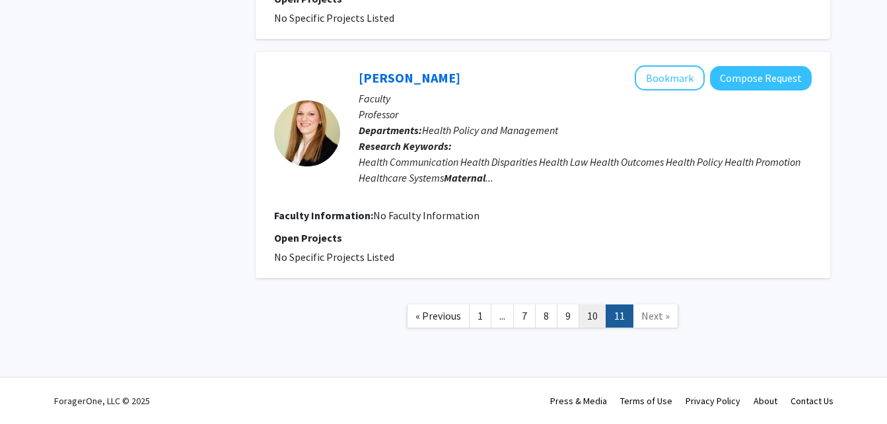
click at [593, 312] on link "10" at bounding box center [593, 316] width 28 height 23
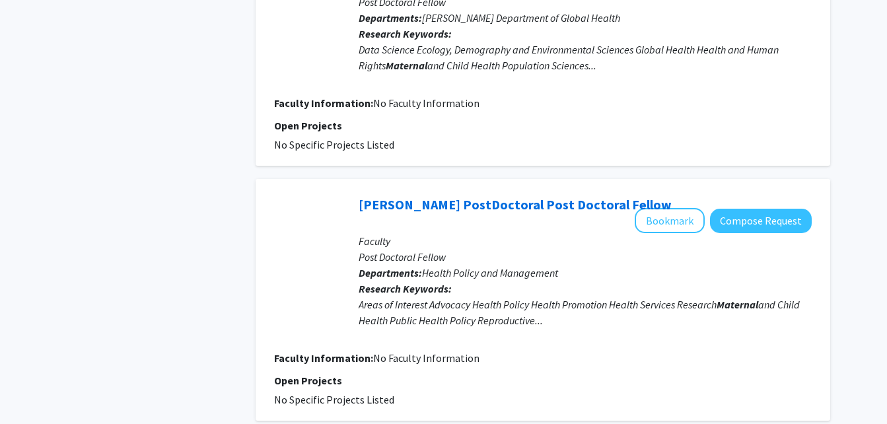
scroll to position [2233, 0]
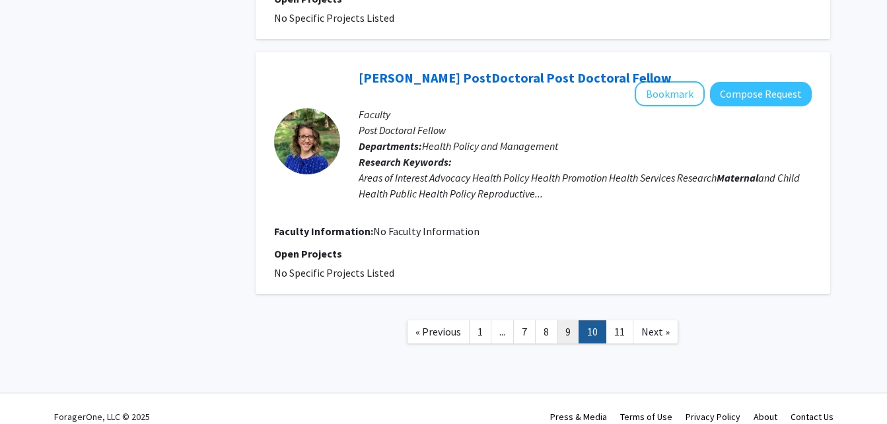
click at [578, 320] on link "9" at bounding box center [568, 331] width 22 height 23
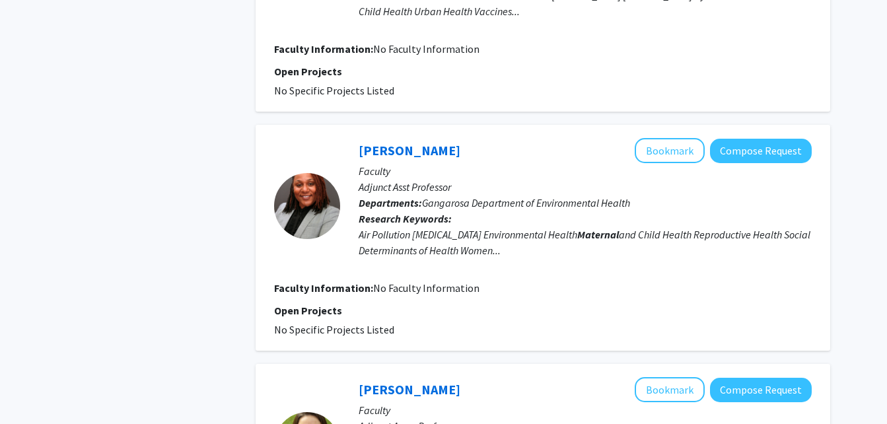
scroll to position [727, 0]
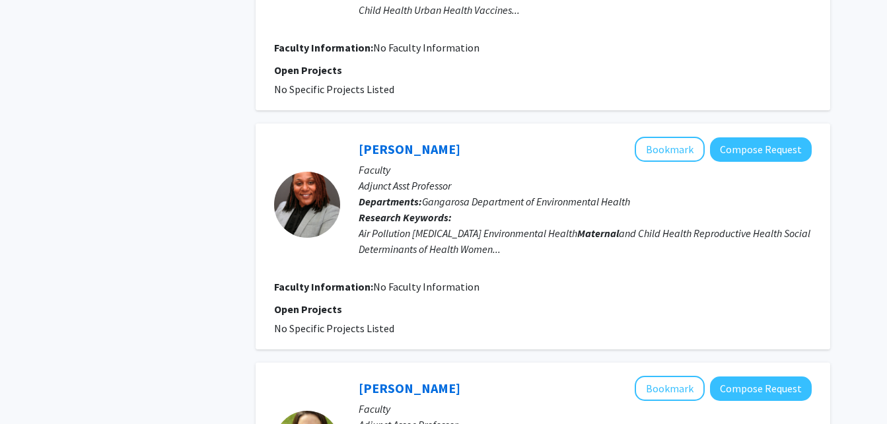
click at [663, 133] on div "[PERSON_NAME] Bookmark Compose Request Faculty Adjunct Asst Professor Departmen…" at bounding box center [543, 237] width 575 height 226
click at [666, 146] on button "Bookmark" at bounding box center [670, 149] width 70 height 25
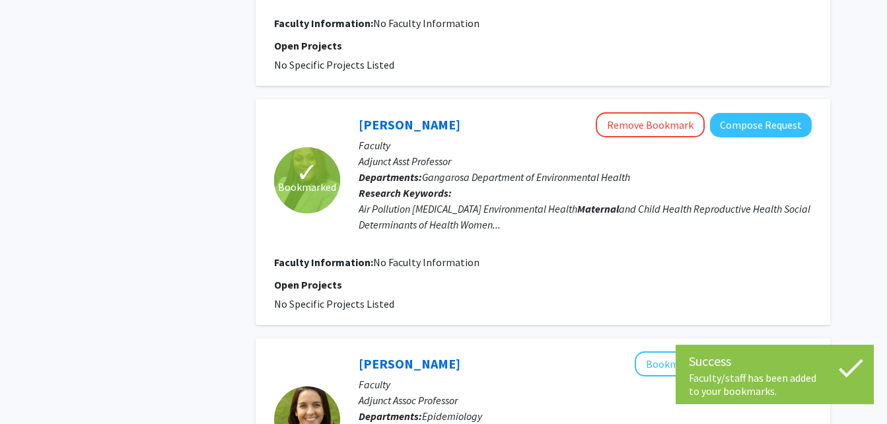
scroll to position [755, 0]
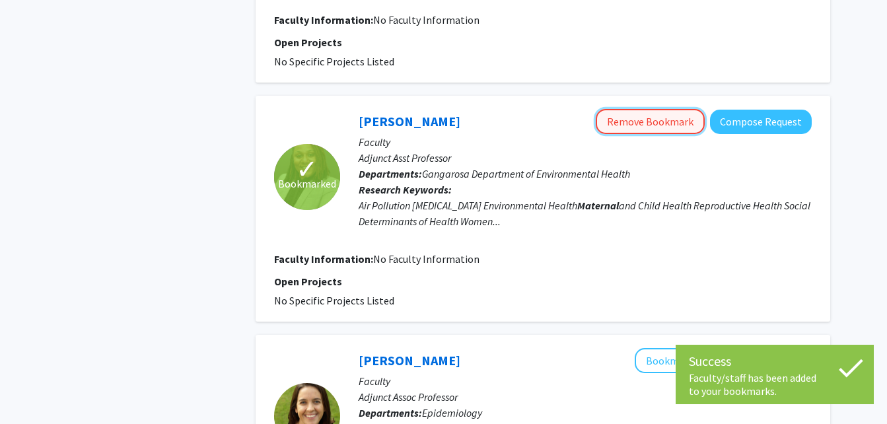
click at [663, 111] on button "Remove Bookmark" at bounding box center [650, 121] width 109 height 25
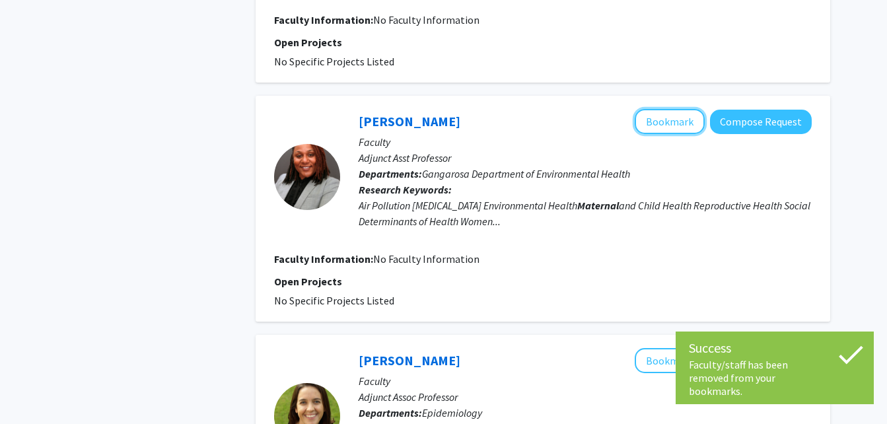
click at [663, 111] on button "Bookmark" at bounding box center [670, 121] width 70 height 25
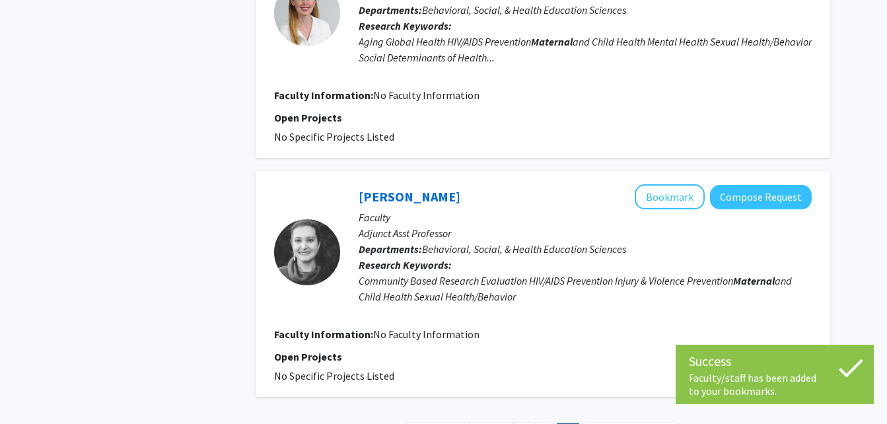
scroll to position [2233, 0]
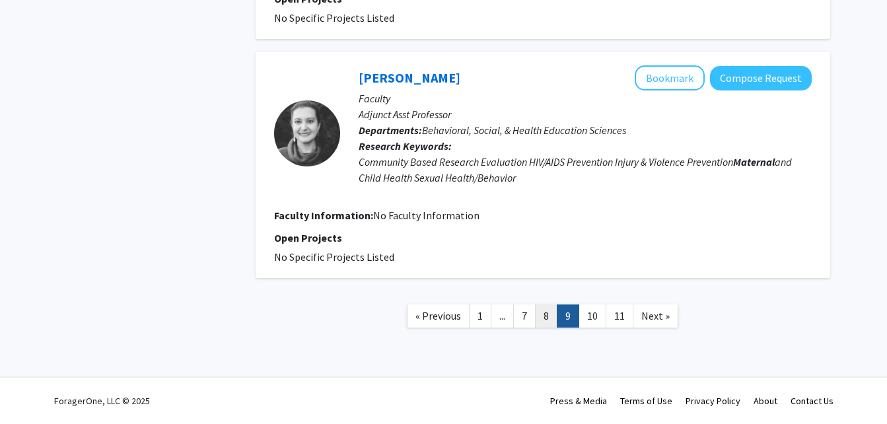
click at [556, 310] on link "8" at bounding box center [546, 316] width 22 height 23
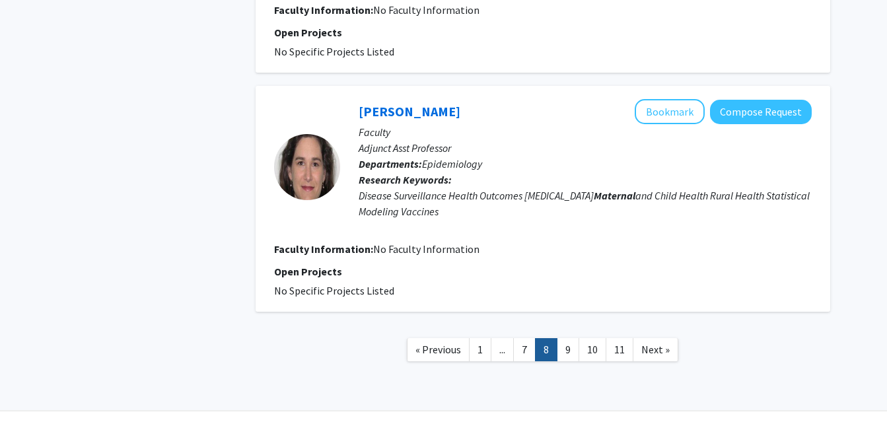
scroll to position [2137, 0]
click at [530, 352] on link "7" at bounding box center [524, 349] width 22 height 23
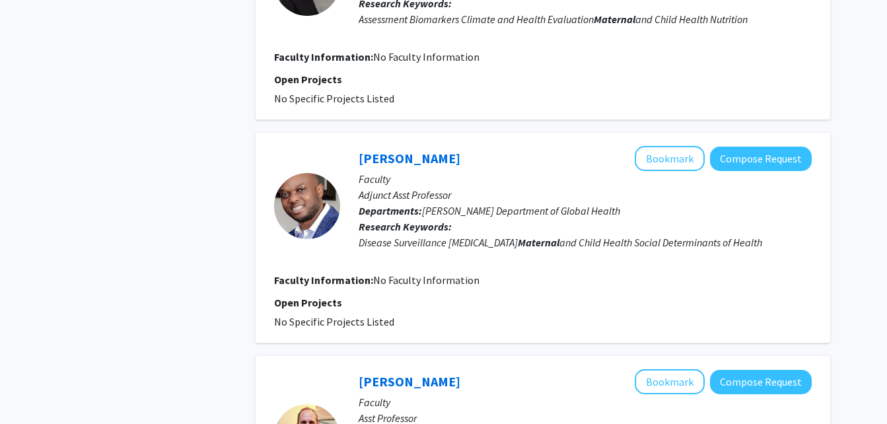
scroll to position [1564, 0]
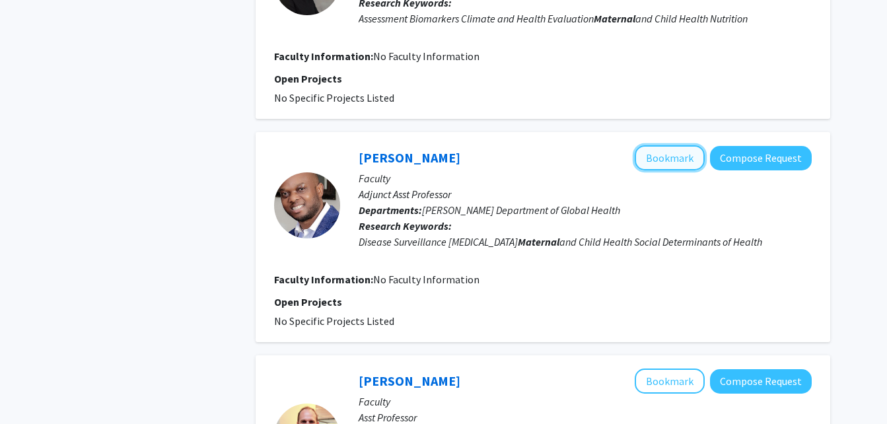
click at [655, 160] on button "Bookmark" at bounding box center [670, 157] width 70 height 25
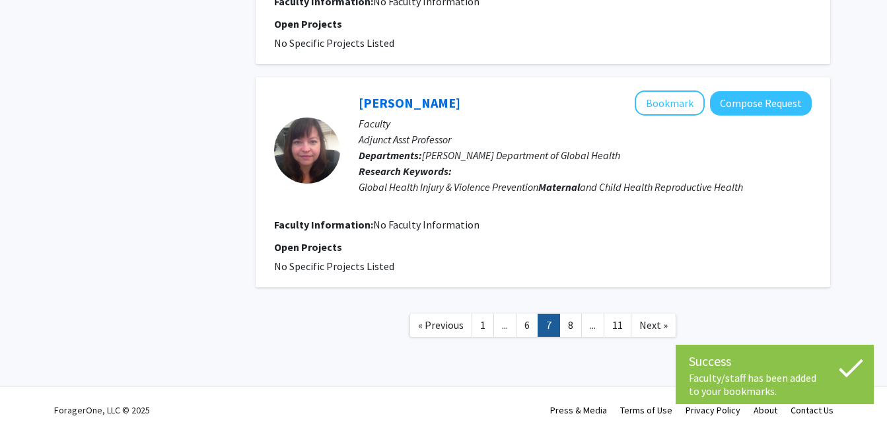
scroll to position [2091, 0]
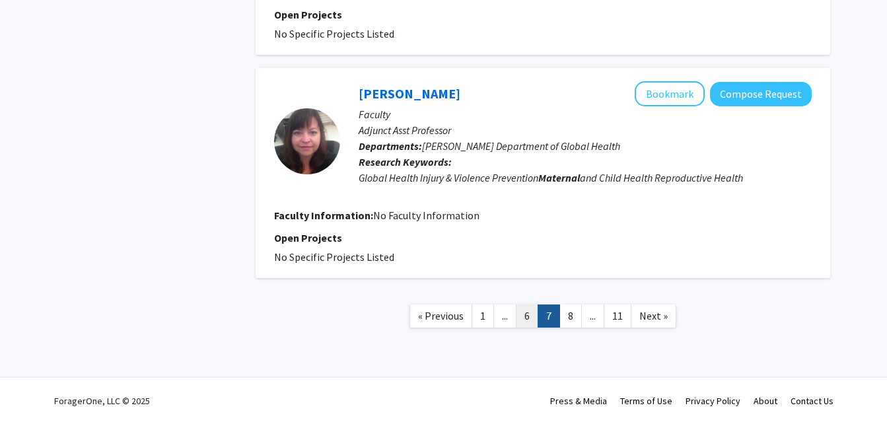
click at [528, 320] on link "6" at bounding box center [527, 316] width 22 height 23
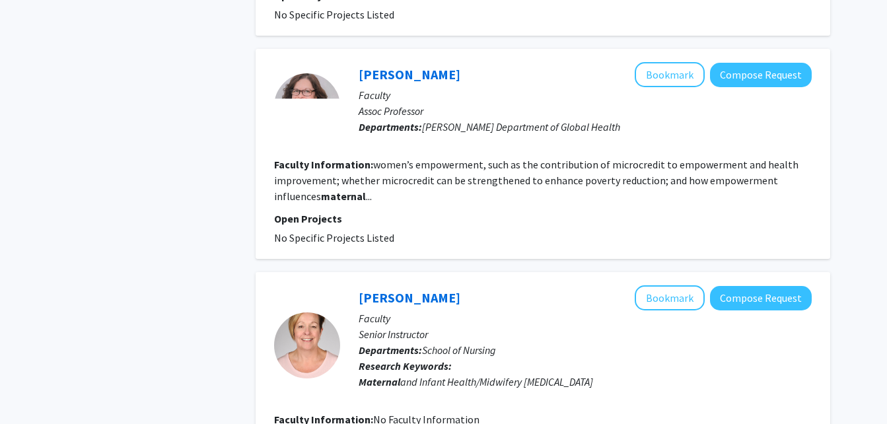
scroll to position [2027, 0]
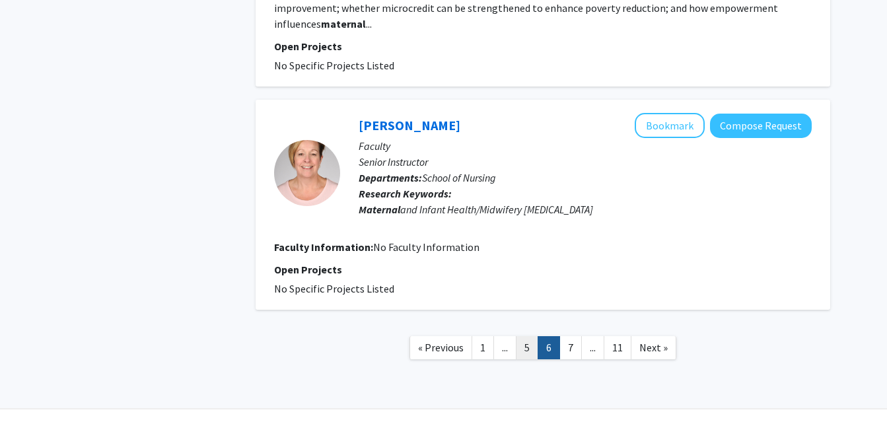
click at [522, 336] on link "5" at bounding box center [527, 347] width 22 height 23
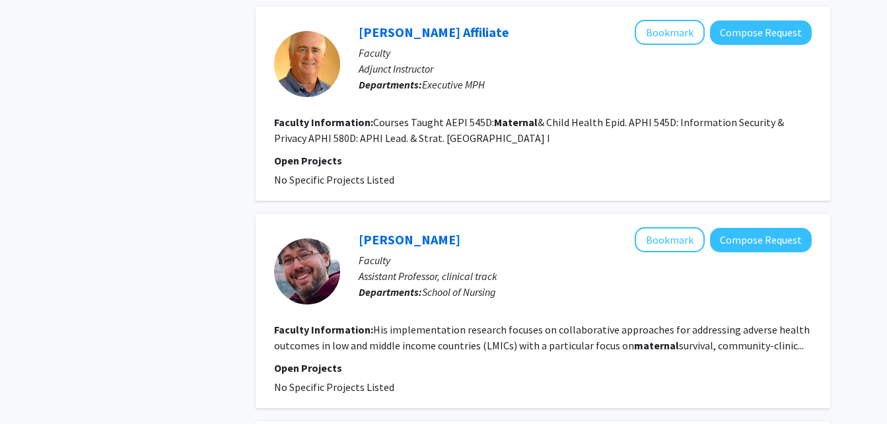
scroll to position [1100, 0]
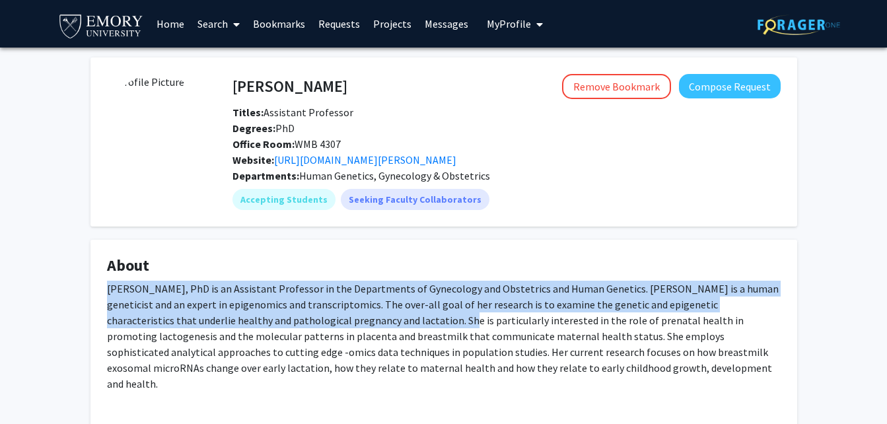
drag, startPoint x: 391, startPoint y: 321, endPoint x: 592, endPoint y: 408, distance: 218.7
click at [592, 408] on fg-card "About Elizabeth Kennedy, PhD is an Assistant Professor in the Departments of Gy…" at bounding box center [443, 337] width 707 height 195
copy p "Elizabeth Kennedy, PhD is an Assistant Professor in the Departments of Gynecolo…"
click at [340, 24] on link "Requests" at bounding box center [339, 24] width 55 height 46
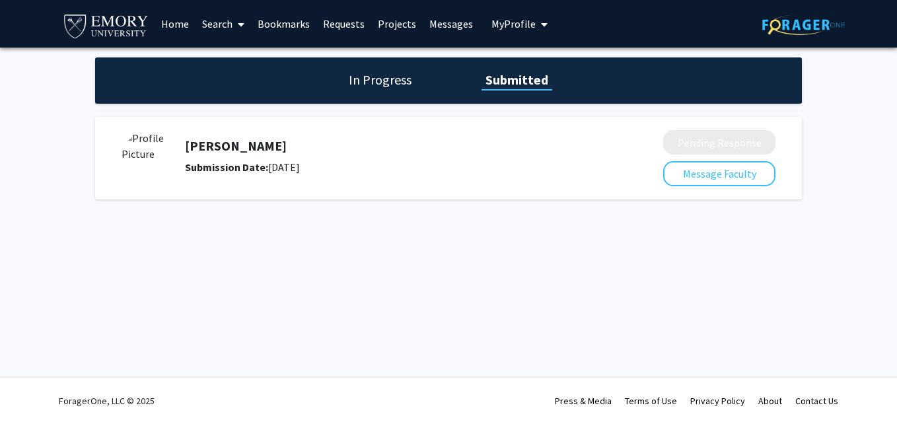
click at [398, 139] on h5 "[PERSON_NAME]" at bounding box center [389, 146] width 408 height 16
click at [377, 82] on h1 "In Progress" at bounding box center [380, 80] width 71 height 18
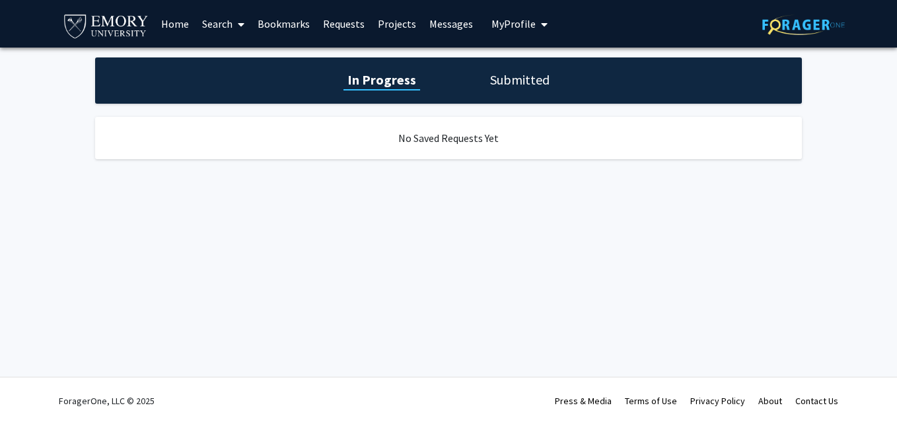
click at [486, 71] on h1 "Submitted" at bounding box center [519, 80] width 67 height 18
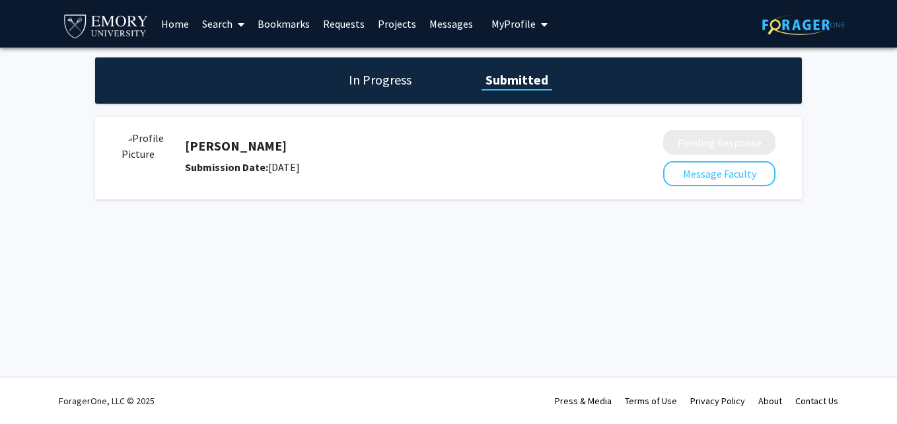
click at [263, 148] on h5 "[PERSON_NAME]" at bounding box center [389, 146] width 408 height 16
